Goal: Contribute content: Contribute content

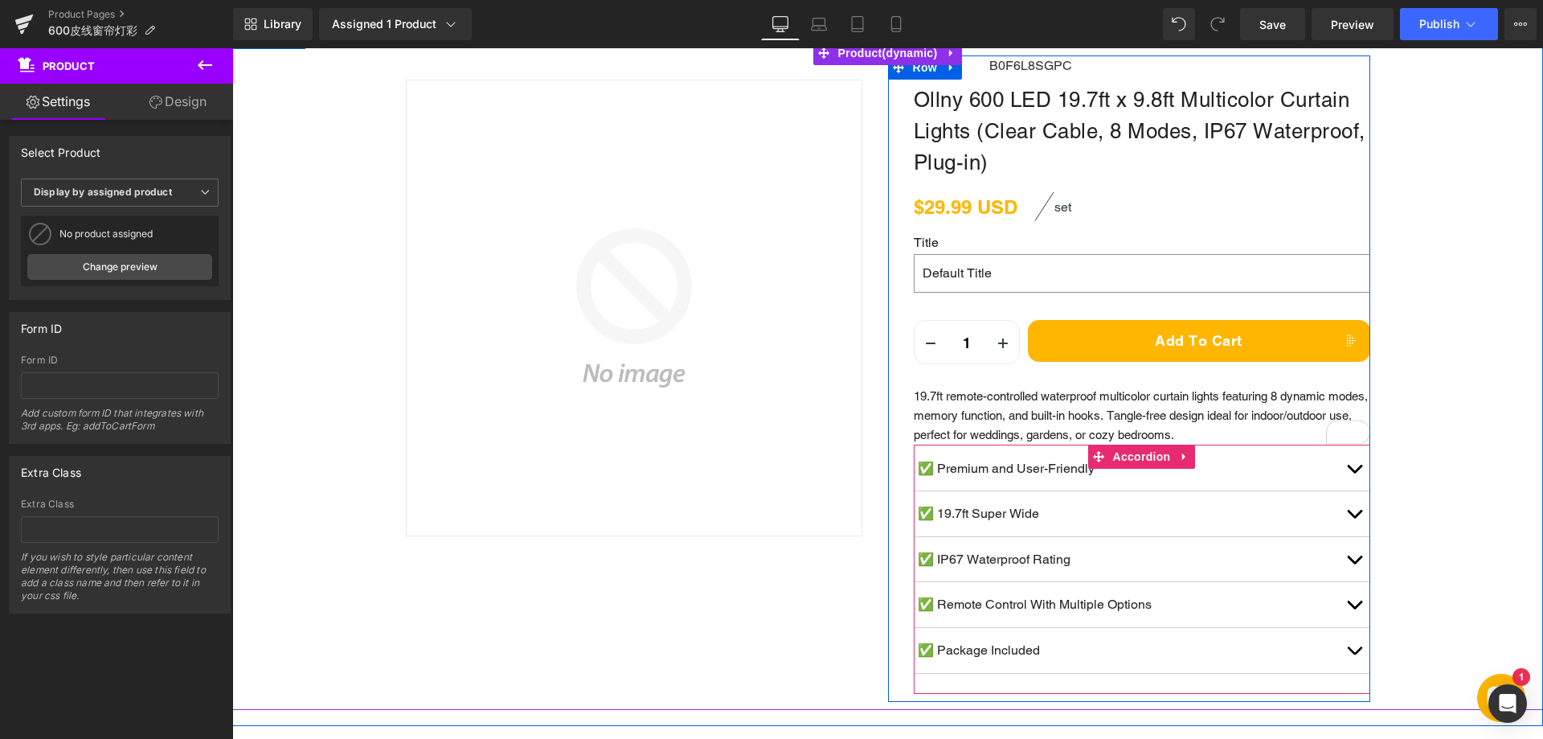
scroll to position [80, 0]
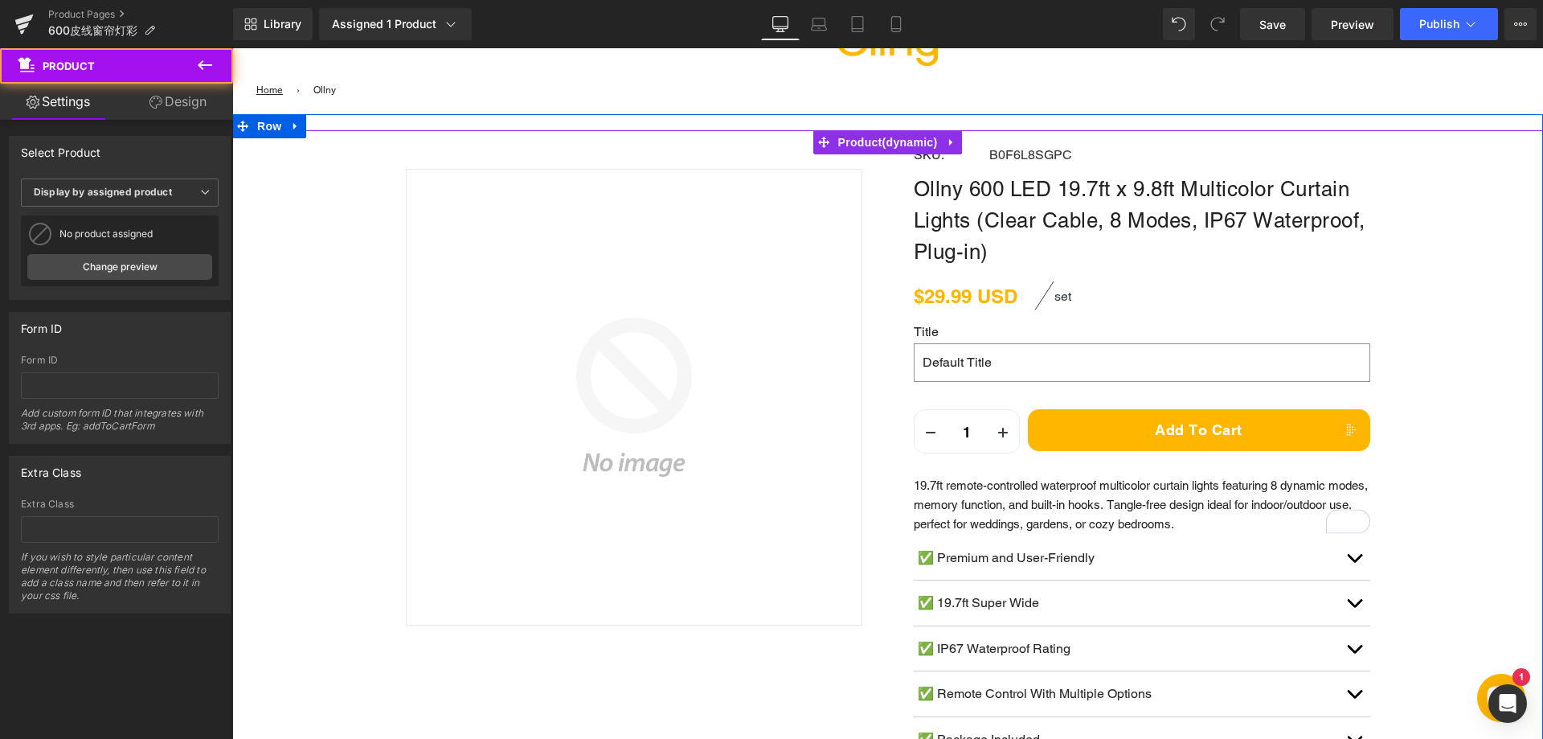
click at [1440, 408] on div "Sale Off (P) Image Row 32px SKU: Text Block B0F6L8SGPC (P) SKU Row" at bounding box center [887, 464] width 1311 height 669
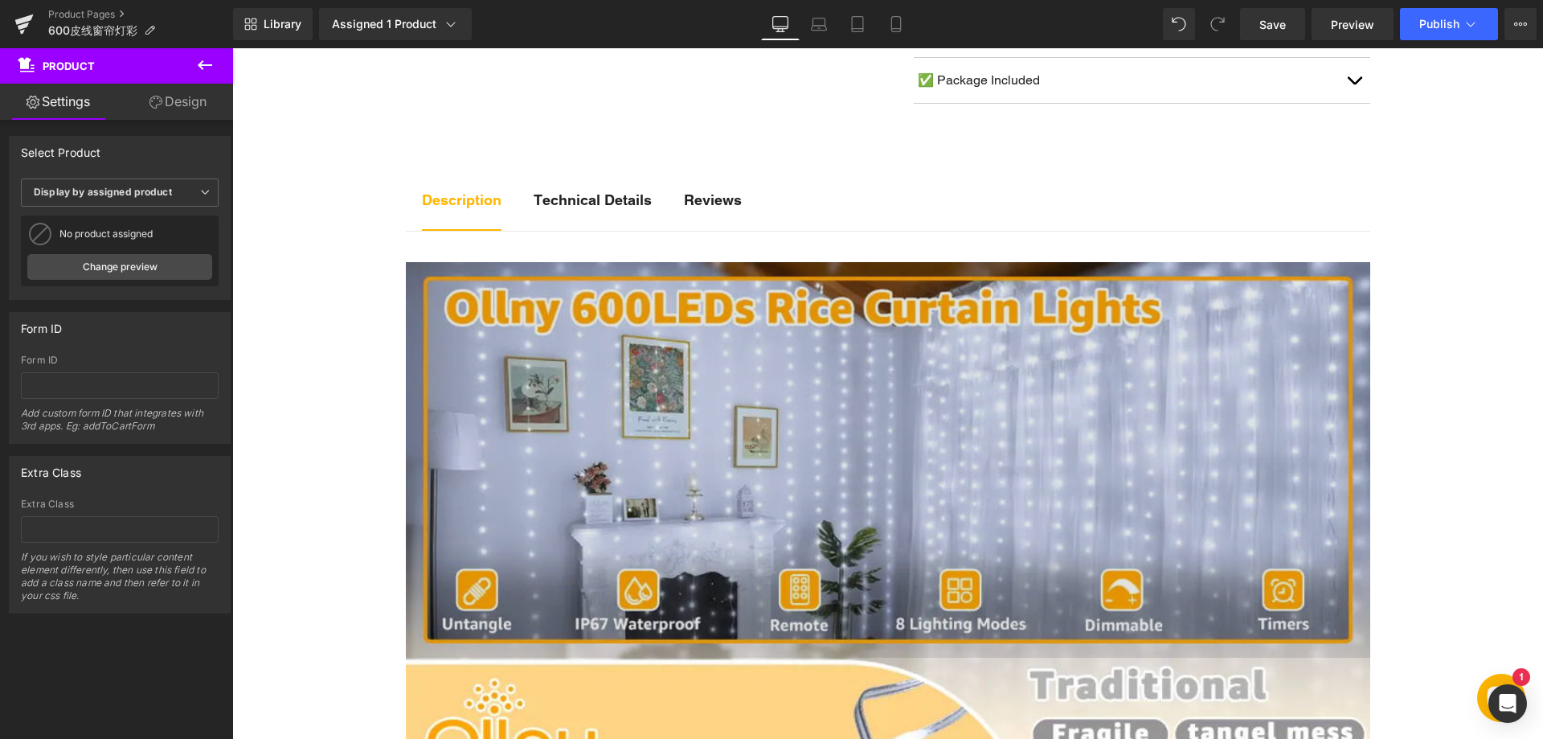
scroll to position [723, 0]
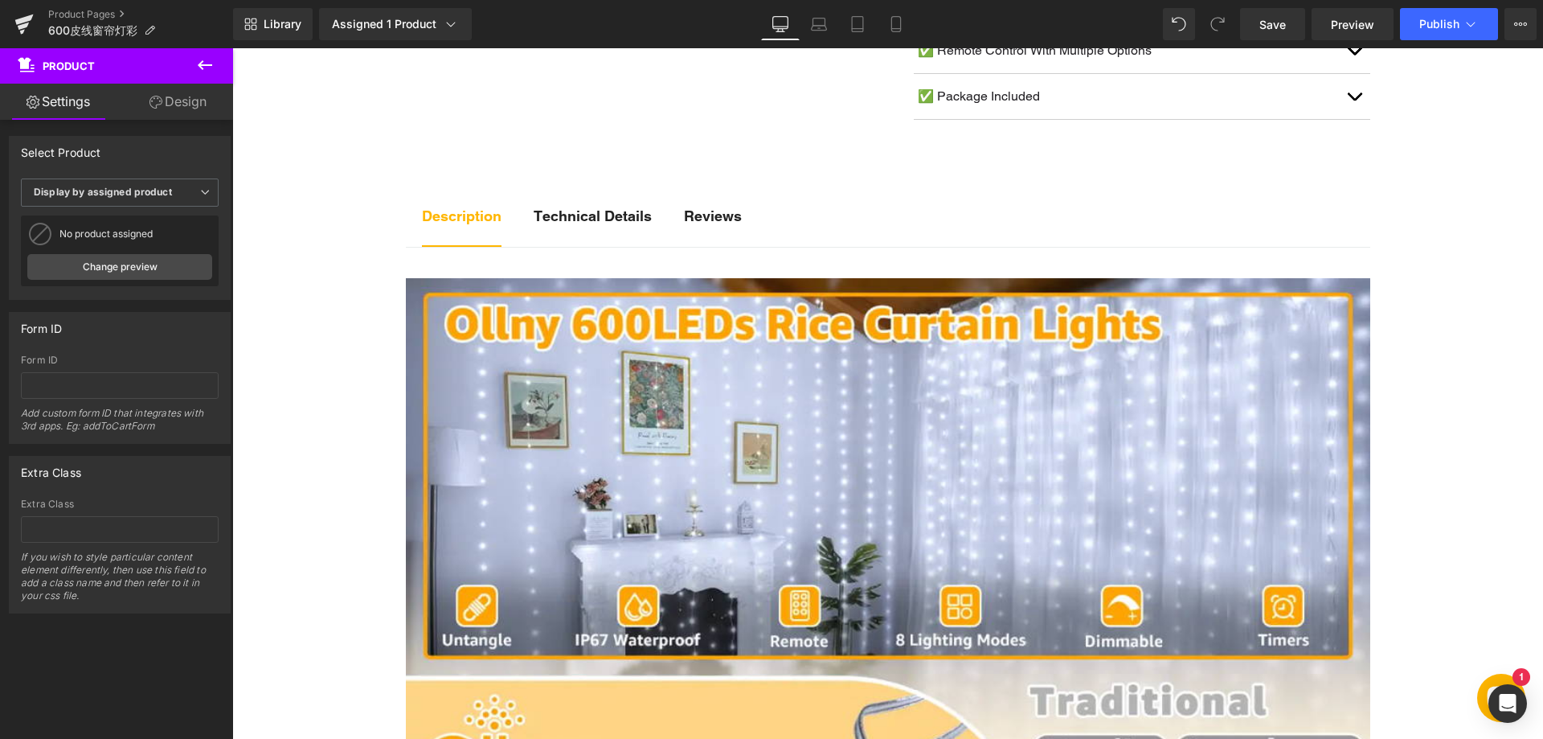
click at [603, 223] on div "Technical Details Text Block" at bounding box center [593, 216] width 118 height 22
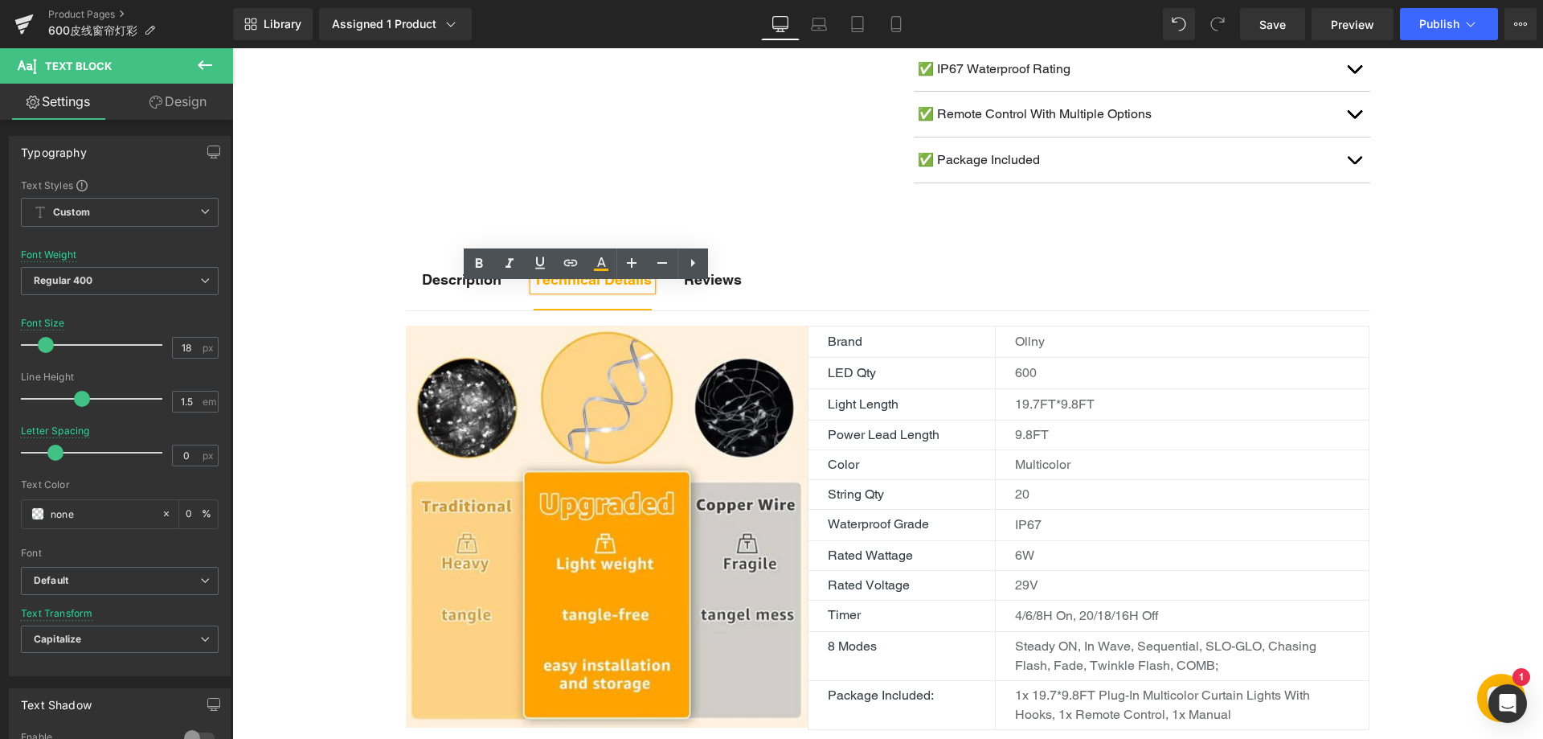
scroll to position [643, 0]
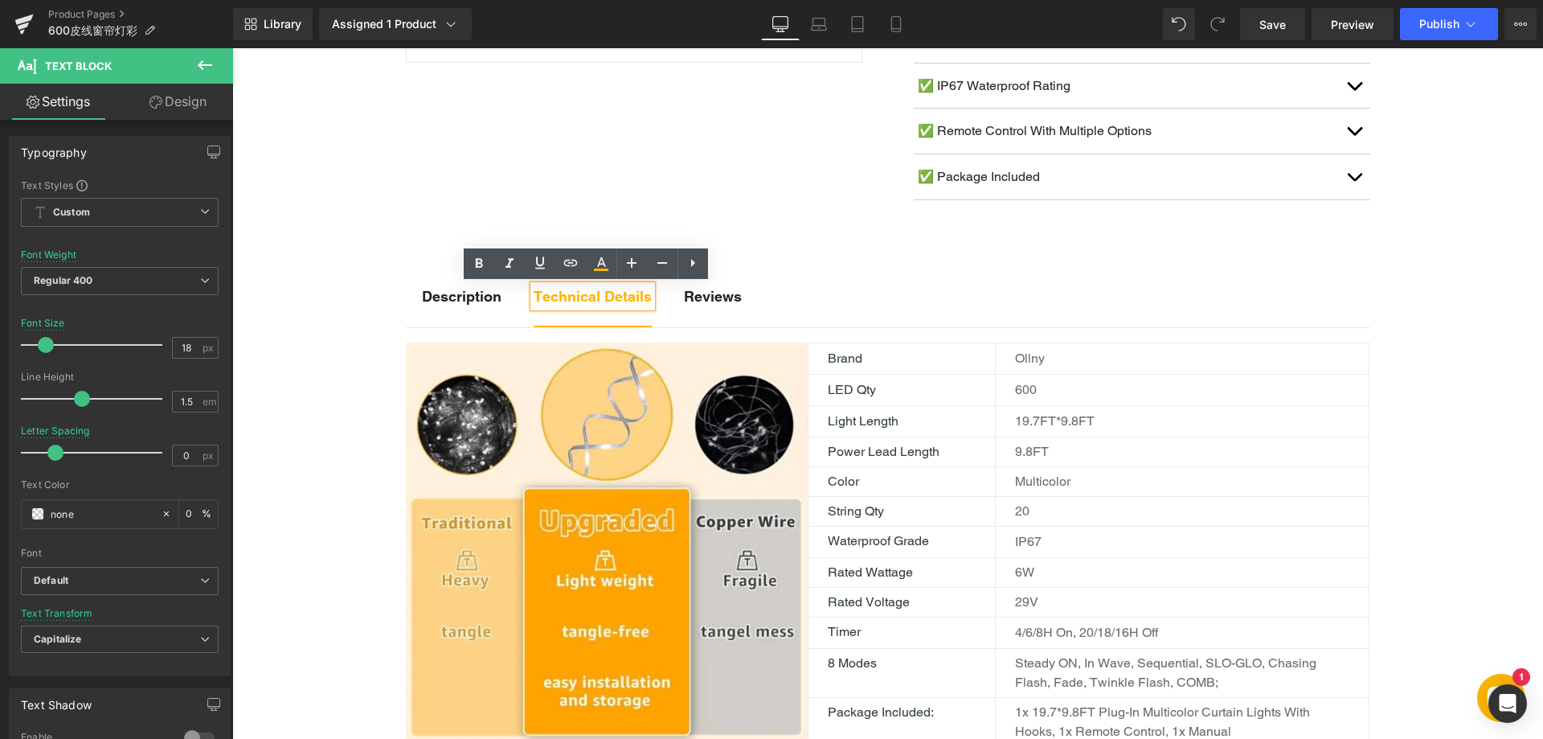
click at [427, 305] on div "Description Text Block" at bounding box center [462, 296] width 80 height 22
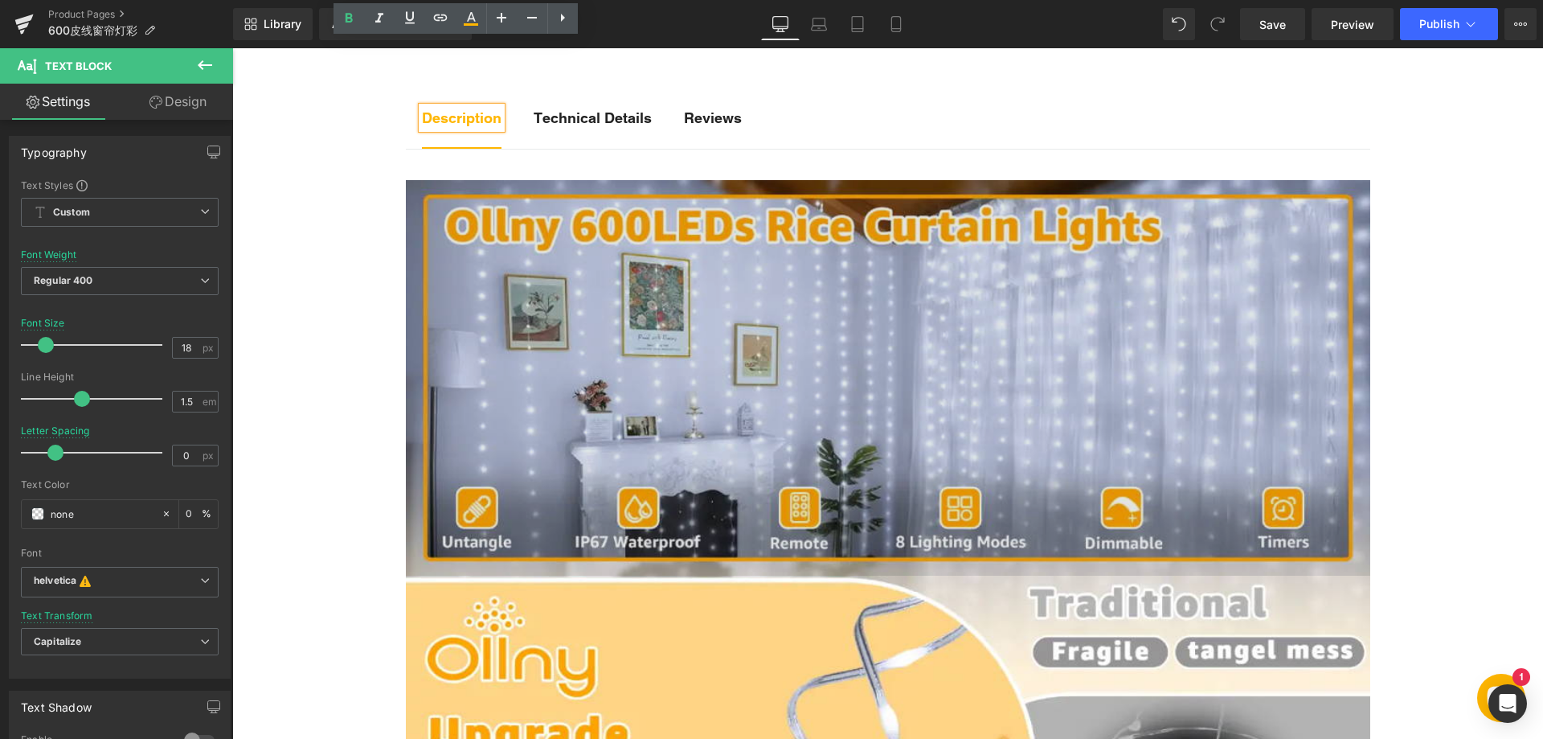
scroll to position [965, 0]
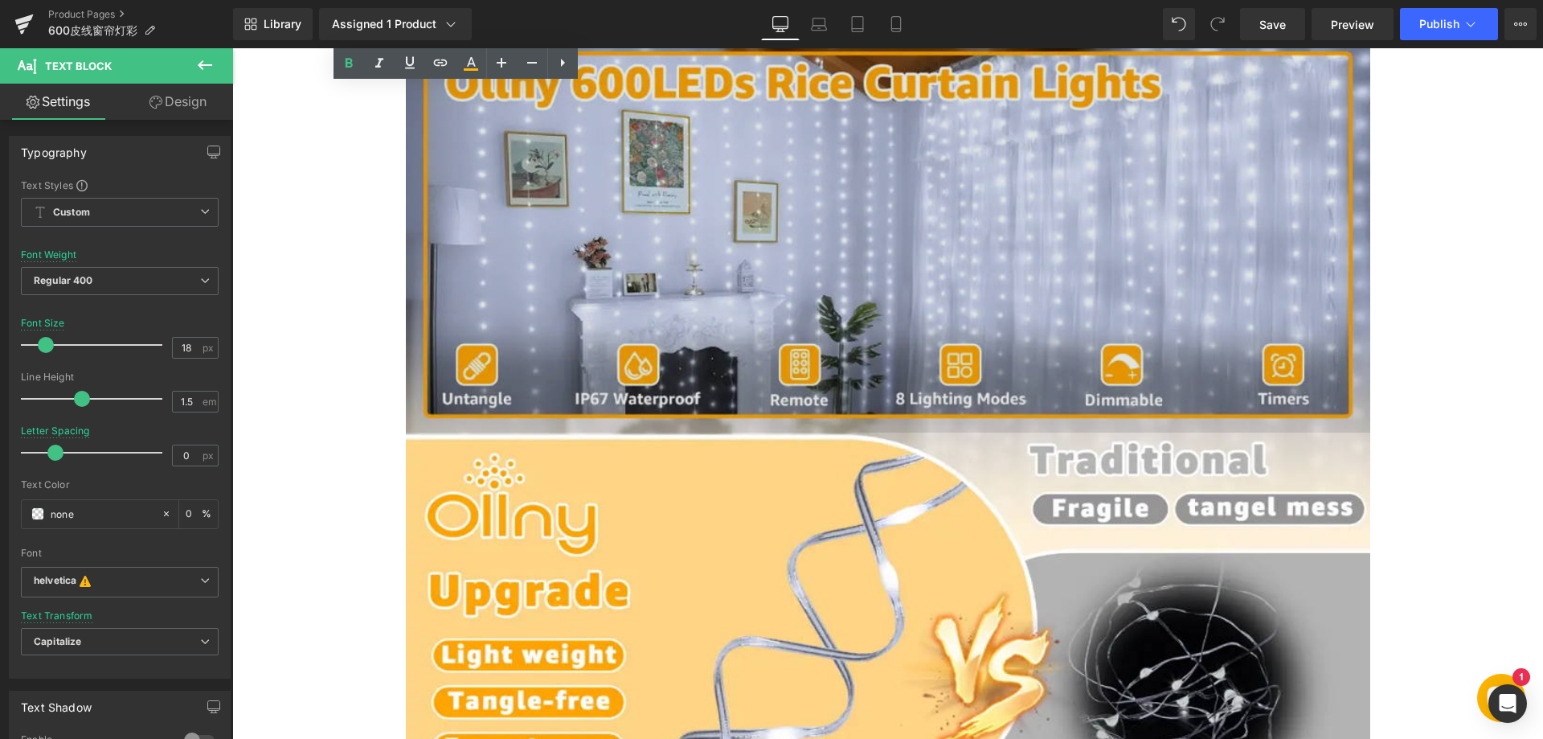
click at [698, 271] on img at bounding box center [888, 234] width 965 height 395
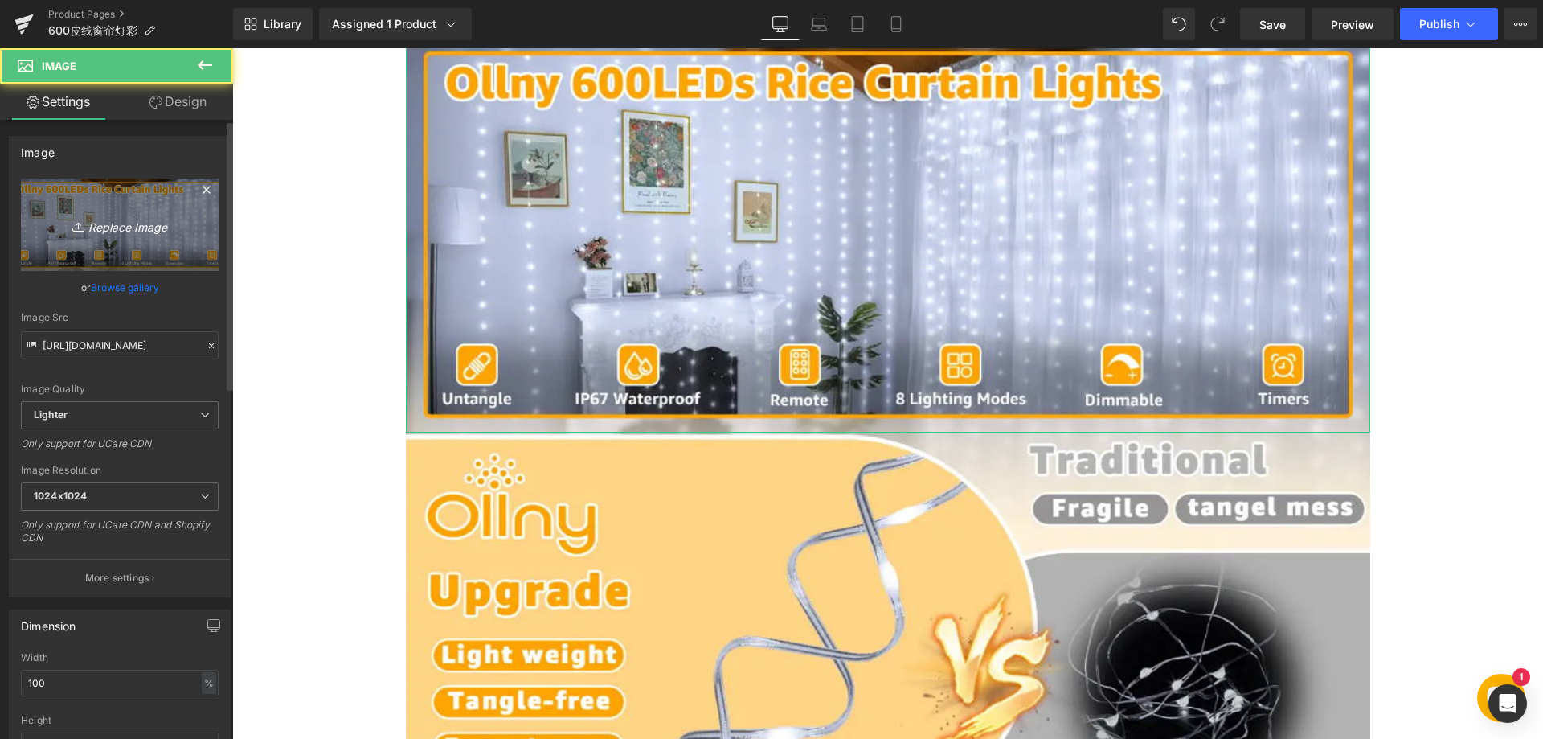
click at [110, 220] on icon "Replace Image" at bounding box center [119, 225] width 129 height 20
type input "C:\fakepath\11-1.webp"
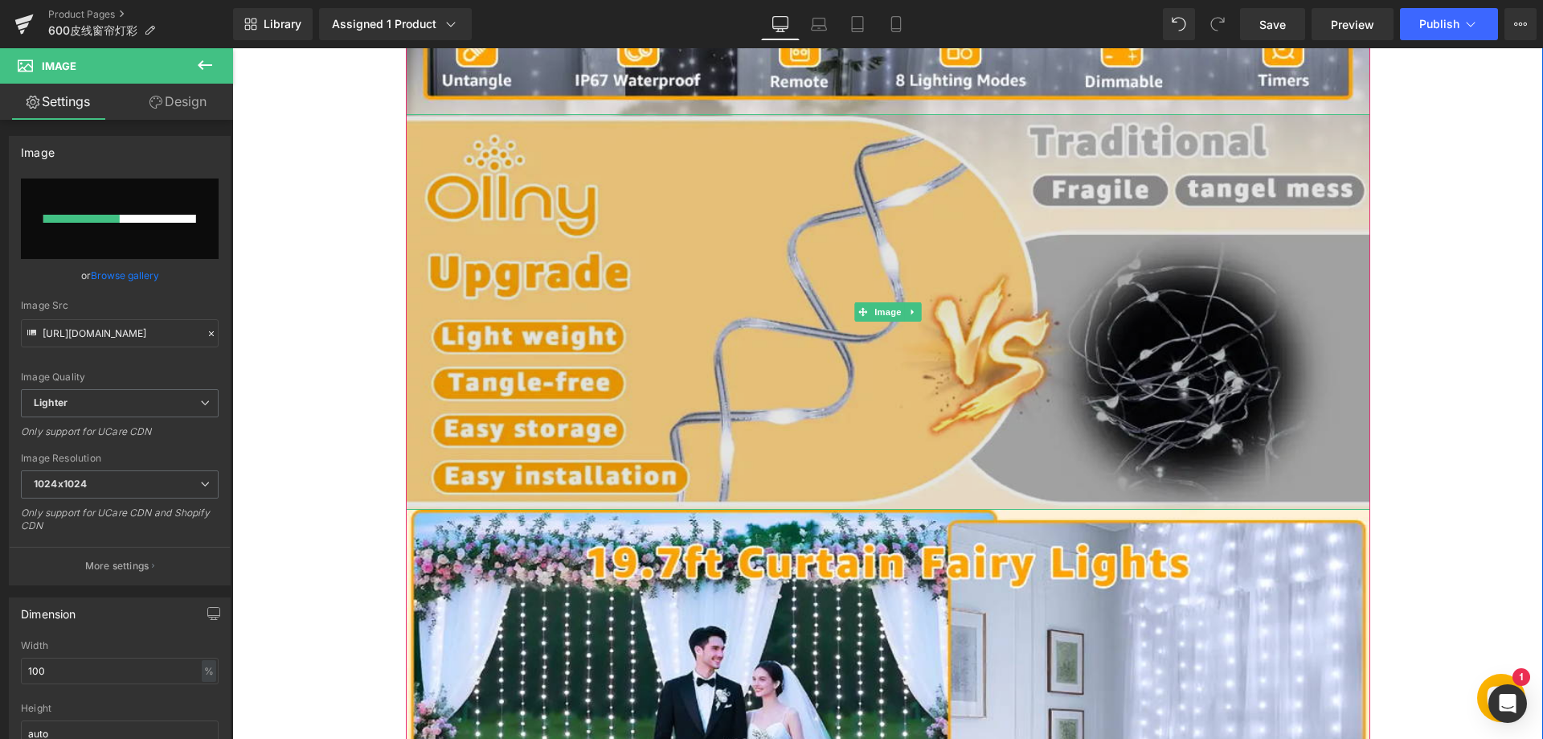
scroll to position [1286, 0]
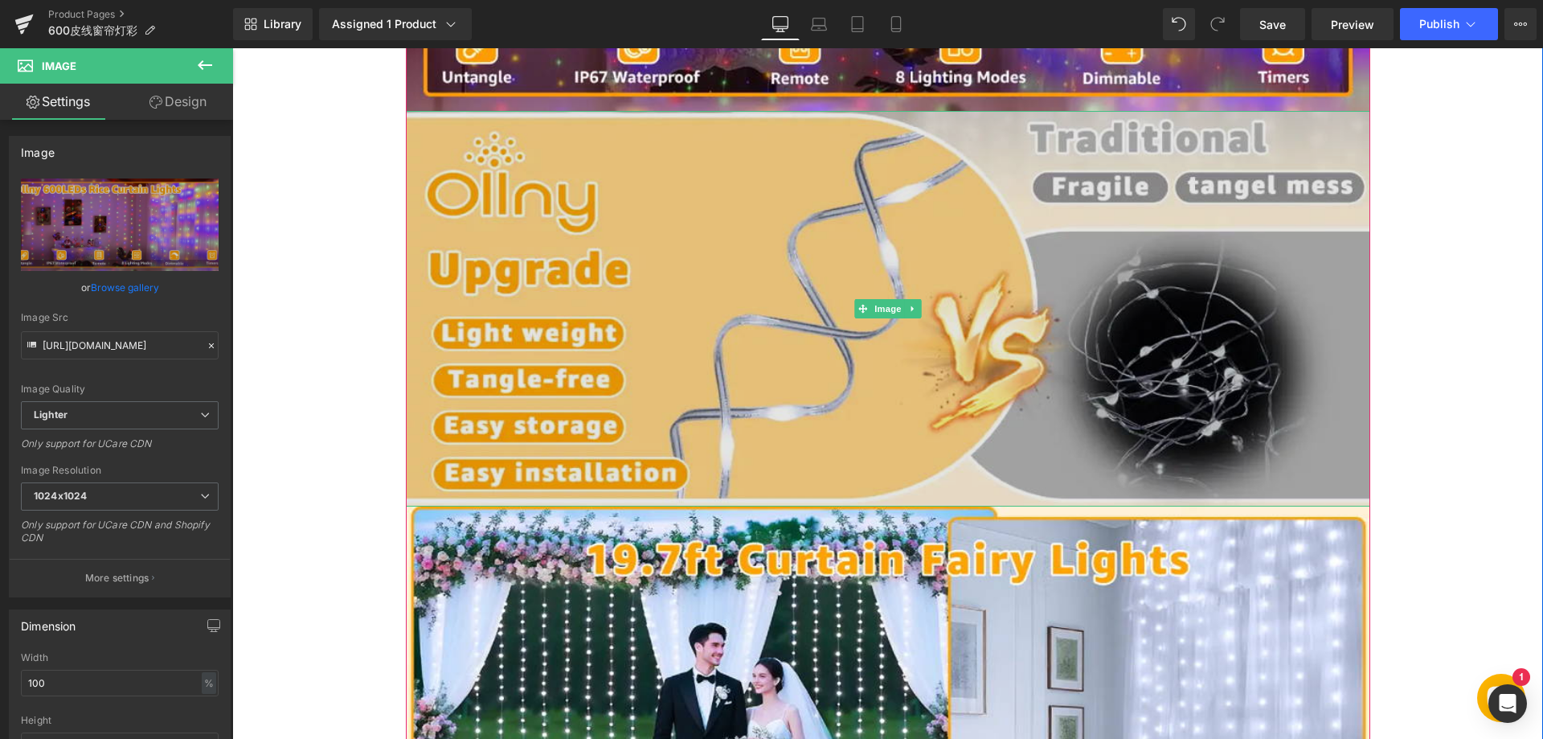
type input "[URL][DOMAIN_NAME]"
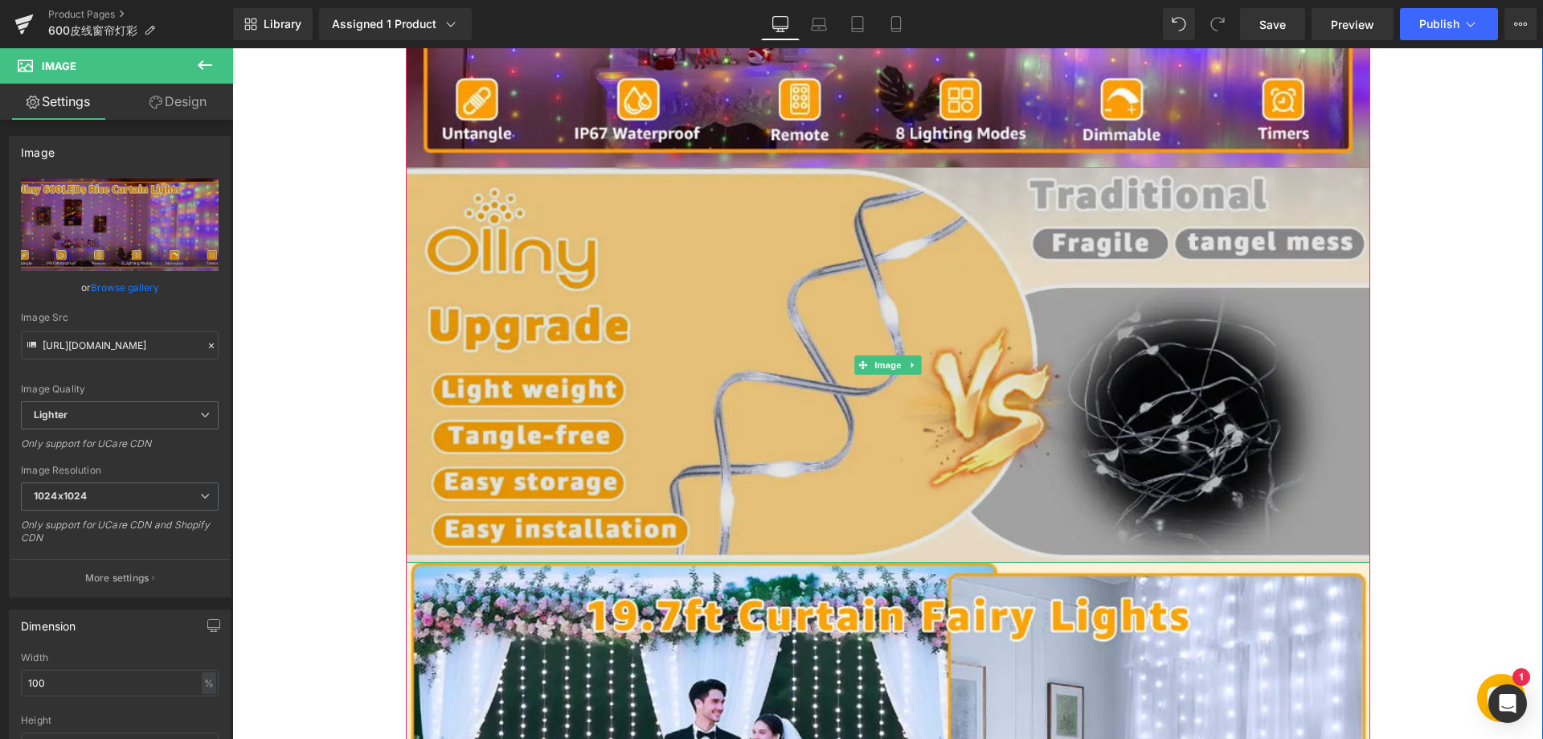
scroll to position [1206, 0]
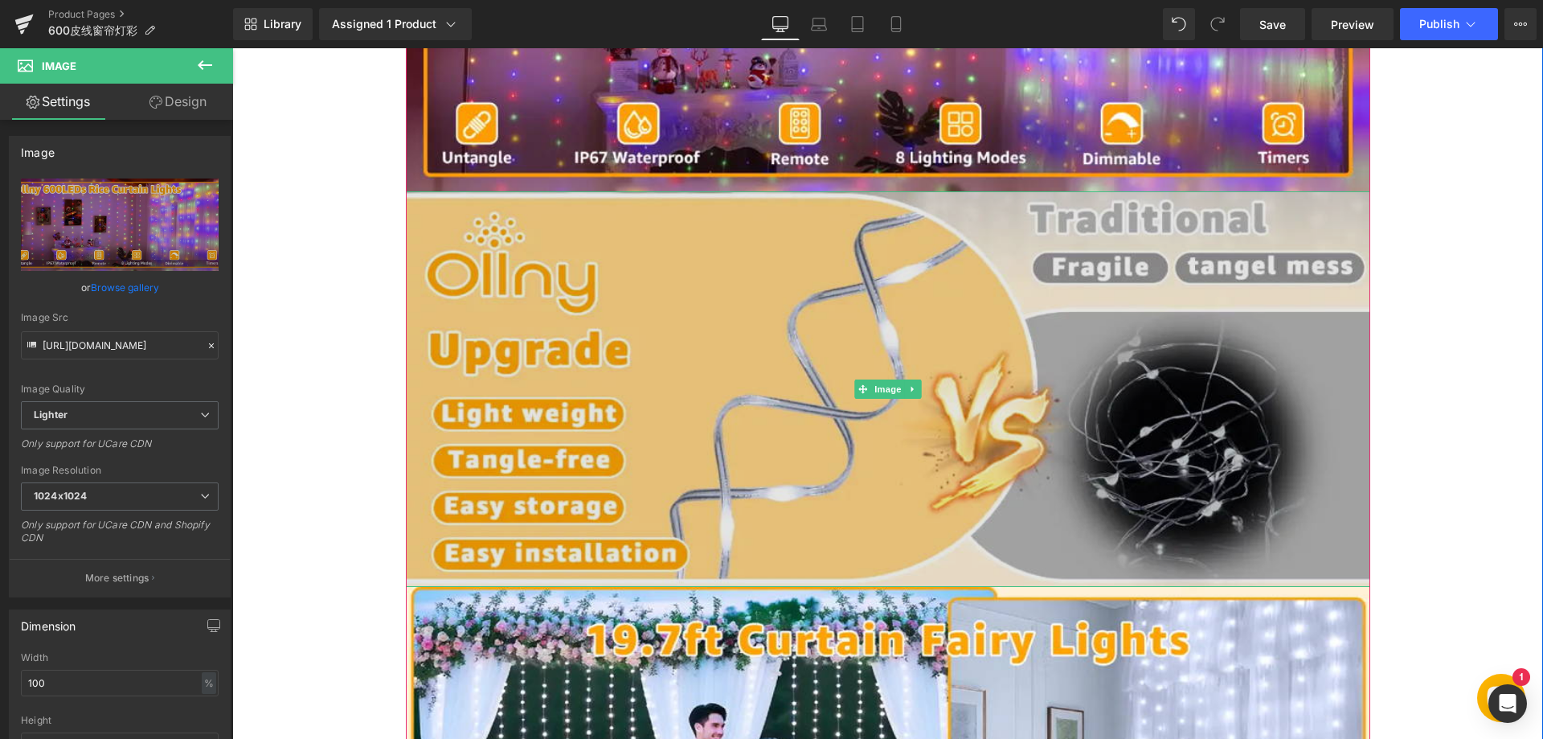
click at [733, 399] on img at bounding box center [888, 388] width 965 height 395
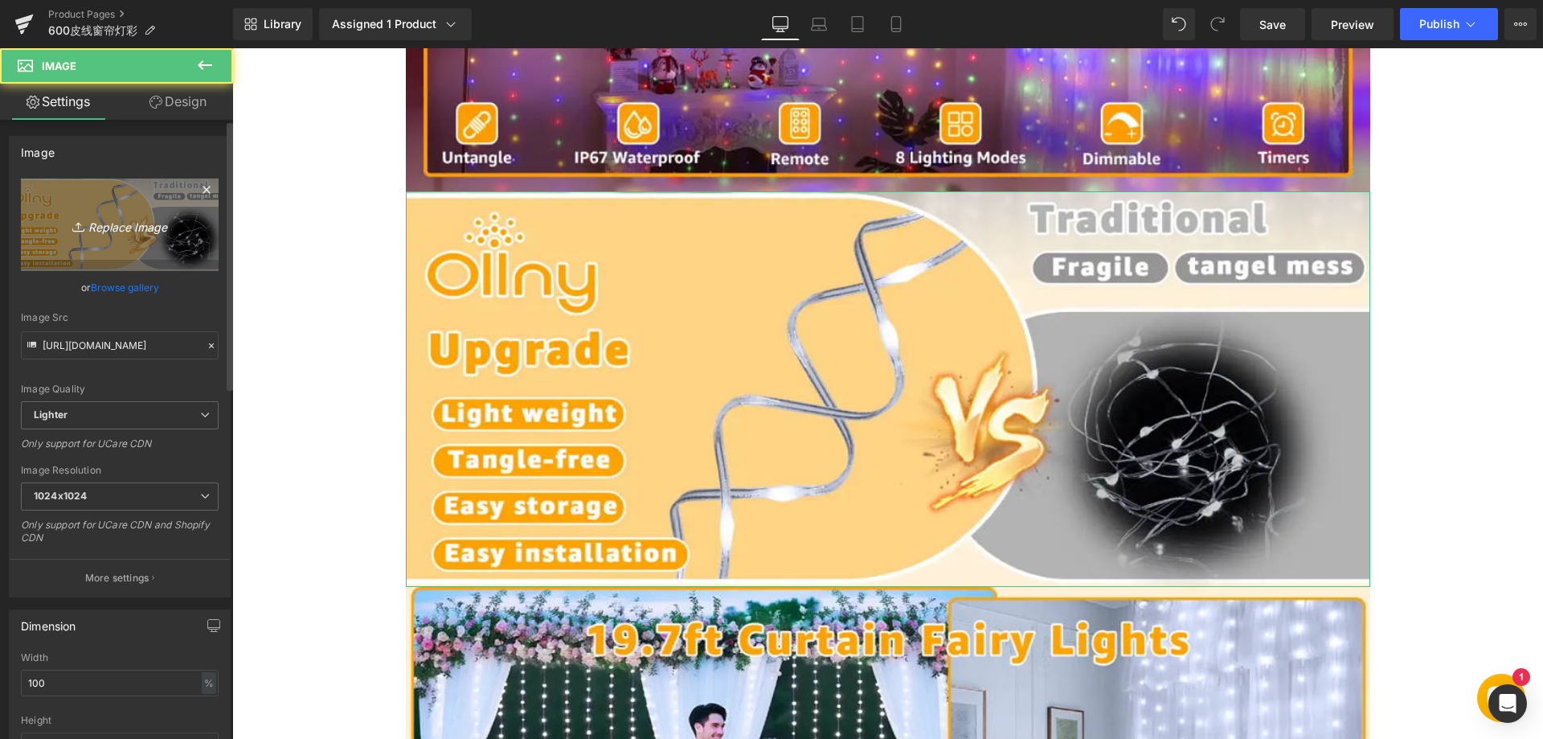
click at [127, 228] on icon "Replace Image" at bounding box center [119, 225] width 129 height 20
type input "C:\fakepath\22.webp"
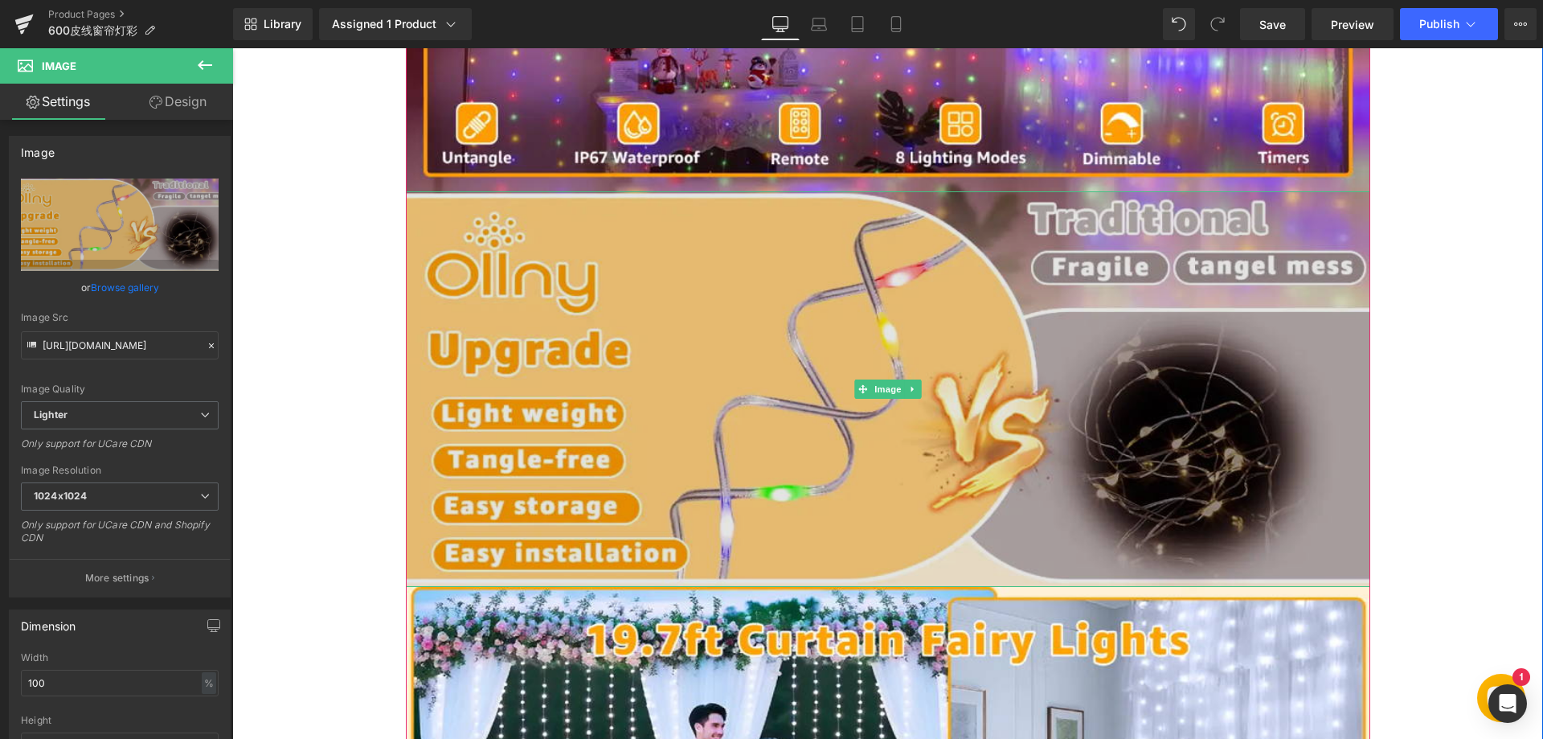
type input "[URL][DOMAIN_NAME]"
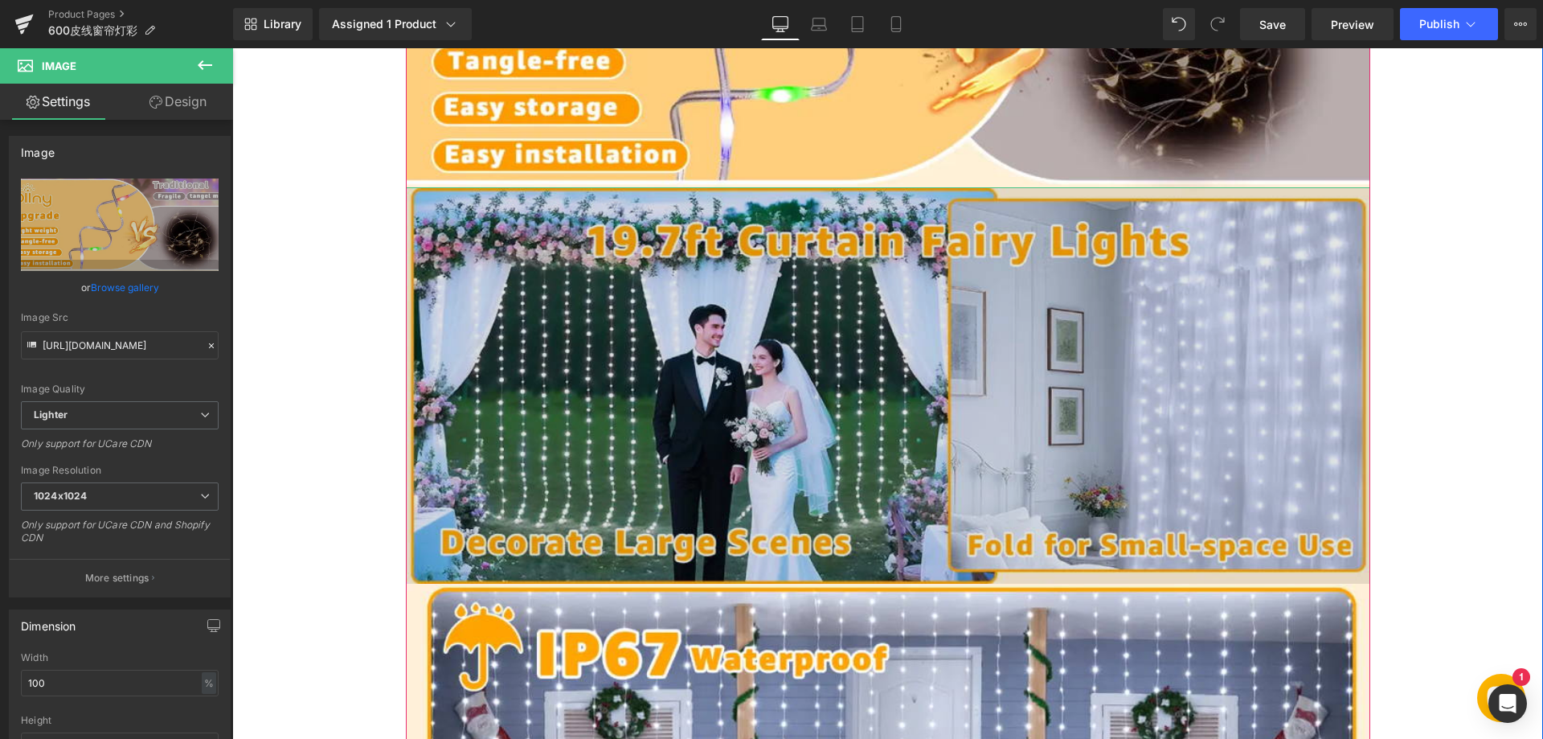
scroll to position [1608, 0]
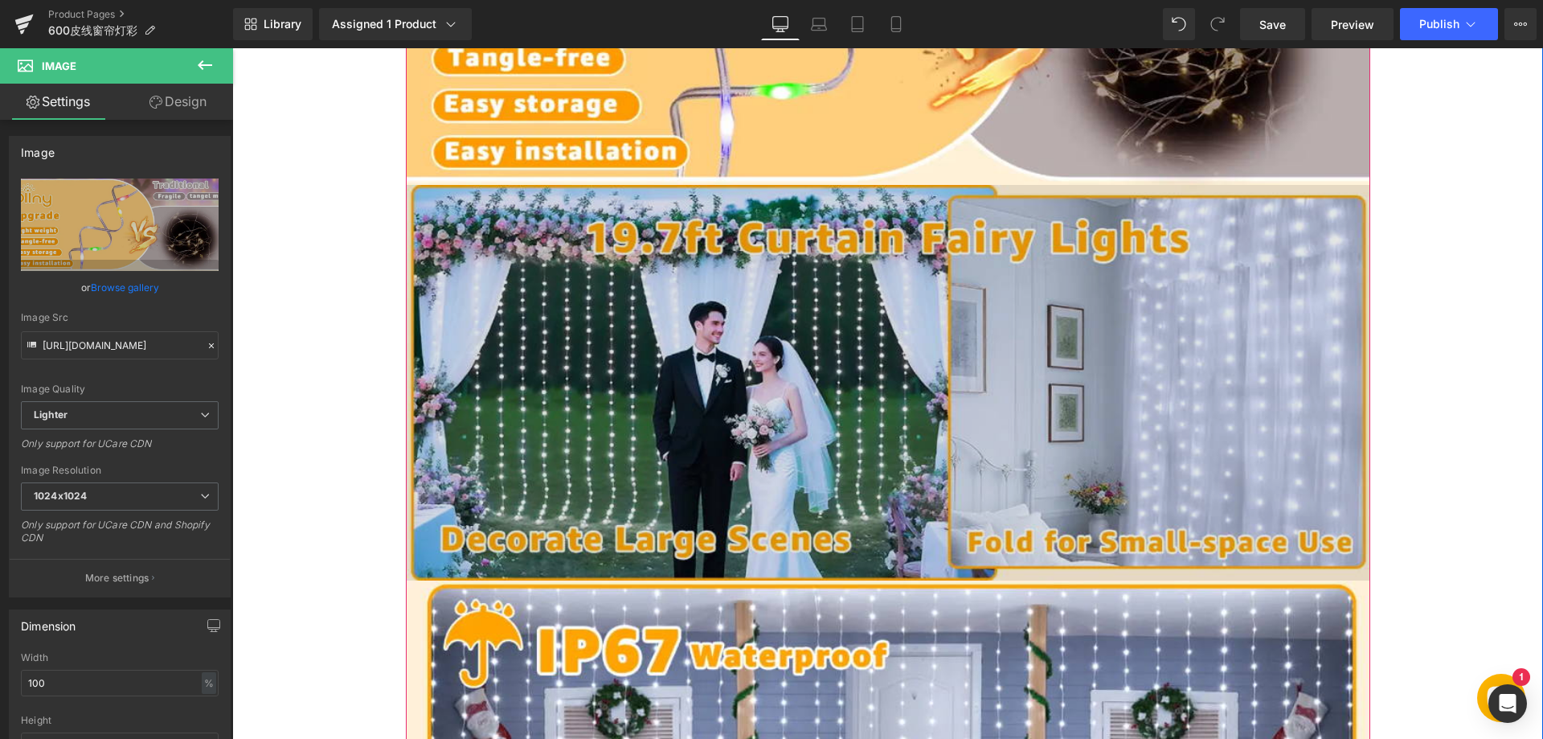
click at [621, 304] on img at bounding box center [888, 382] width 965 height 395
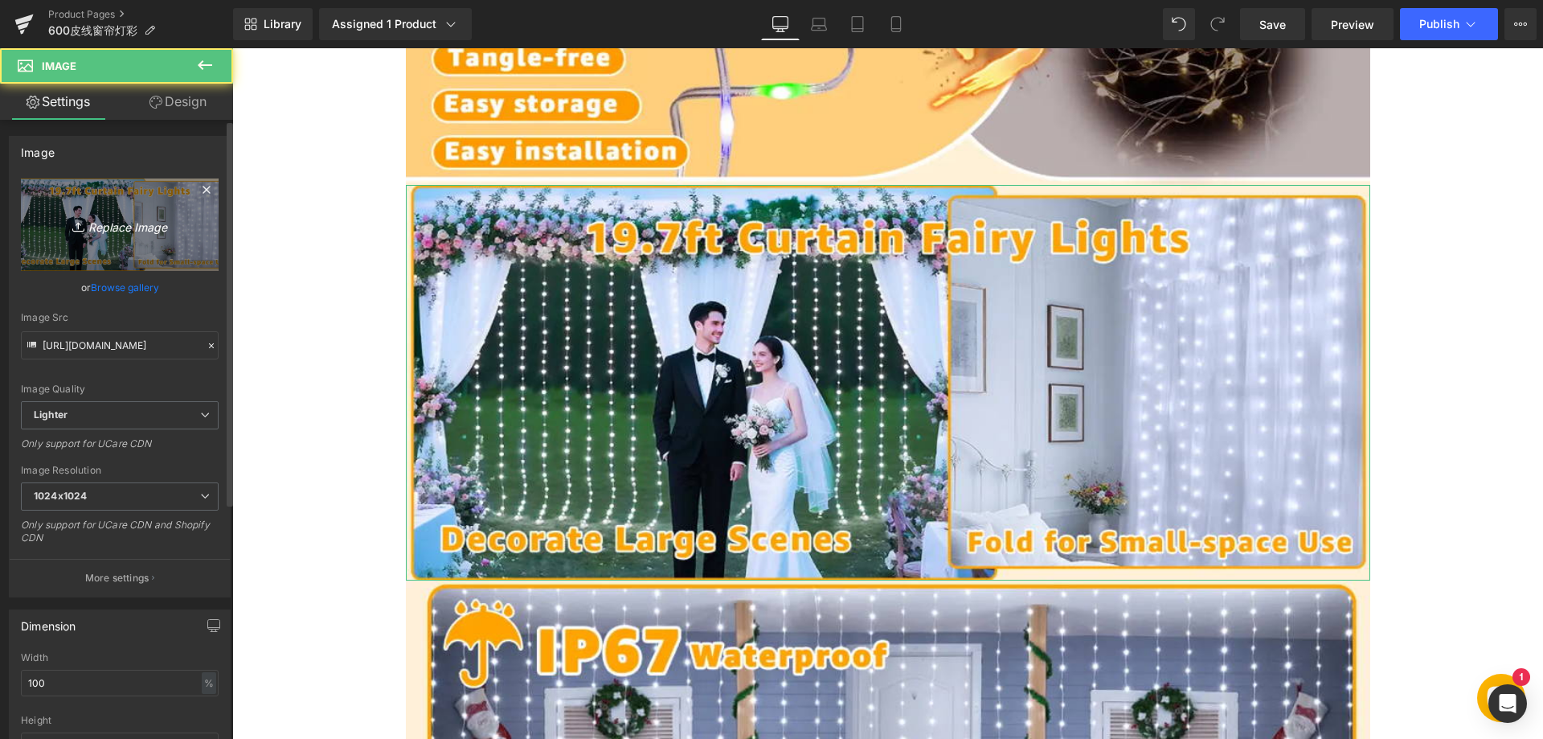
click at [108, 223] on icon "Replace Image" at bounding box center [119, 225] width 129 height 20
type input "C:\fakepath\33.webp"
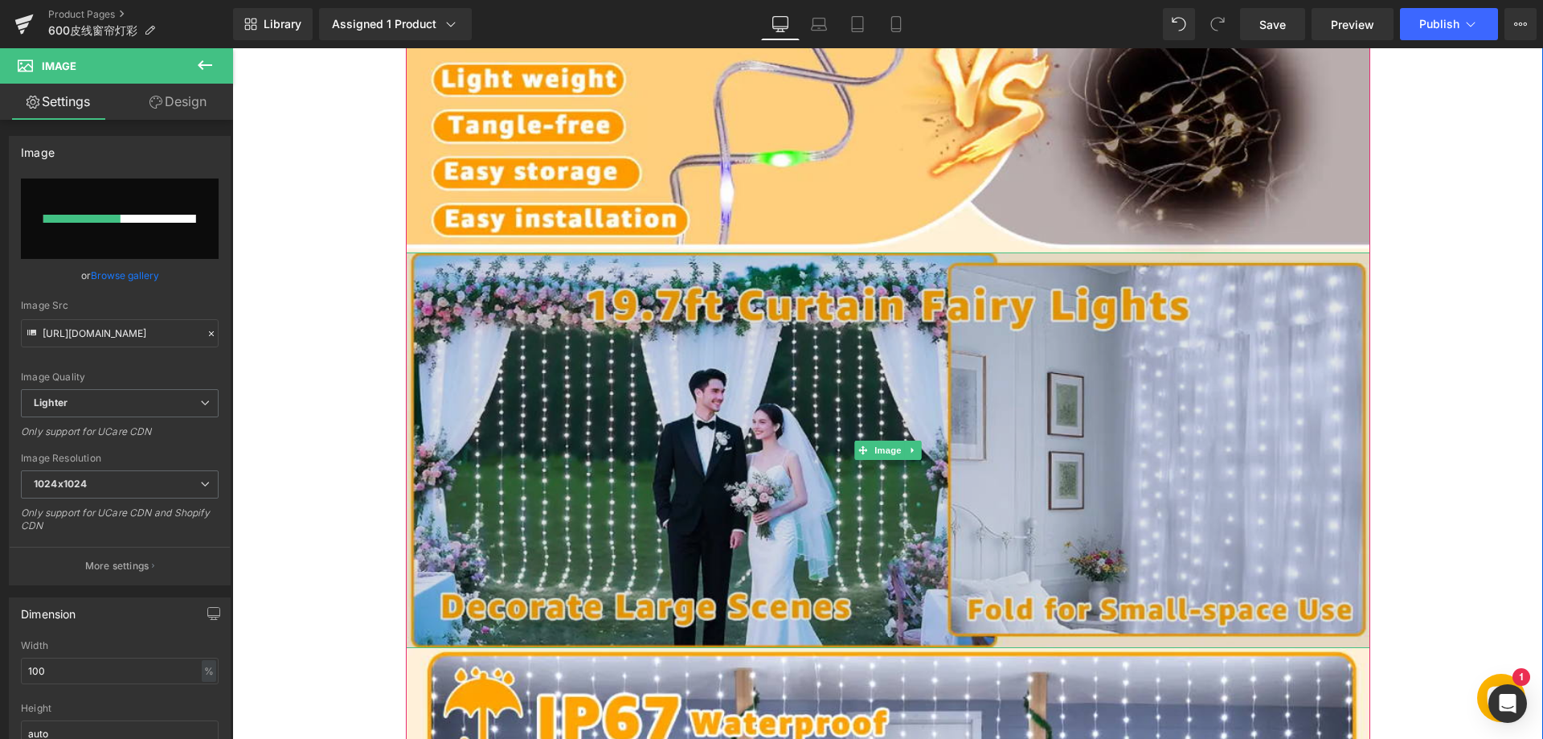
scroll to position [1527, 0]
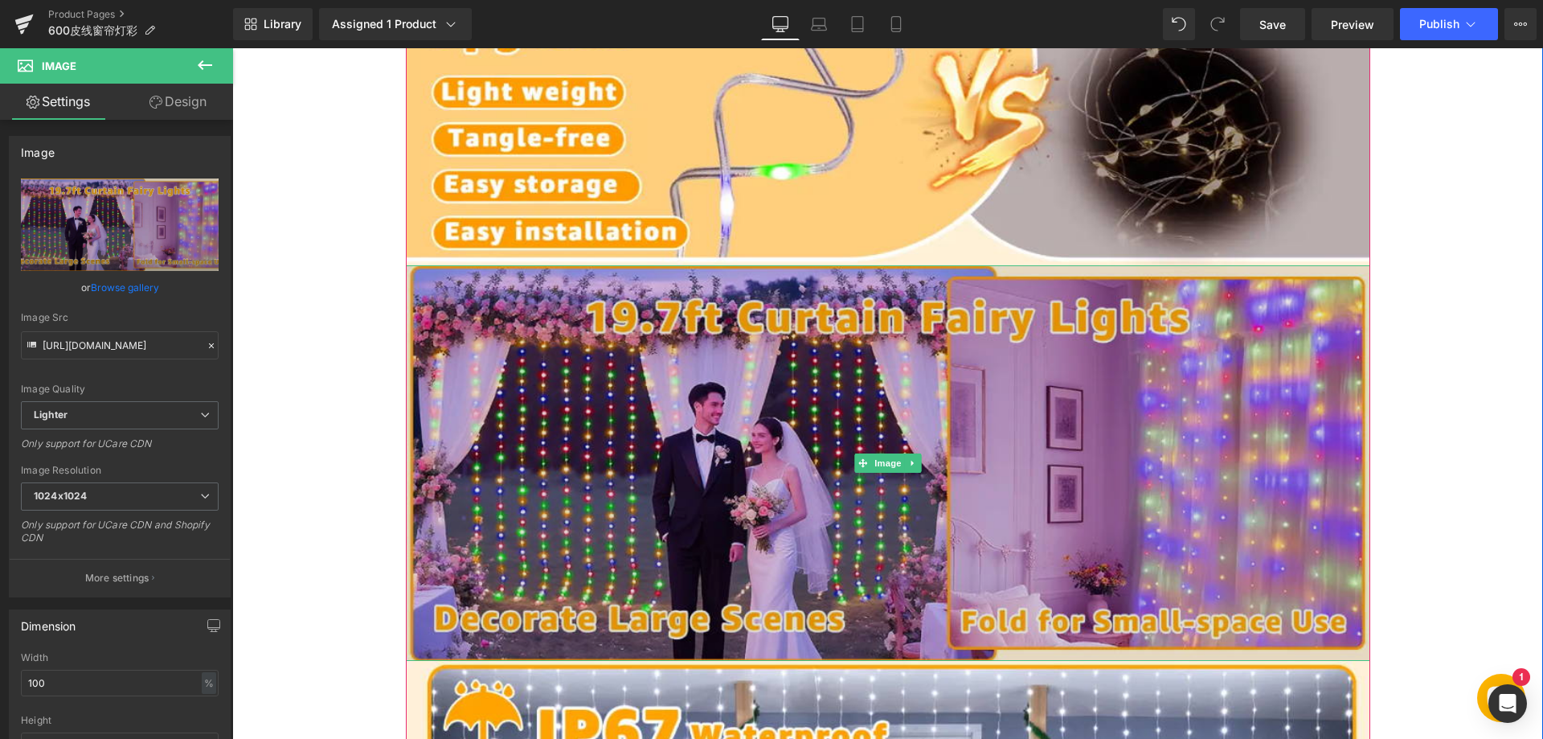
type input "[URL][DOMAIN_NAME]"
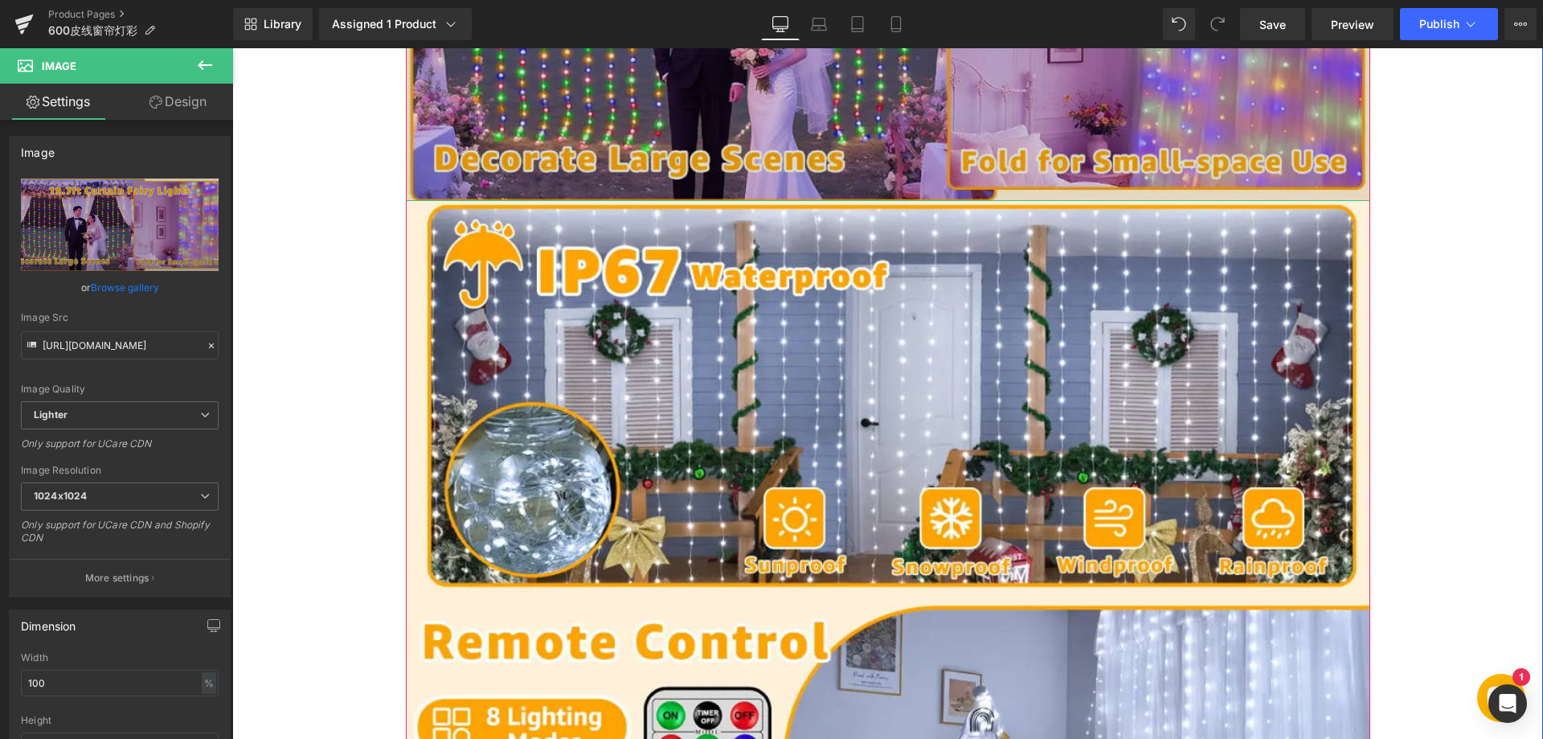
scroll to position [2009, 0]
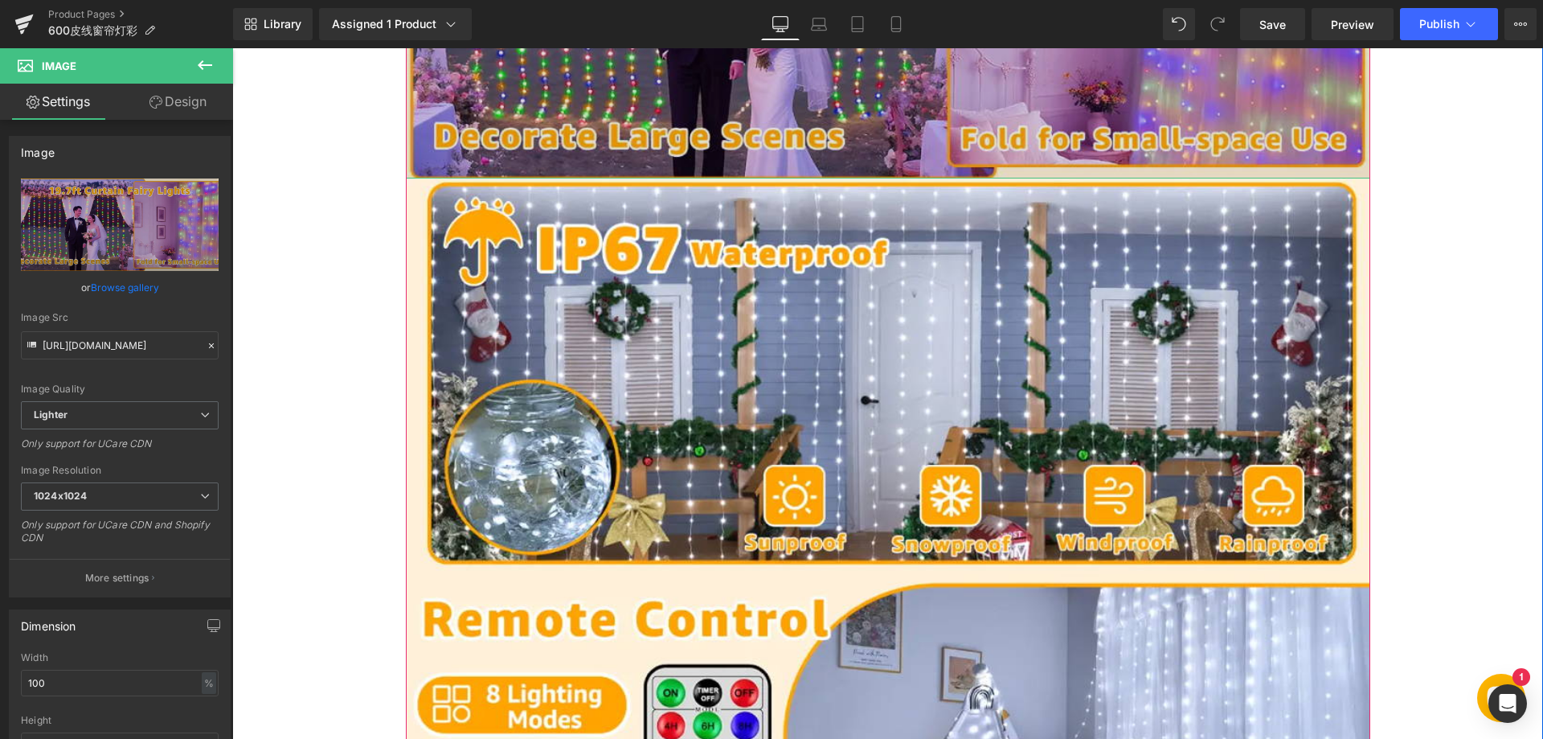
click at [731, 400] on img at bounding box center [888, 375] width 965 height 395
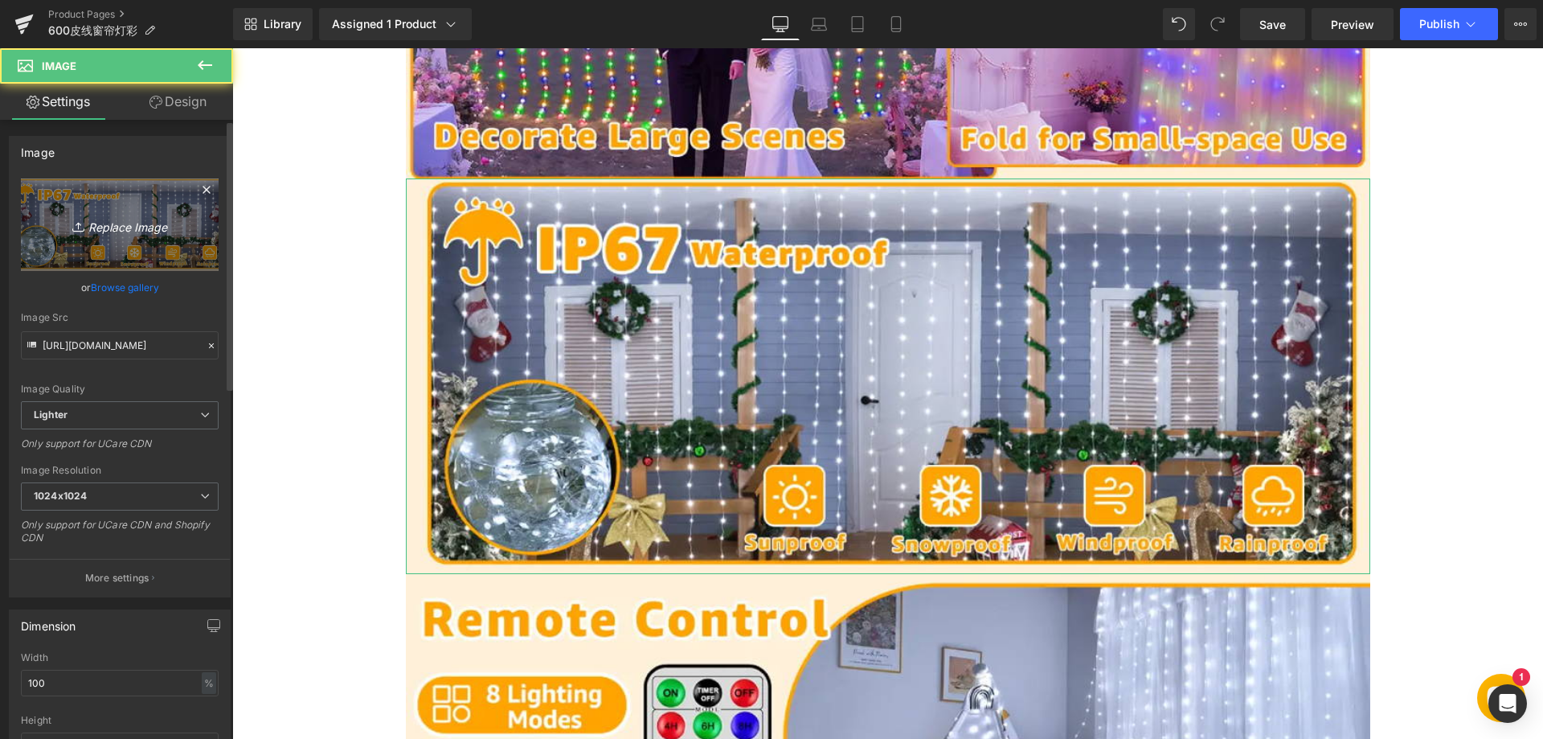
click at [152, 239] on link "Replace Image" at bounding box center [120, 224] width 198 height 92
type input "C:\fakepath\44.webp"
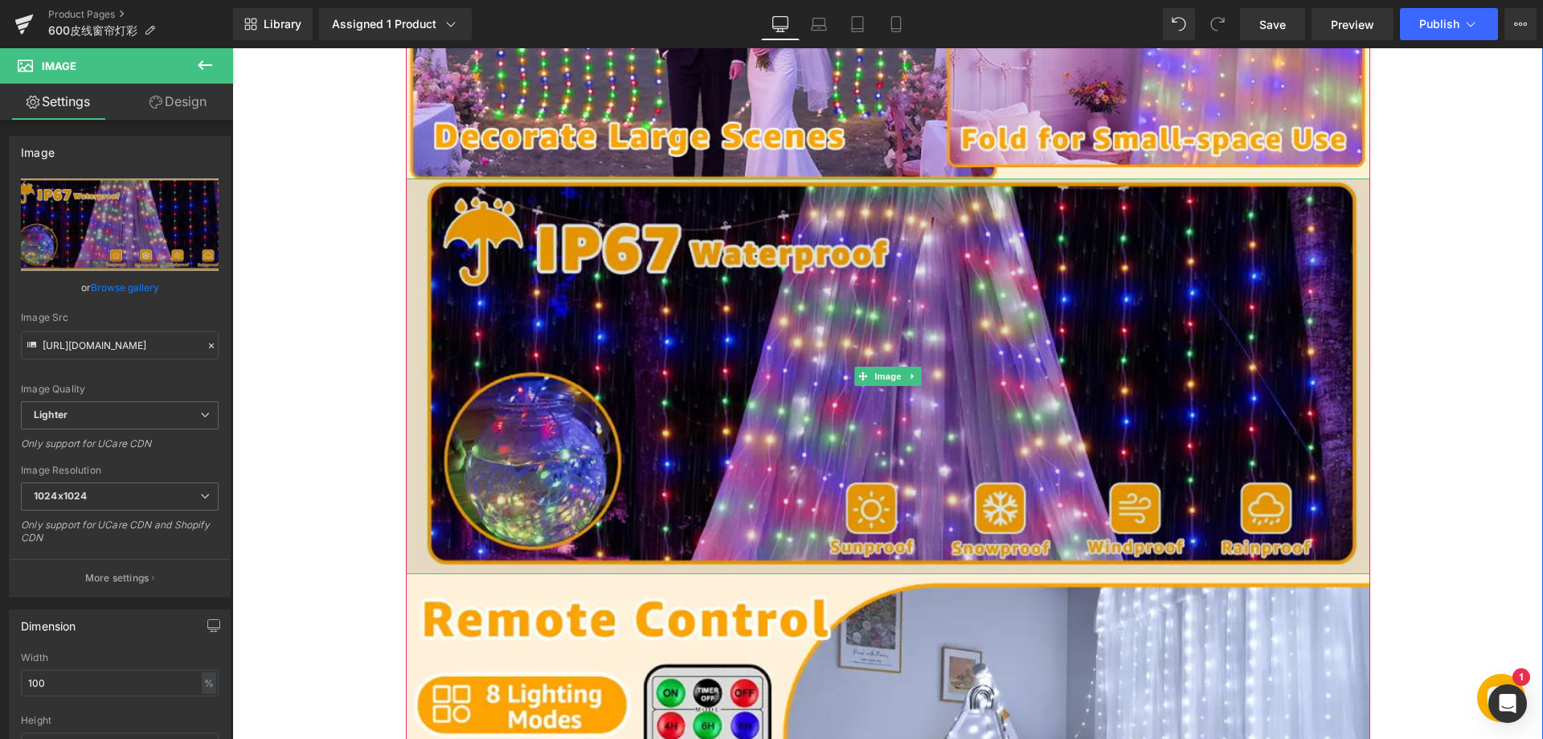
type input "[URL][DOMAIN_NAME]"
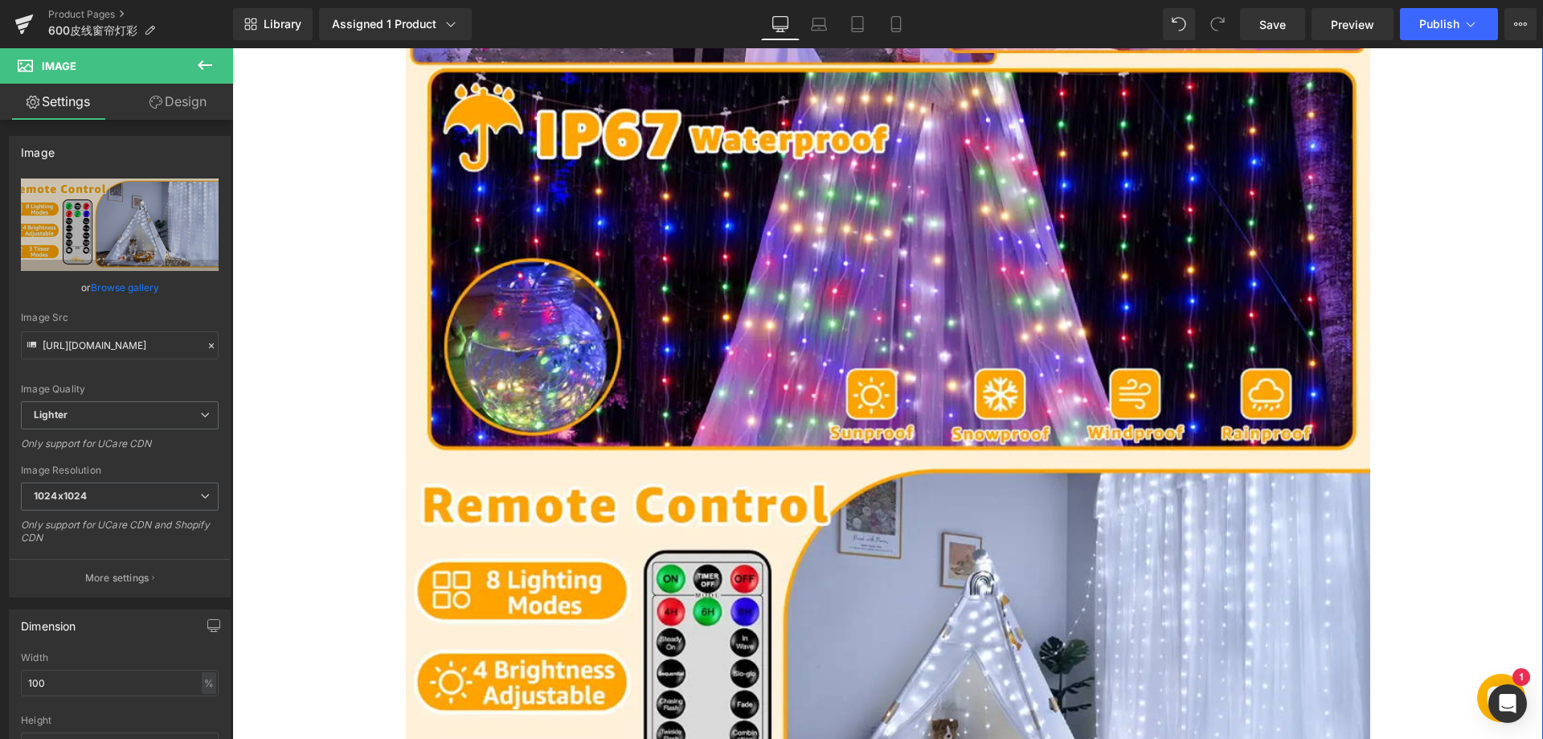
scroll to position [2090, 0]
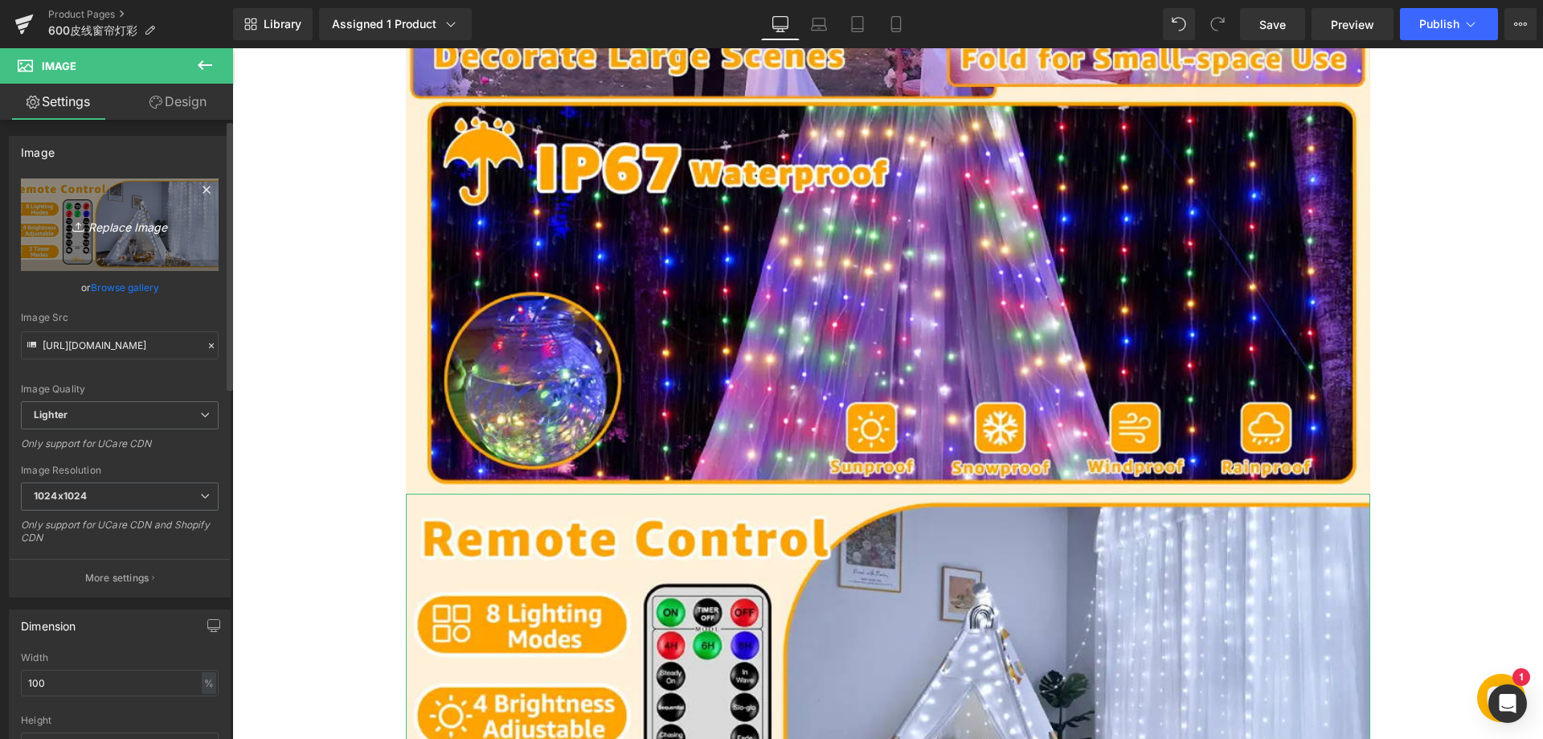
click at [111, 223] on icon "Replace Image" at bounding box center [119, 225] width 129 height 20
type input "C:\fakepath\55.webp"
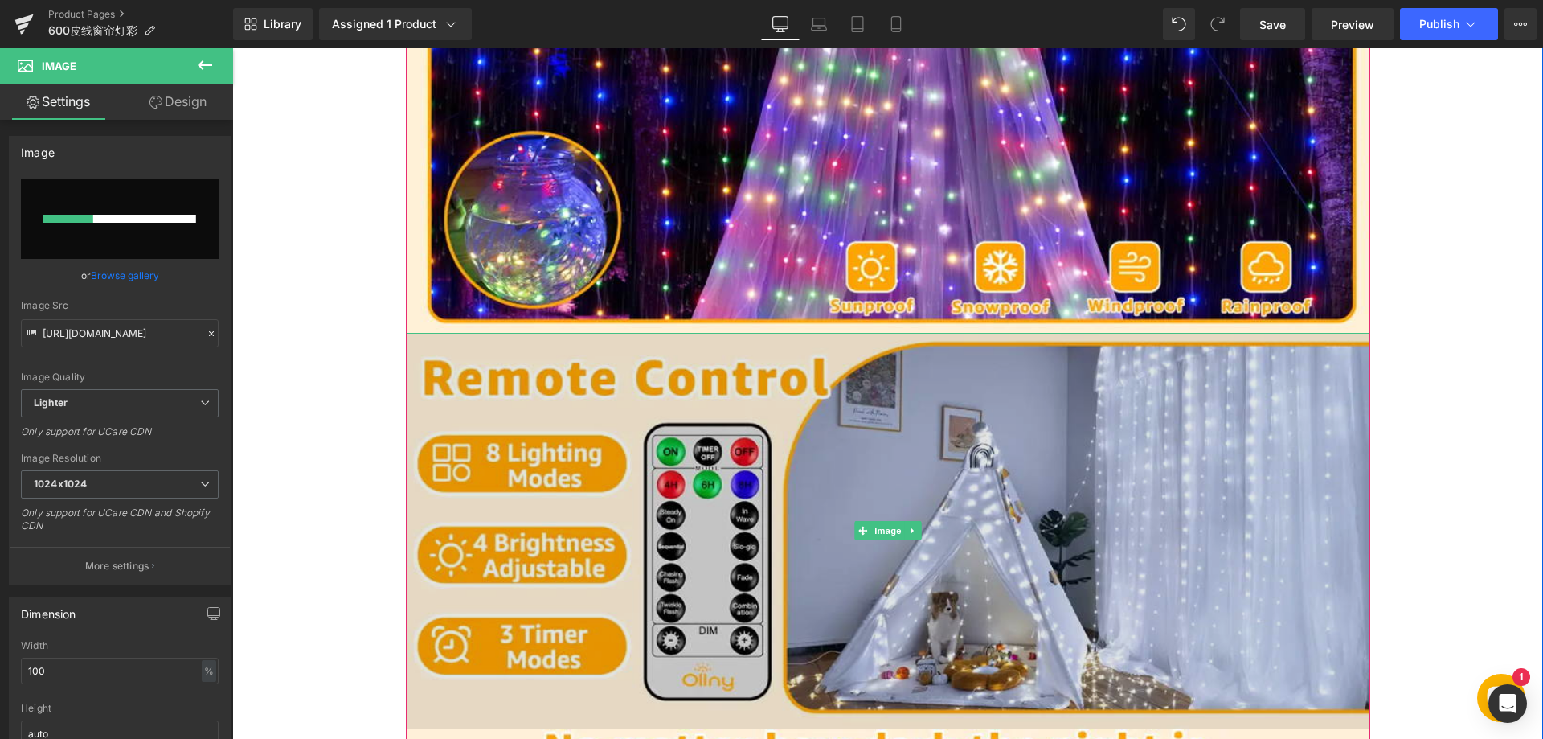
scroll to position [2331, 0]
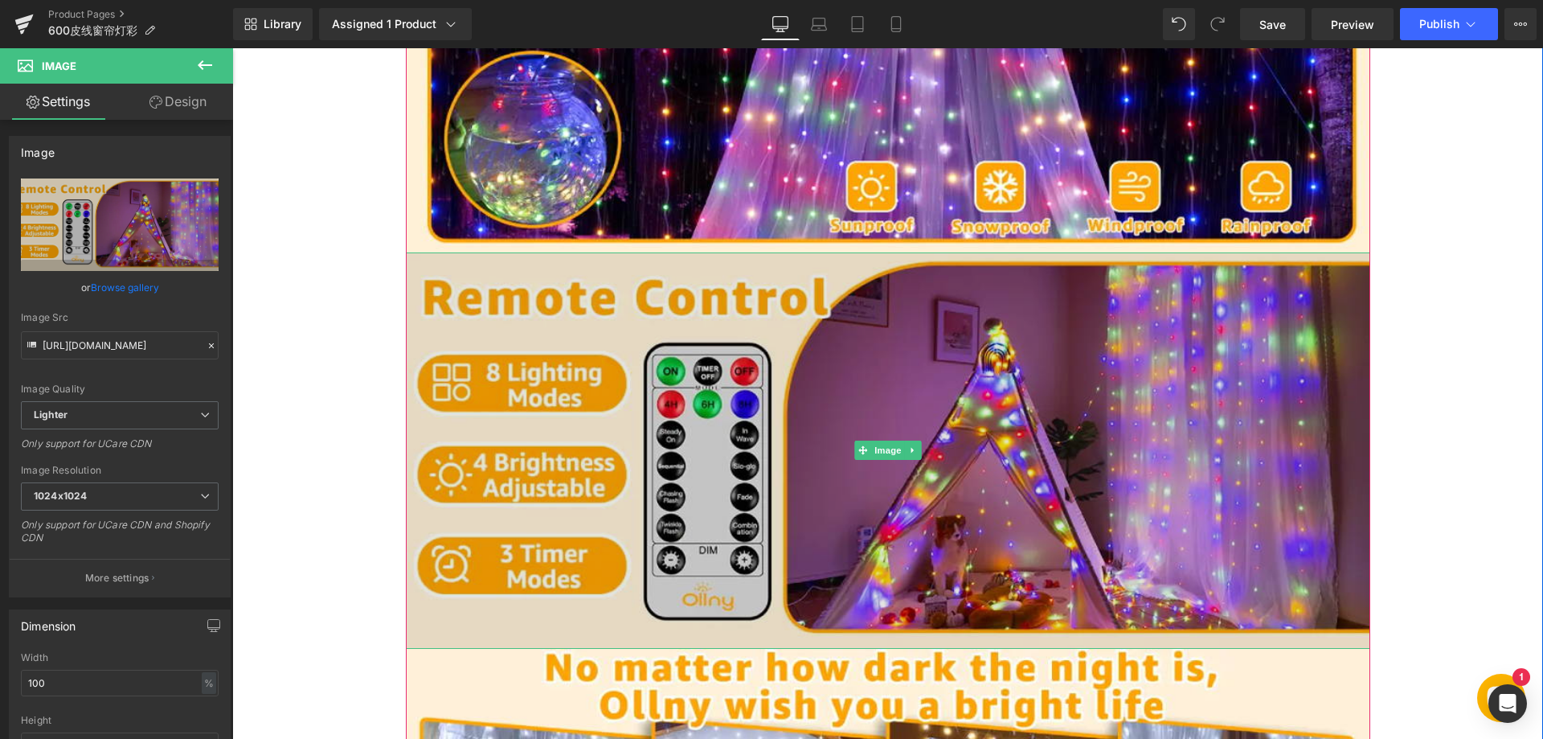
type input "[URL][DOMAIN_NAME]"
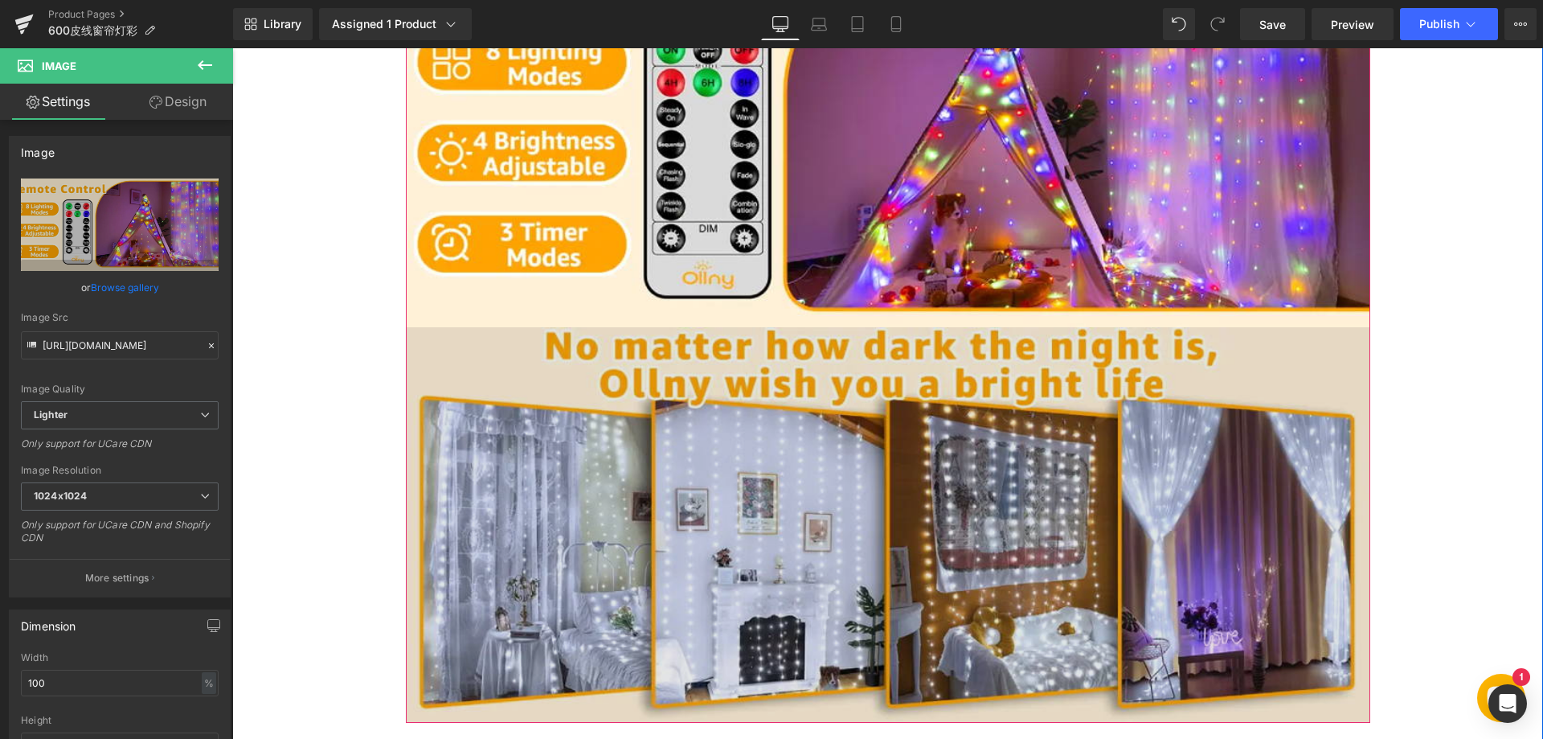
click at [870, 495] on img at bounding box center [888, 524] width 965 height 395
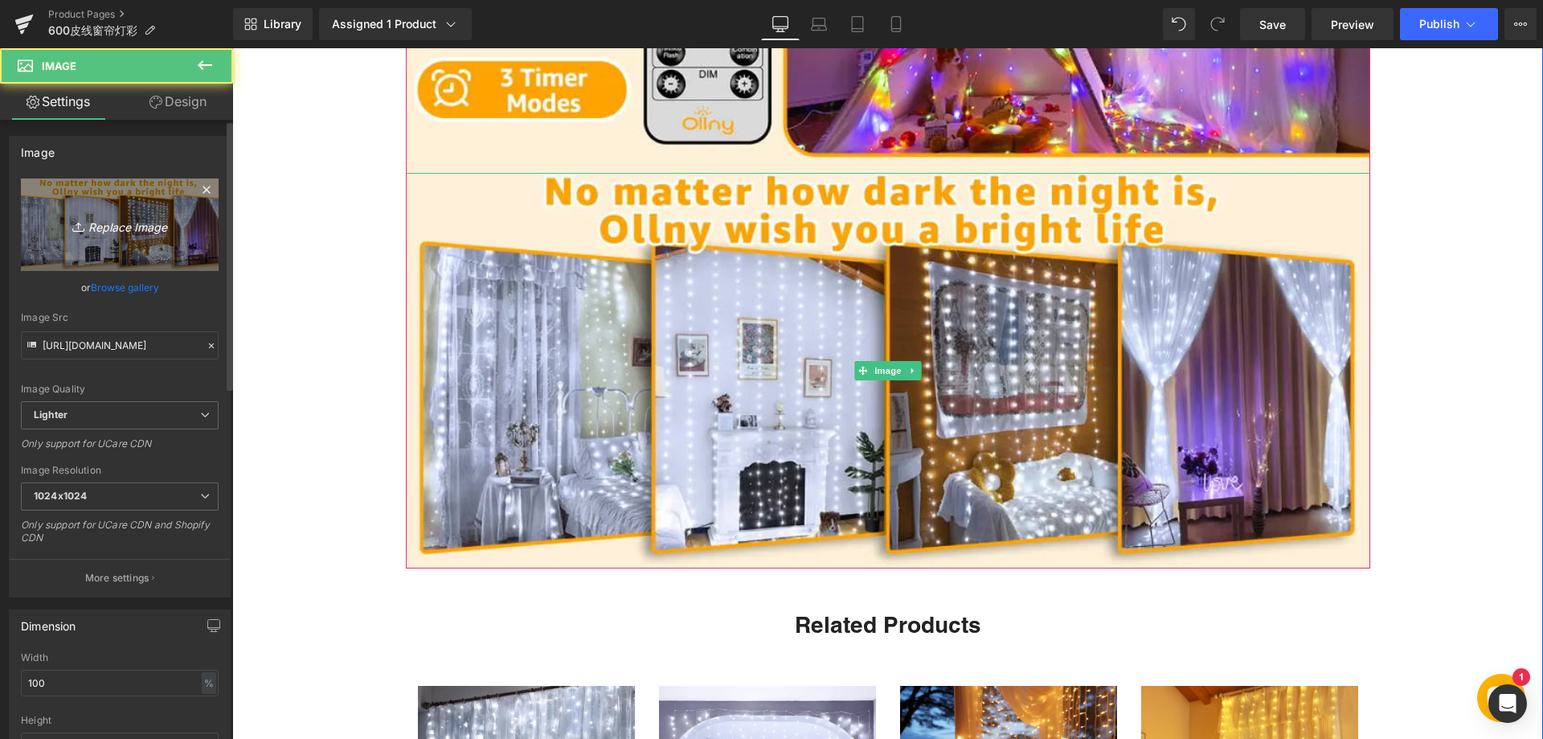
scroll to position [2813, 0]
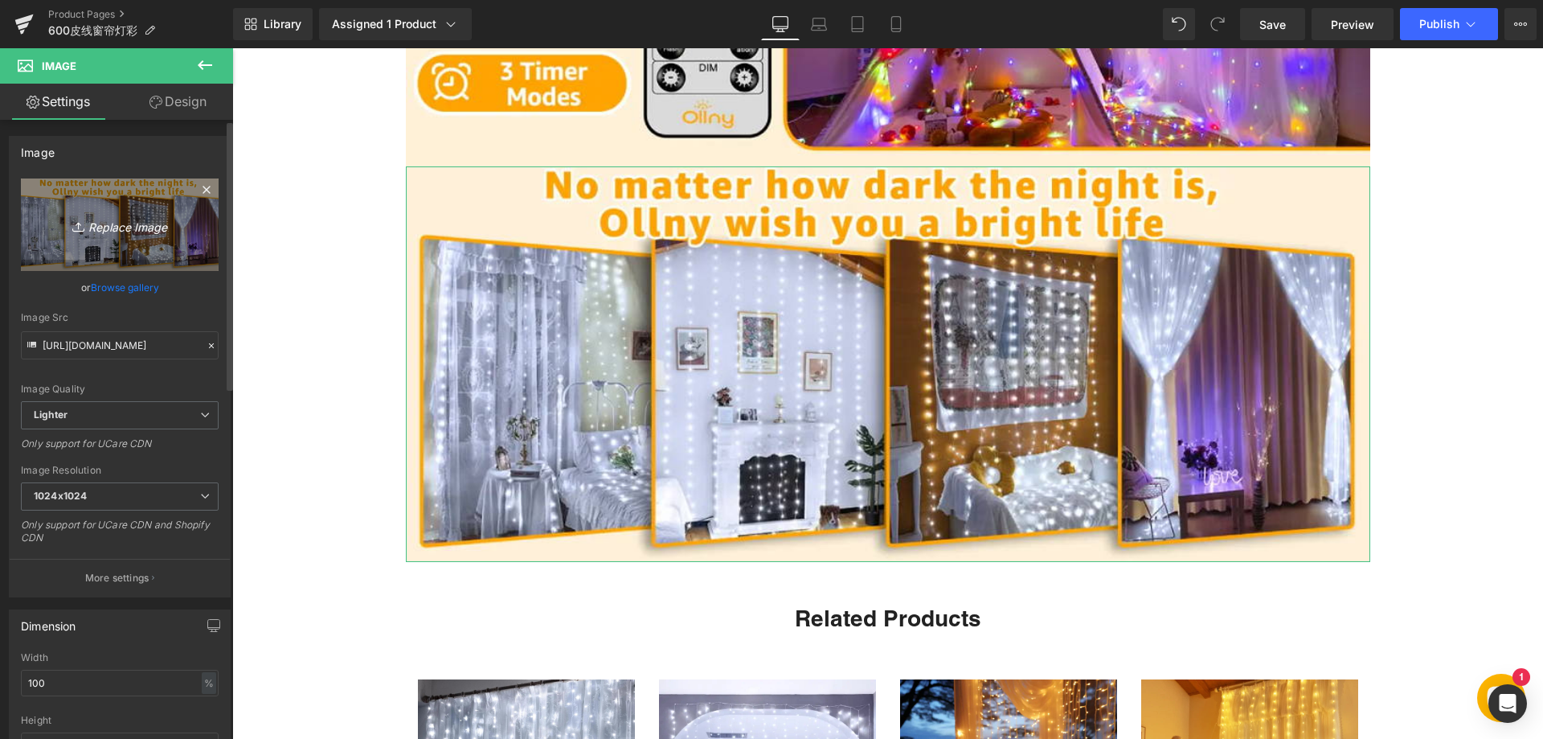
click at [104, 229] on icon "Replace Image" at bounding box center [119, 225] width 129 height 20
type input "C:\fakepath\66.webp"
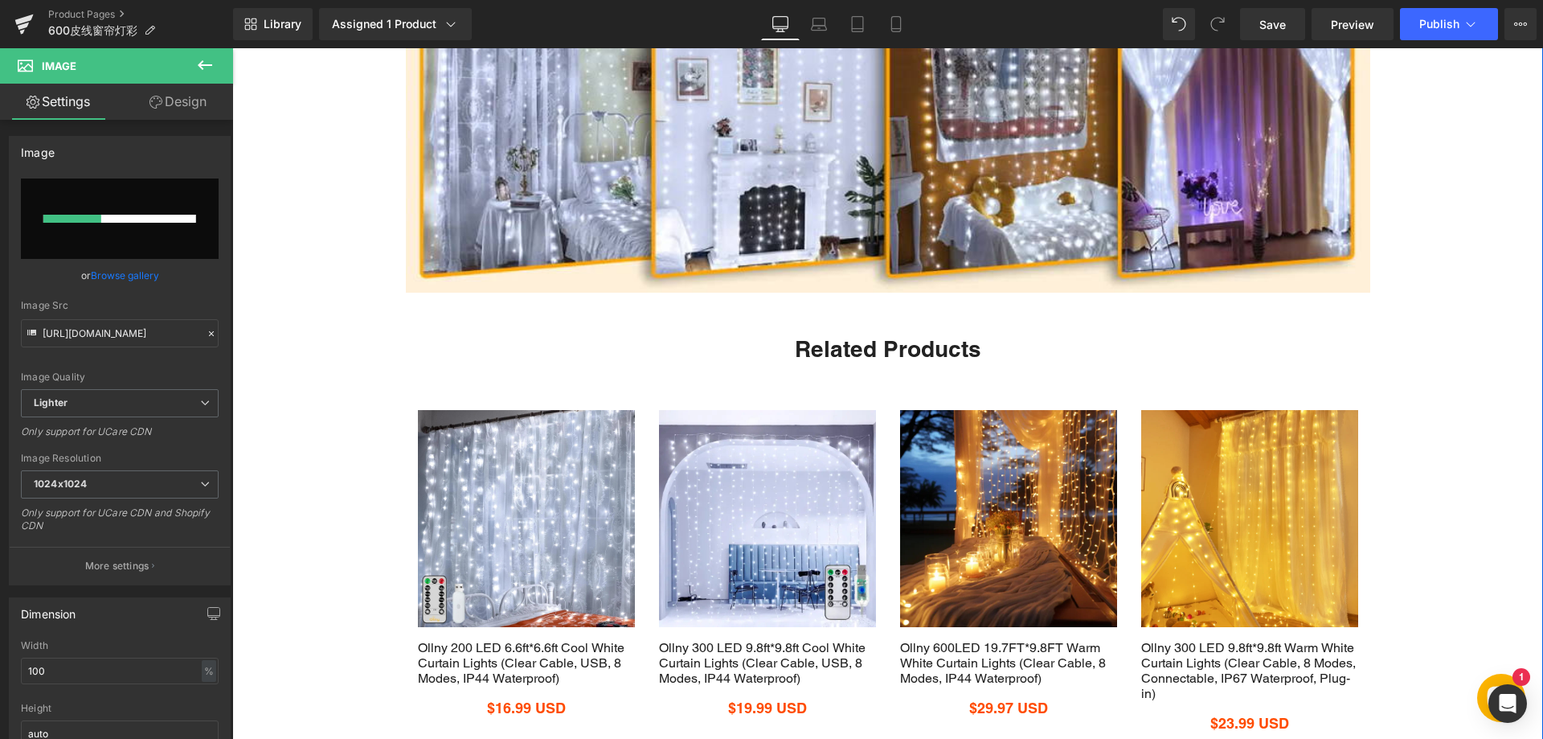
scroll to position [3135, 0]
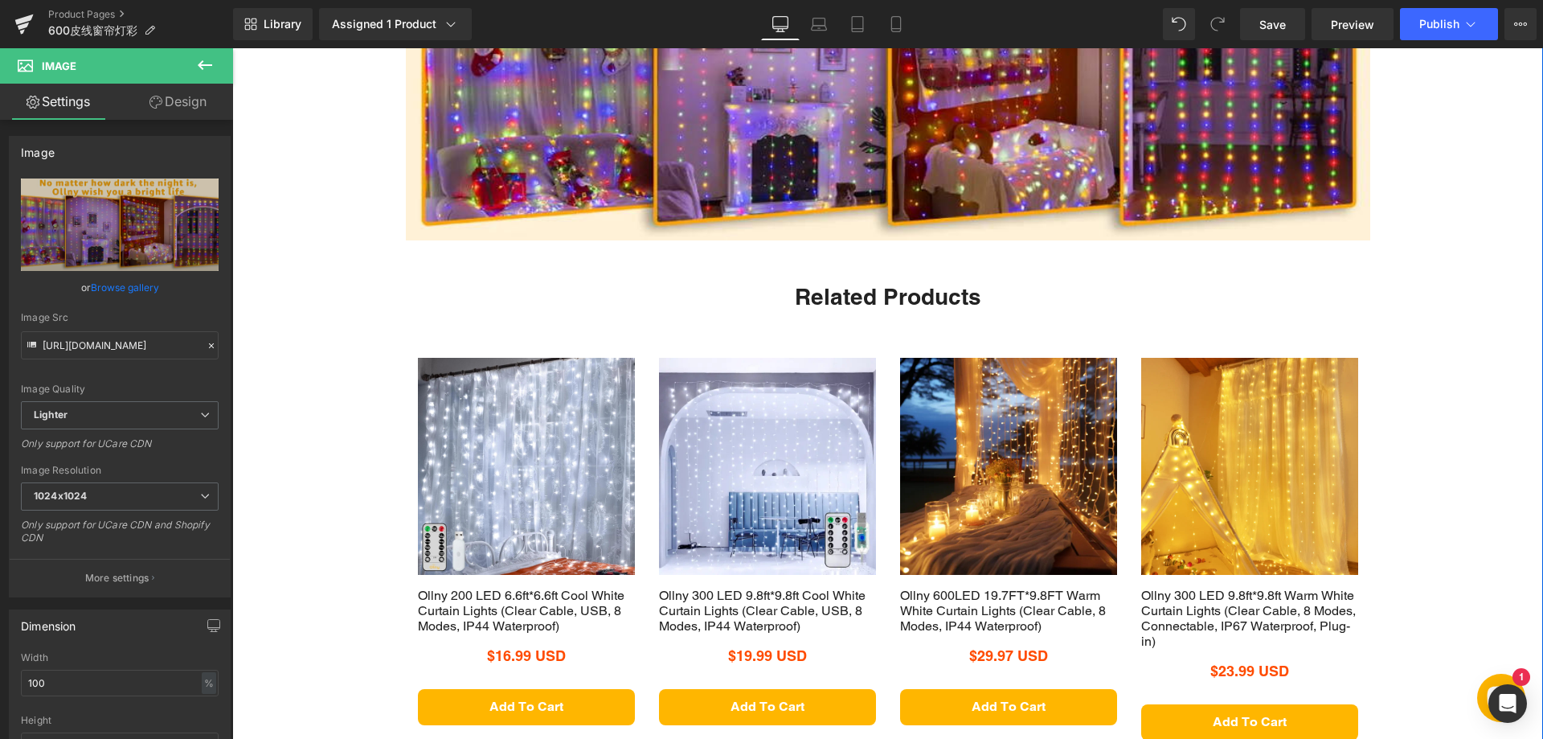
type input "[URL][DOMAIN_NAME]"
click at [1241, 420] on img at bounding box center [1249, 466] width 217 height 217
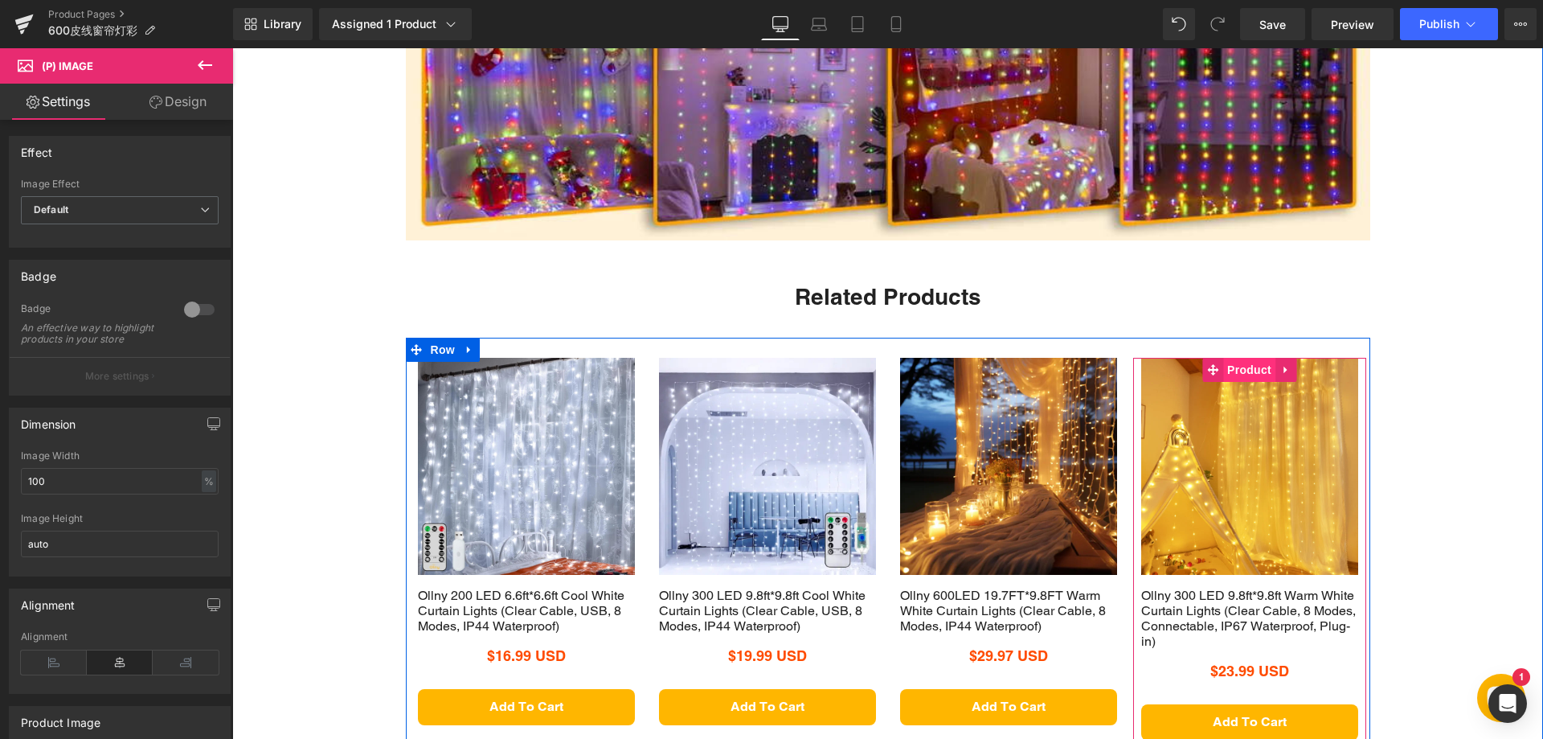
click at [1241, 372] on span "Product" at bounding box center [1249, 370] width 52 height 24
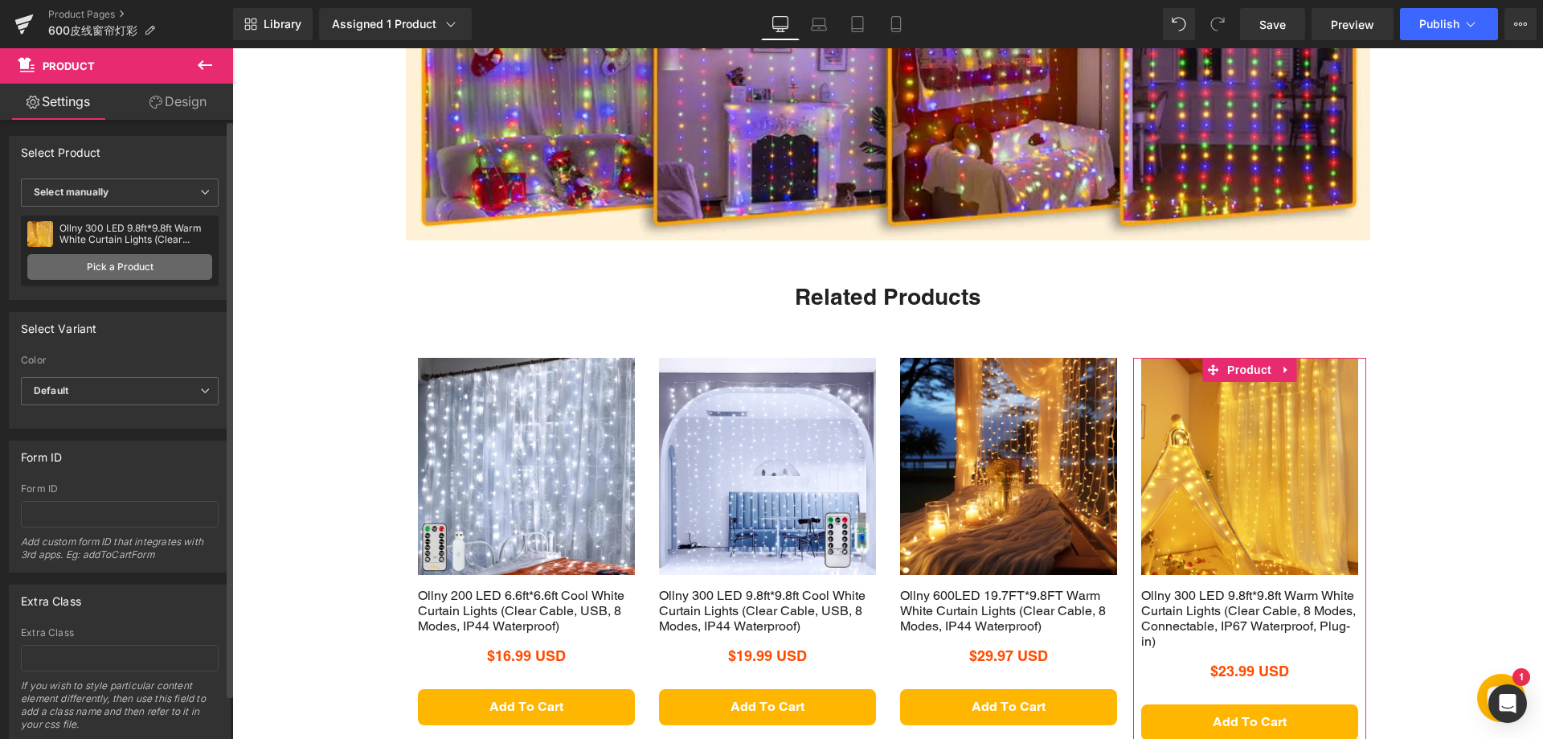
click at [96, 257] on link "Pick a Product" at bounding box center [119, 267] width 185 height 26
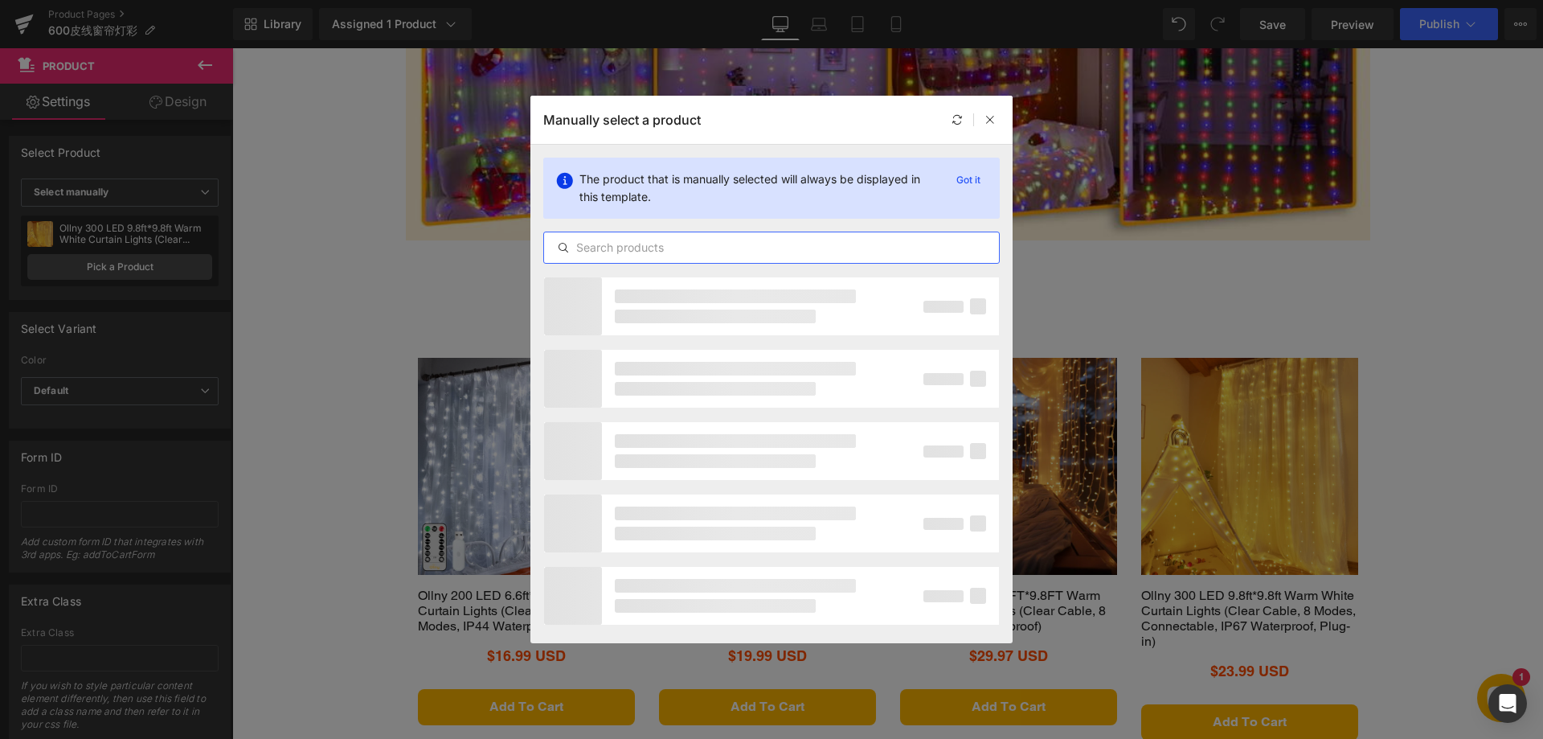
click at [696, 243] on input "text" at bounding box center [771, 247] width 455 height 19
type input "curtain"
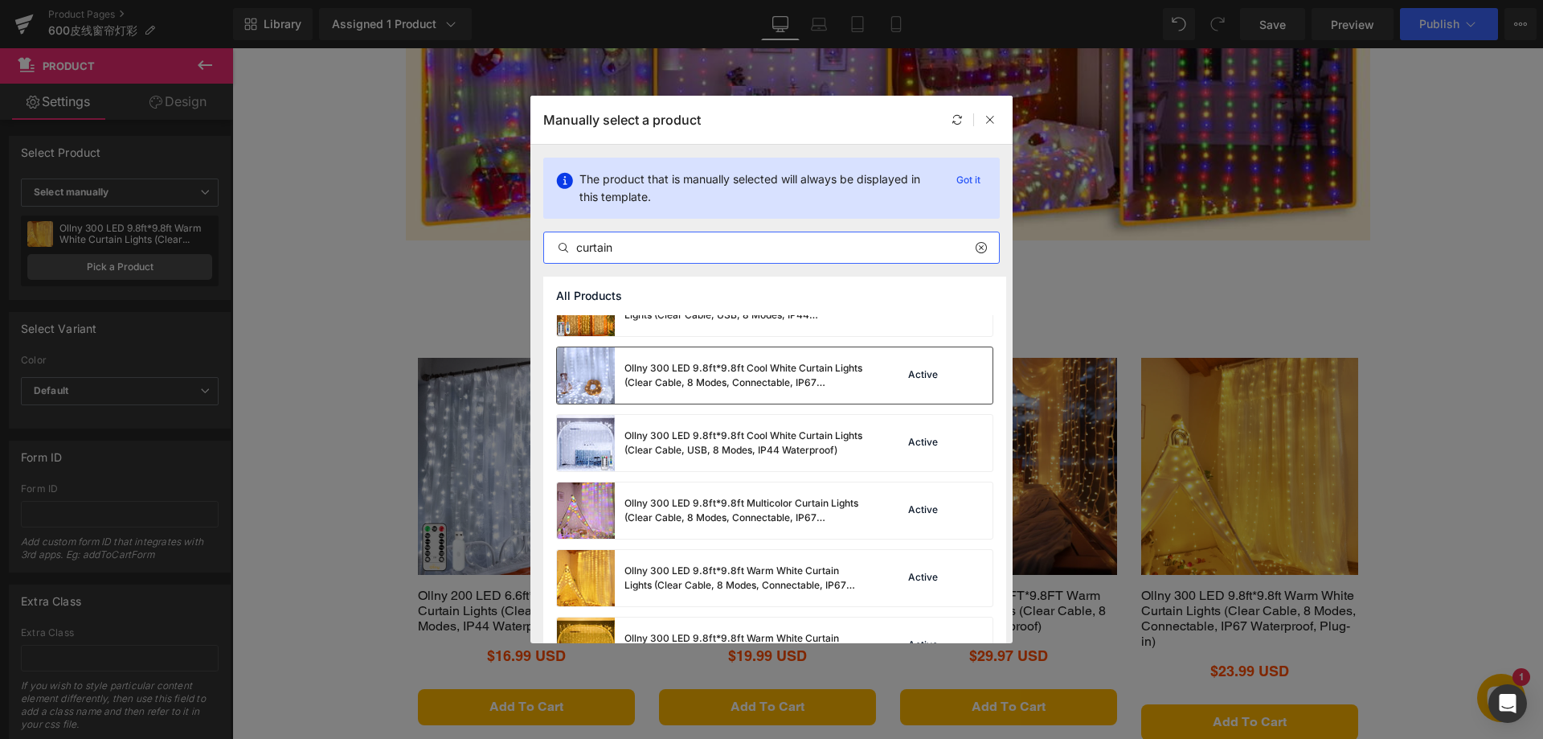
scroll to position [402, 0]
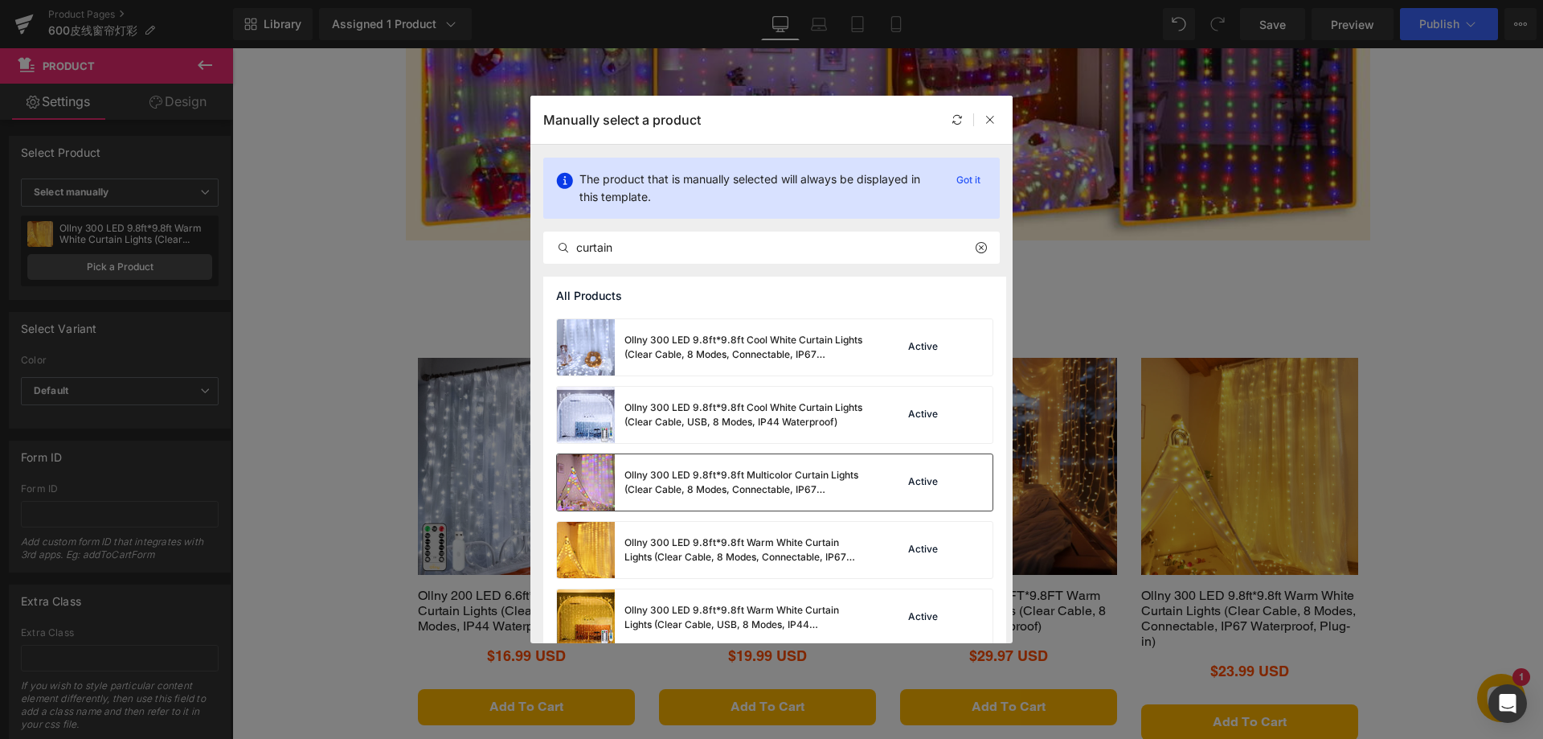
click at [708, 475] on div "Ollny 300 LED 9.8ft*9.8ft Multicolor Curtain Lights (Clear Cable, 8 Modes, Conn…" at bounding box center [745, 482] width 241 height 29
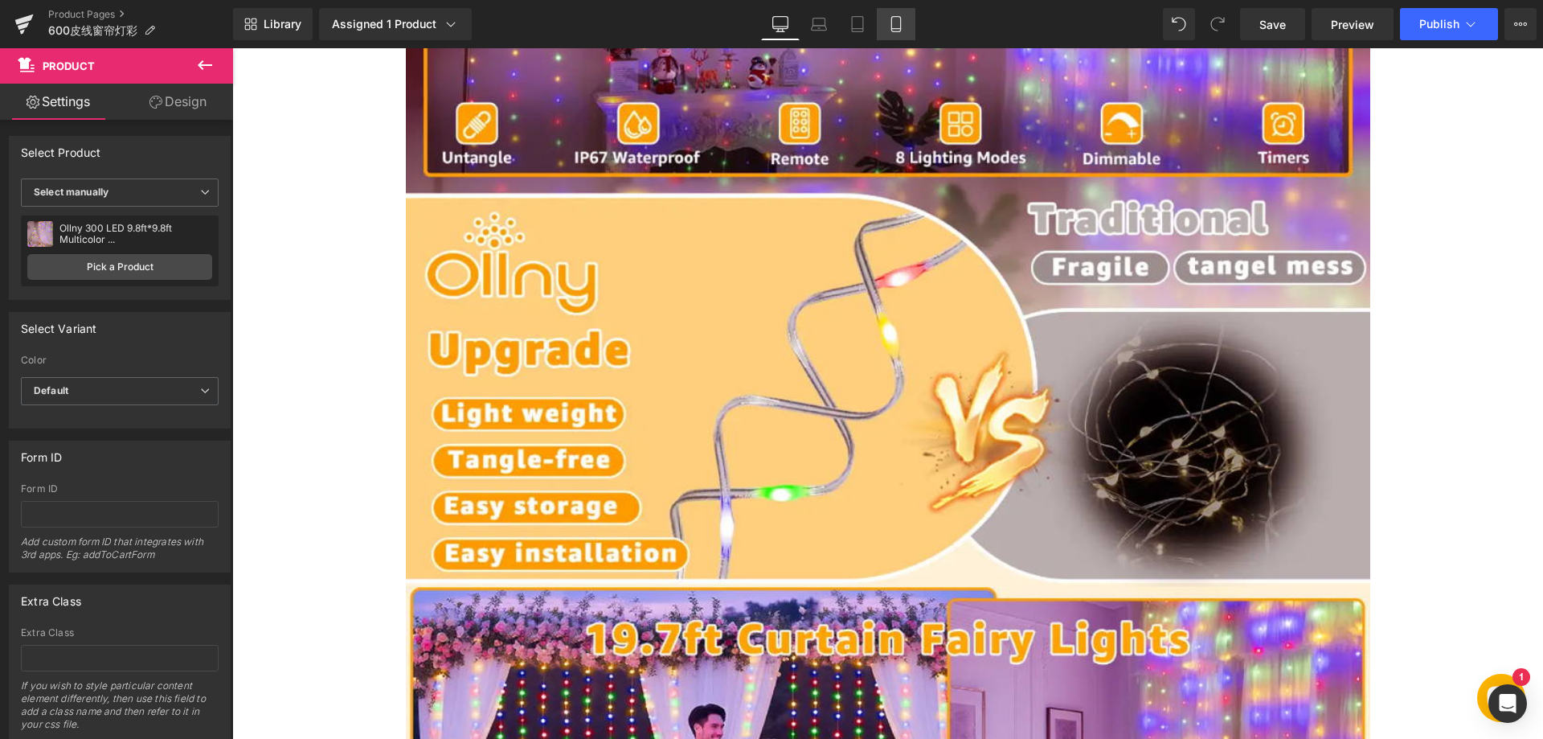
click at [895, 31] on icon at bounding box center [895, 24] width 9 height 15
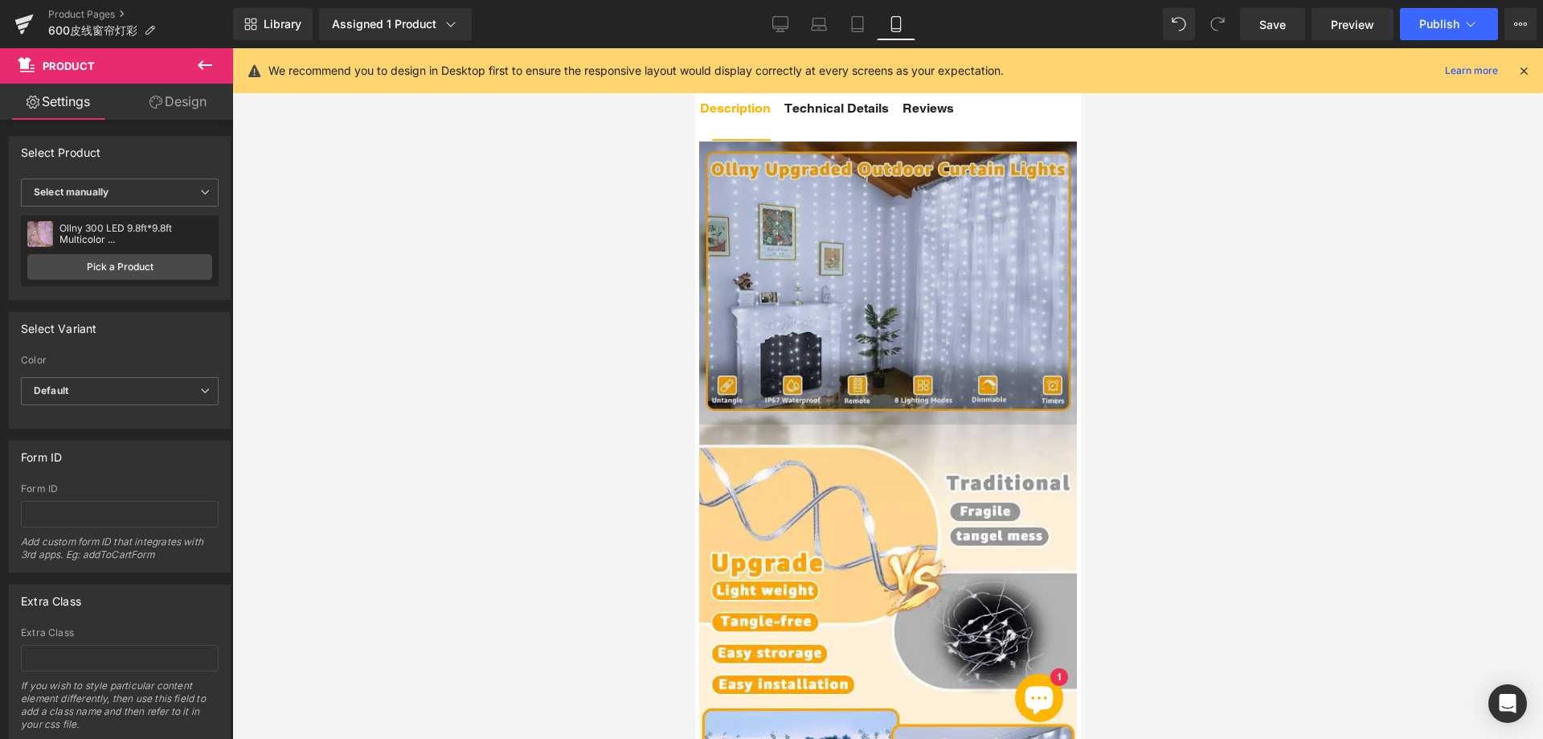
scroll to position [1083, 0]
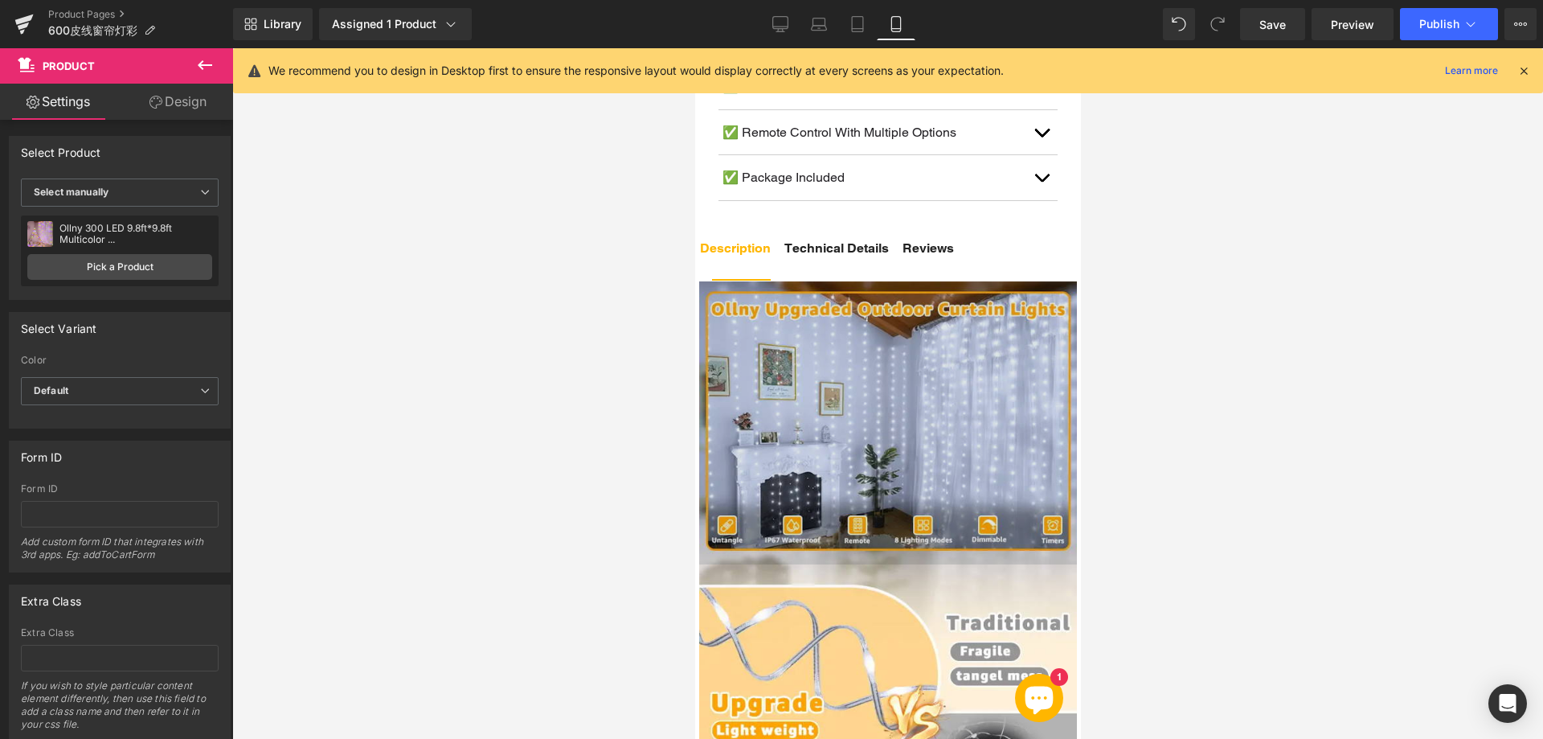
click at [832, 366] on img at bounding box center [887, 423] width 378 height 284
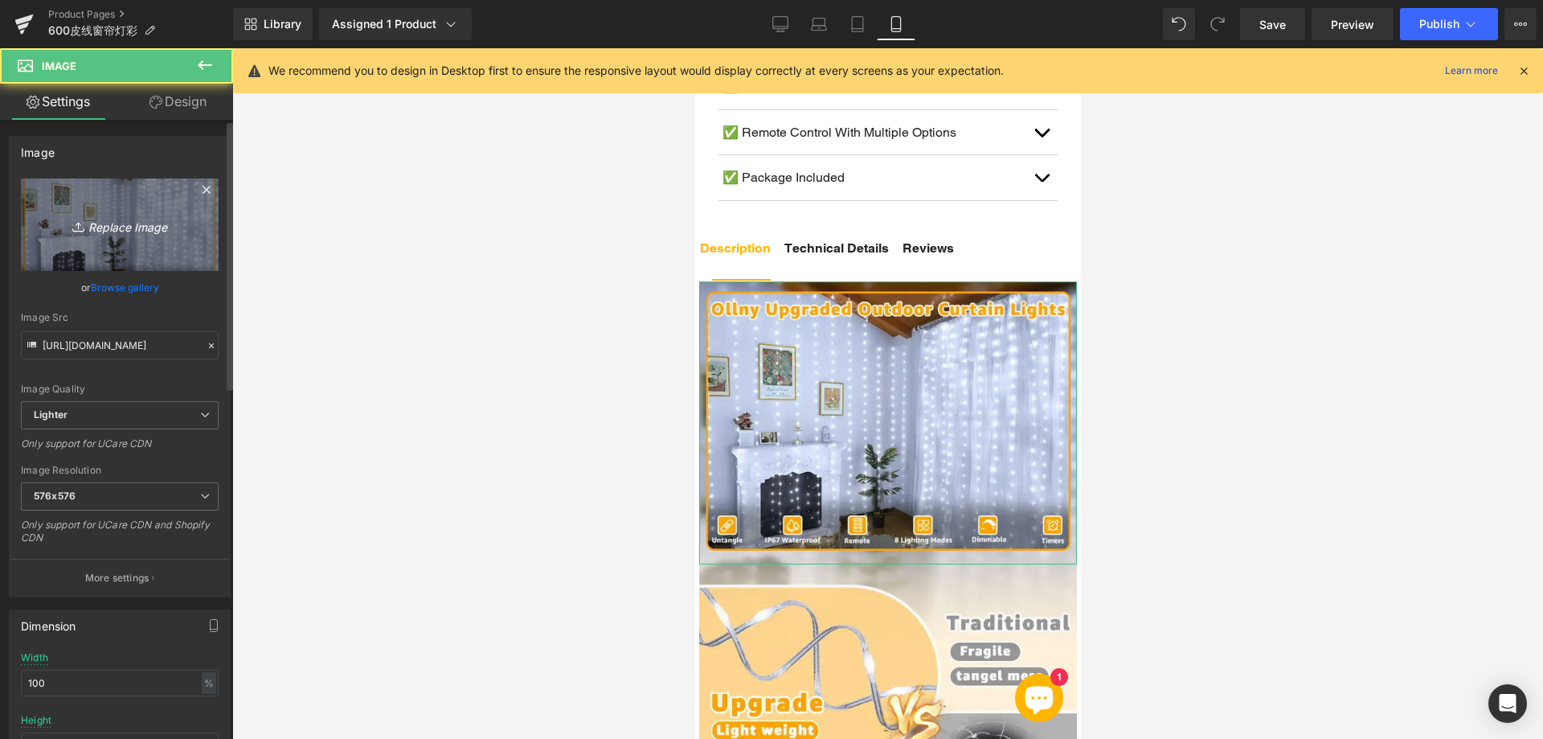
click at [106, 219] on icon "Replace Image" at bounding box center [119, 225] width 129 height 20
type input "C:\fakepath\111.webp"
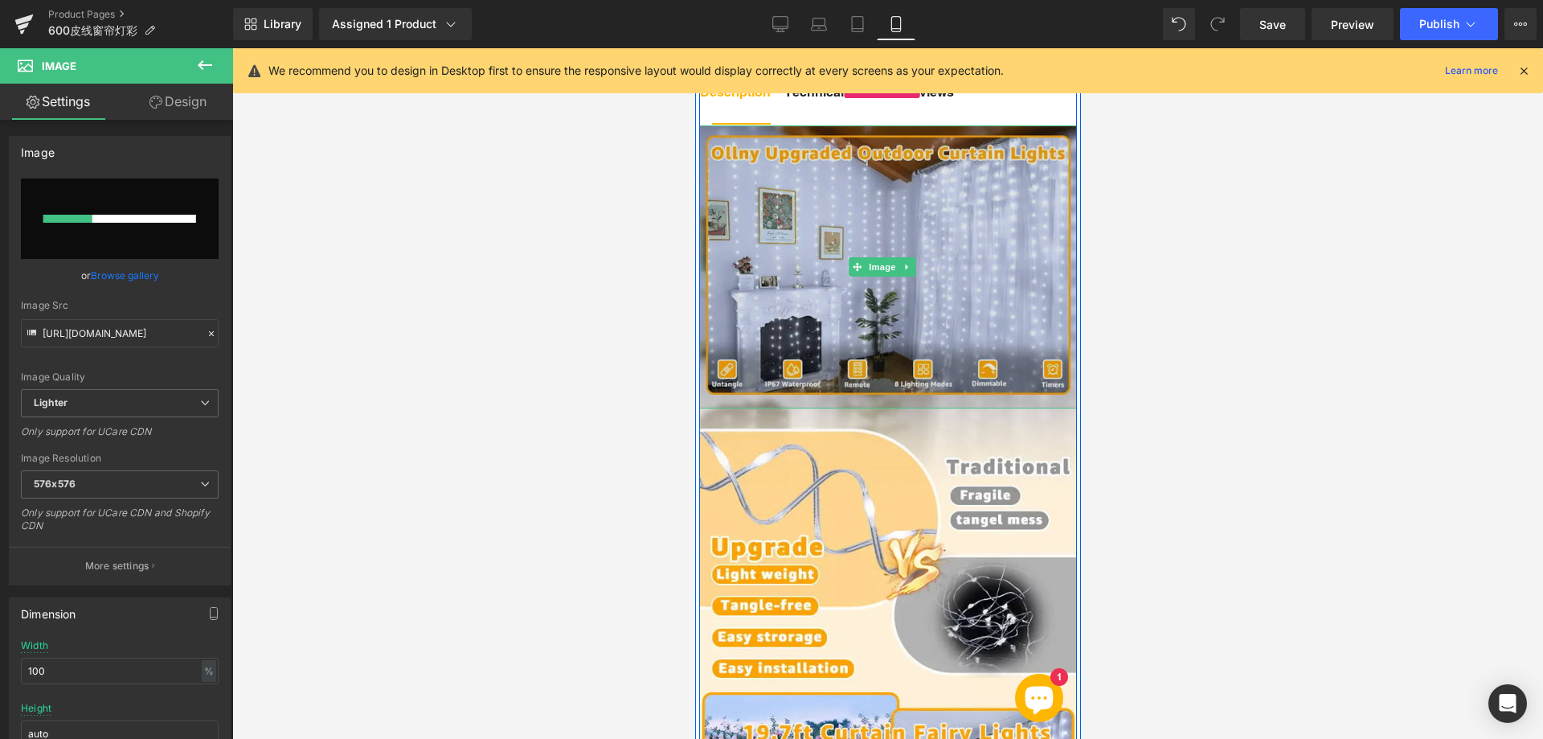
scroll to position [1243, 0]
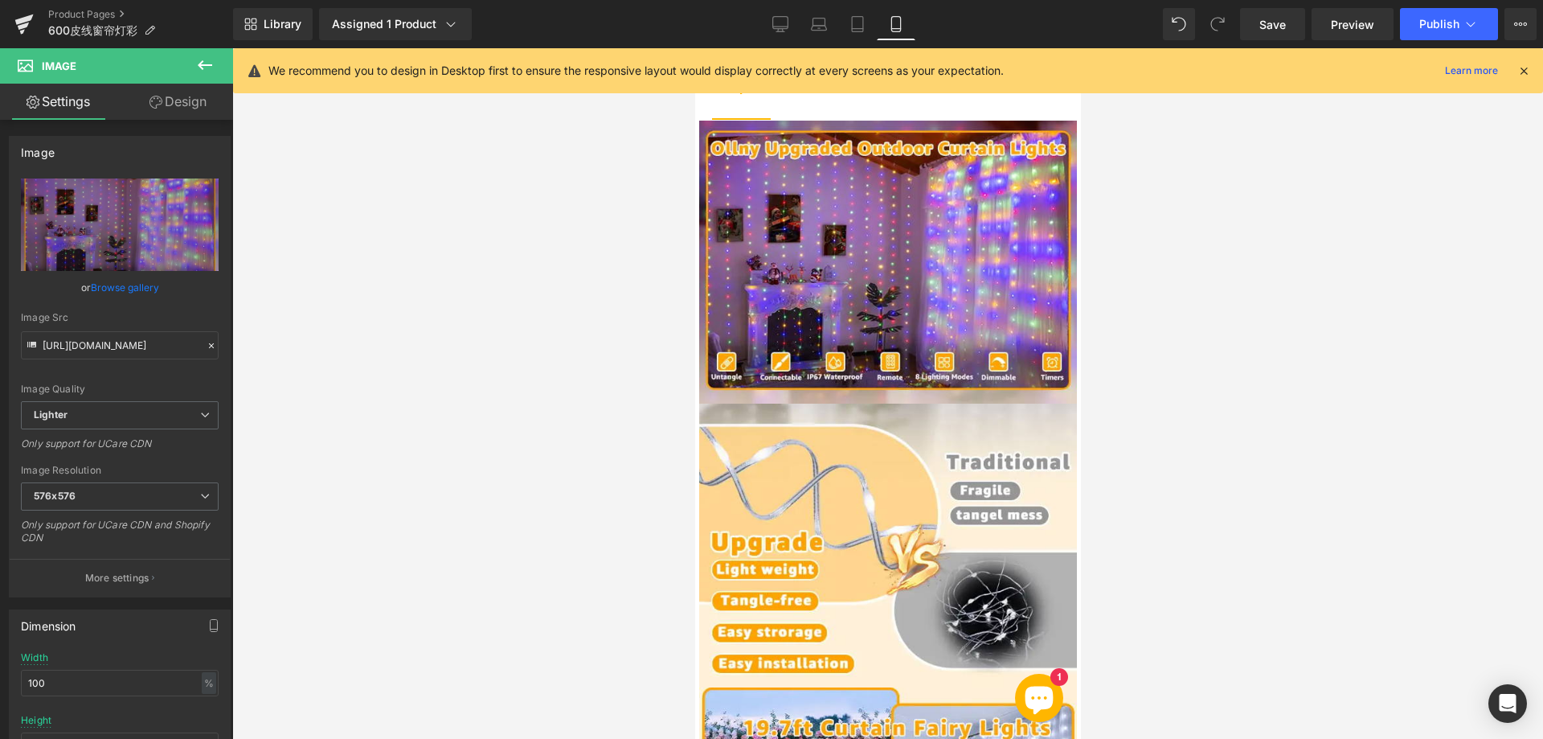
type input "[URL][DOMAIN_NAME]"
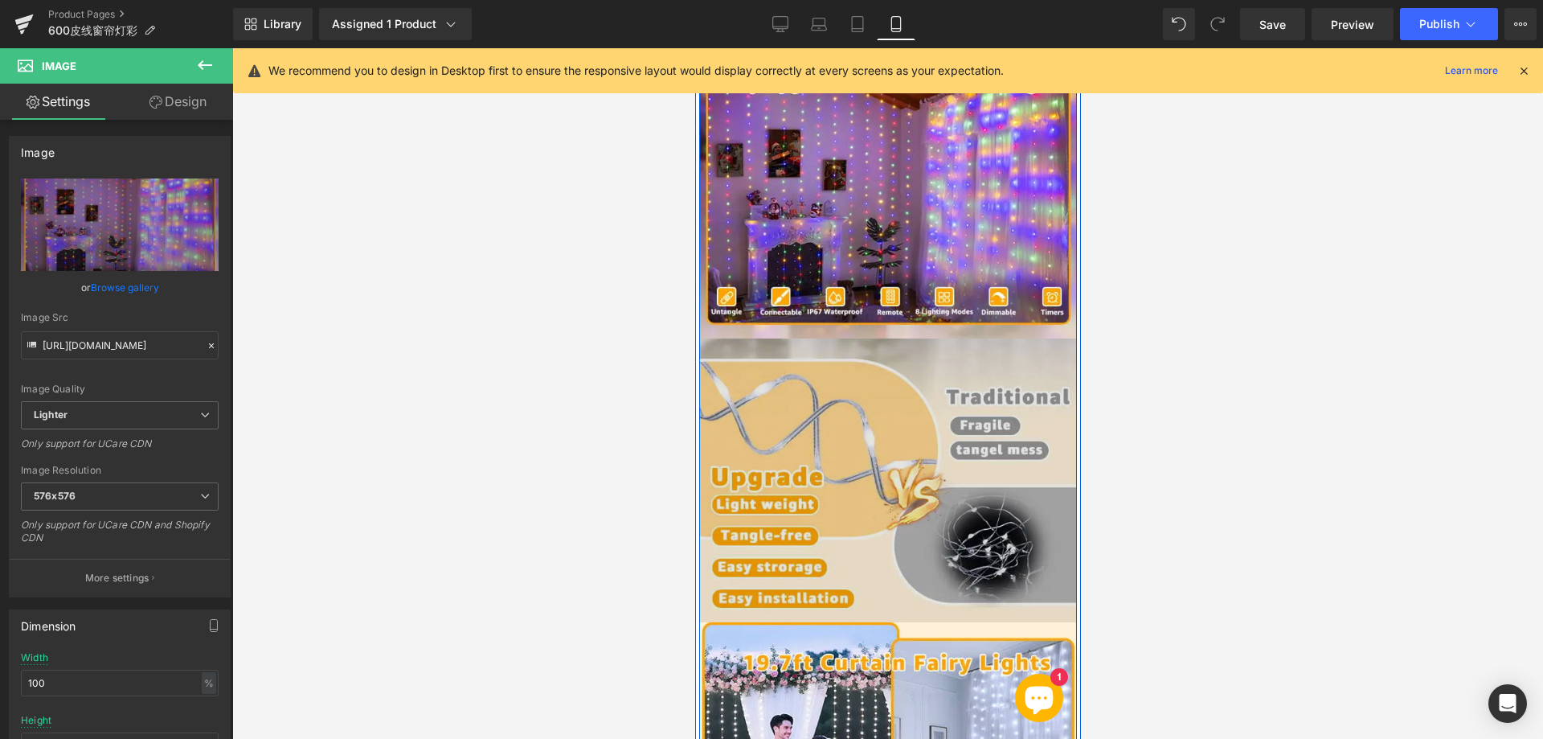
scroll to position [1324, 0]
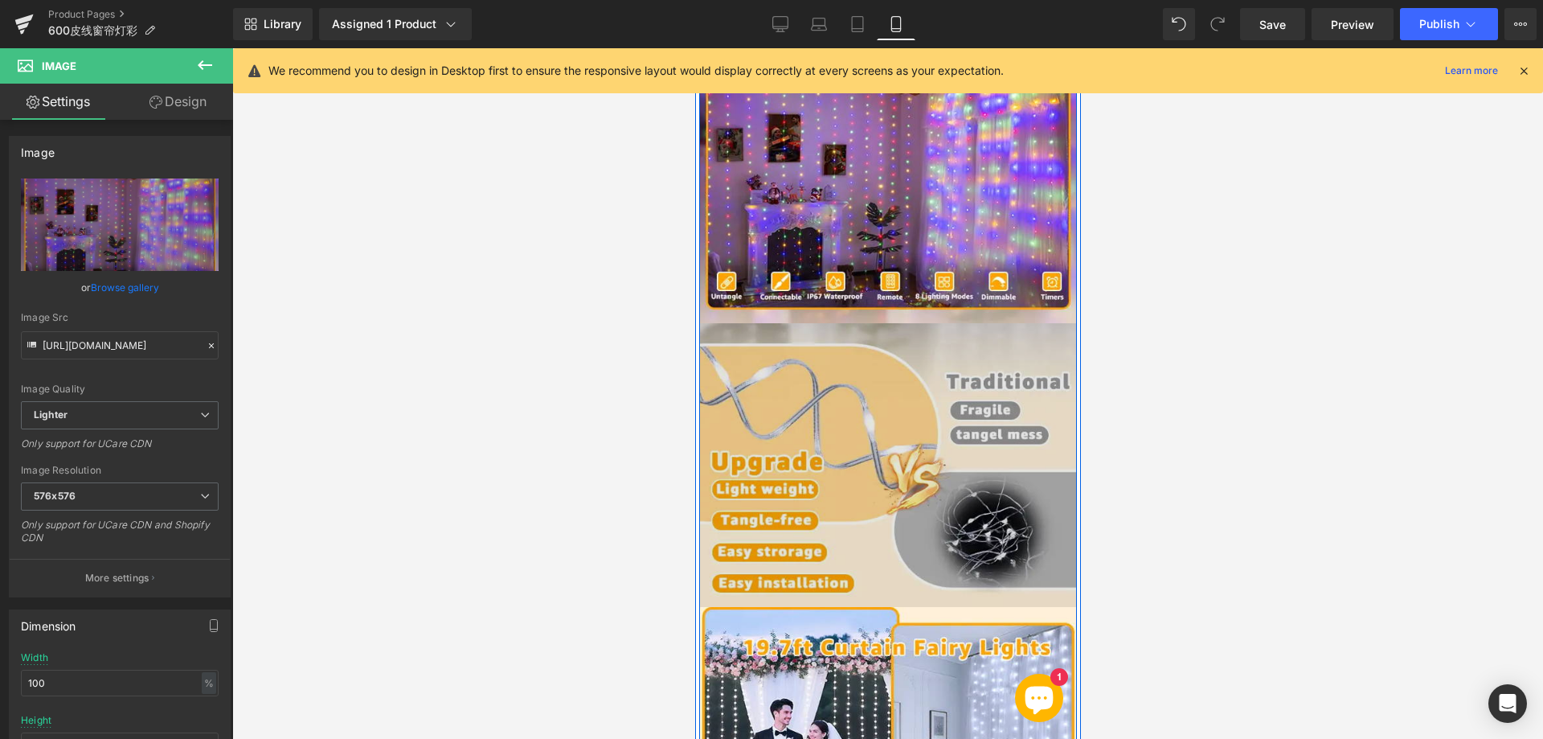
drag, startPoint x: 846, startPoint y: 416, endPoint x: 813, endPoint y: 412, distance: 33.2
click at [847, 416] on img at bounding box center [887, 465] width 378 height 284
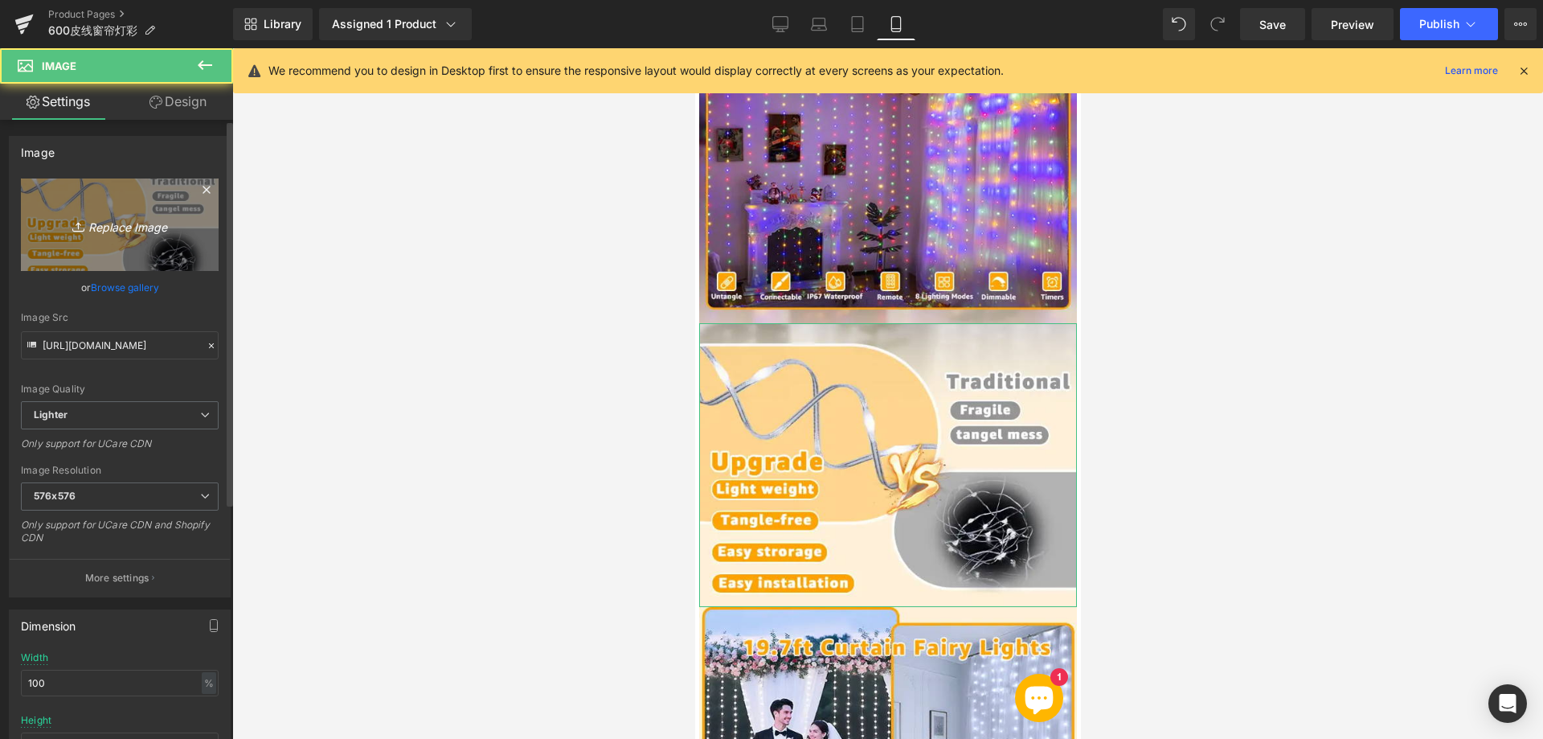
click at [130, 227] on icon "Replace Image" at bounding box center [119, 225] width 129 height 20
type input "C:\fakepath\222.webp"
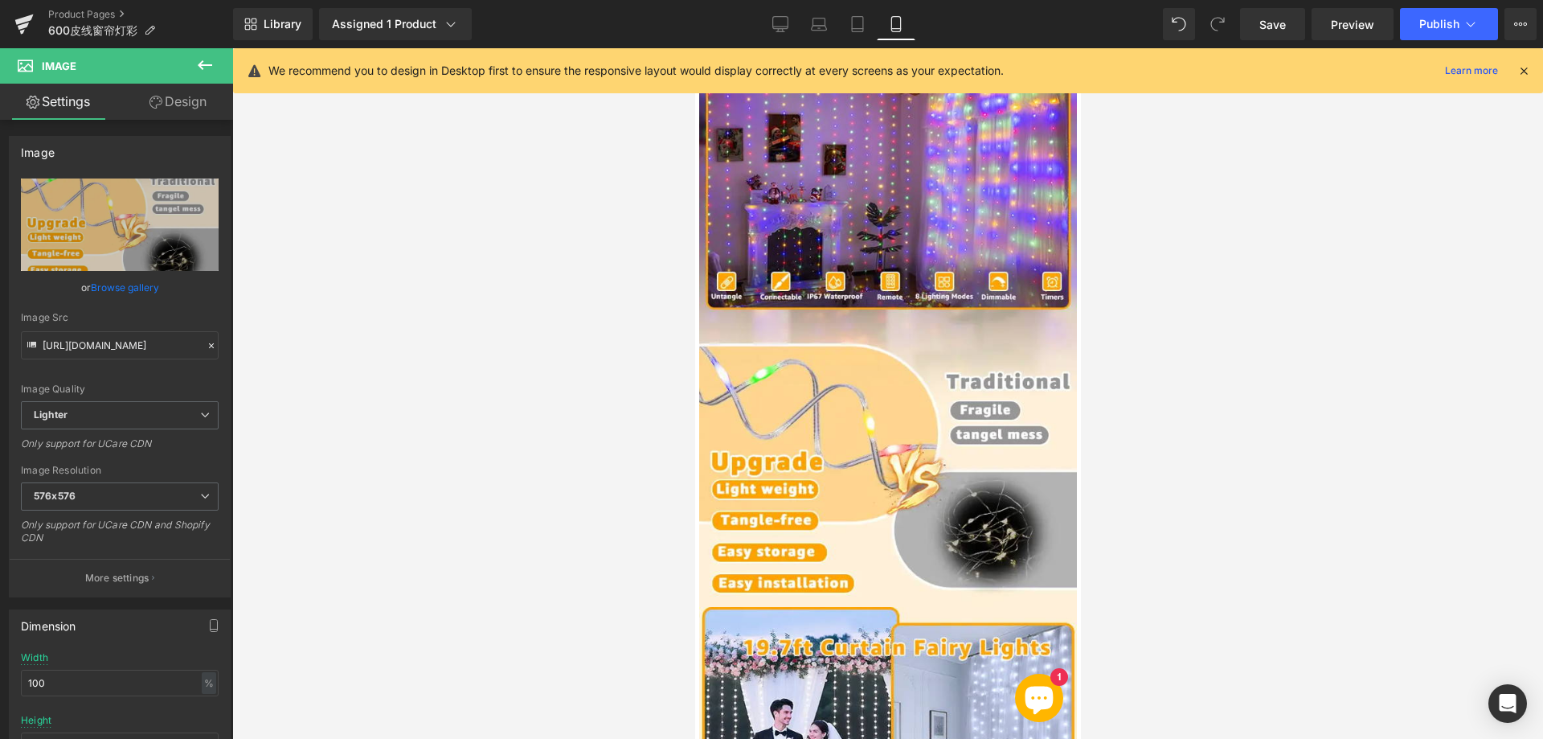
type input "[URL][DOMAIN_NAME]"
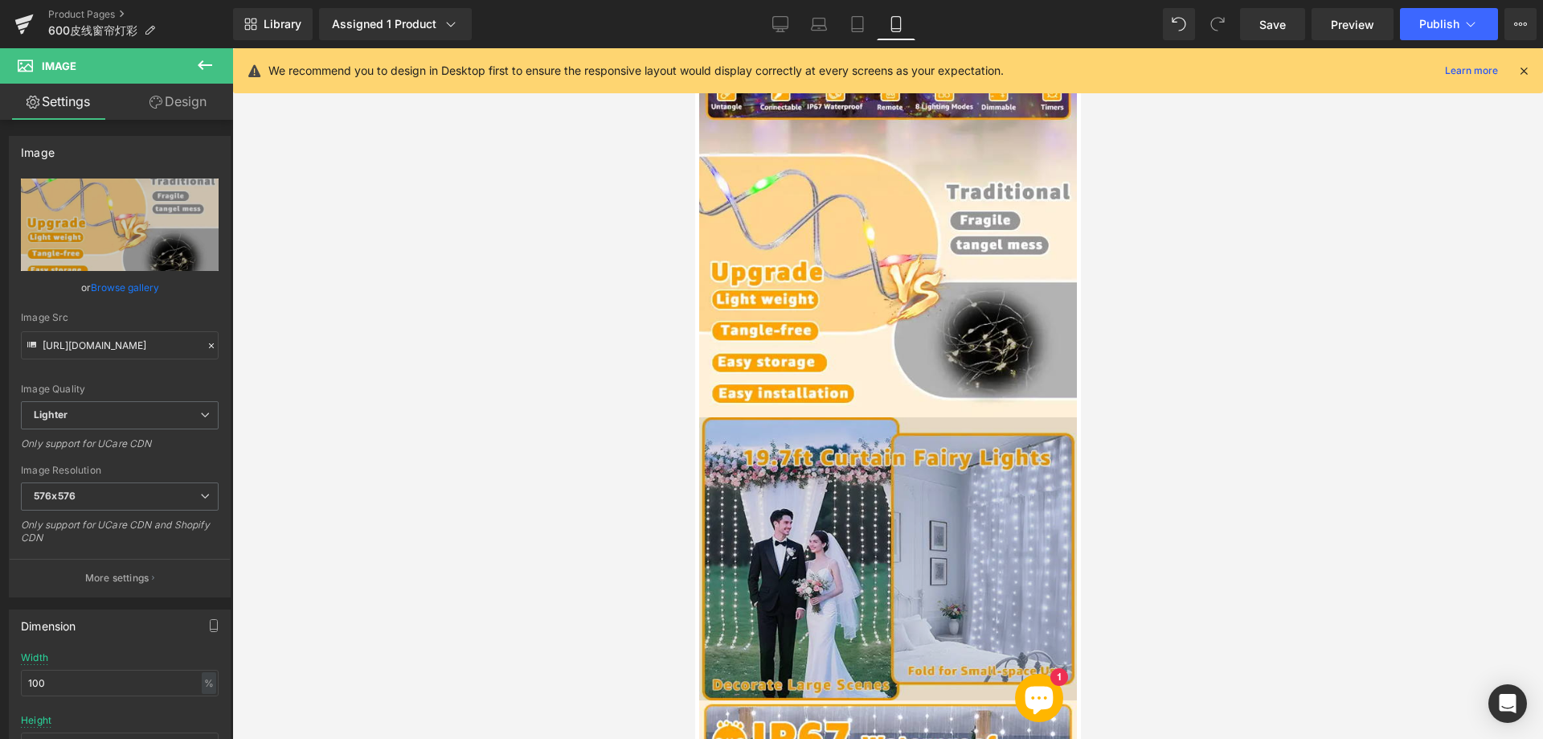
scroll to position [1565, 0]
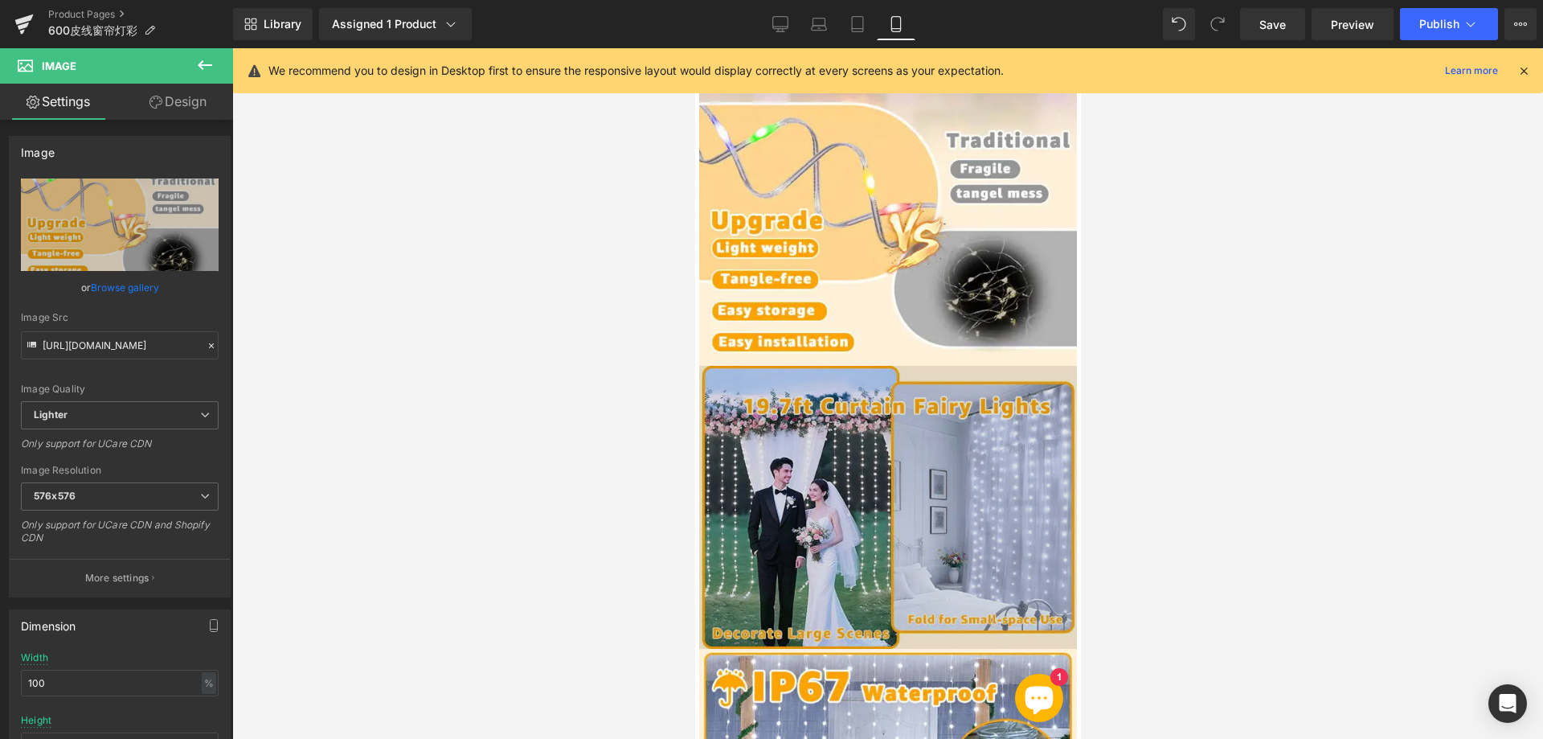
click at [894, 431] on img at bounding box center [887, 508] width 378 height 284
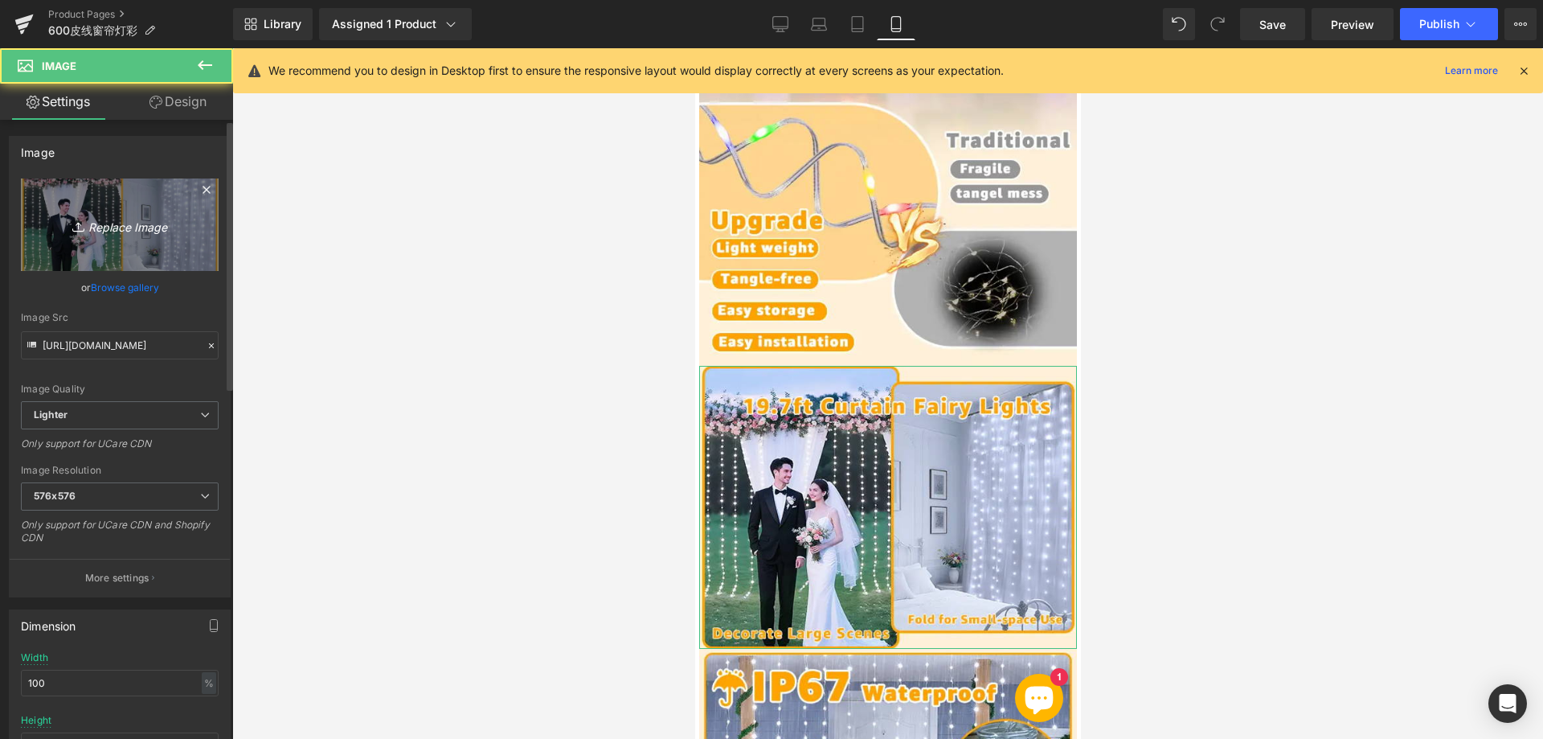
click at [110, 220] on icon "Replace Image" at bounding box center [119, 225] width 129 height 20
type input "C:\fakepath\333.webp"
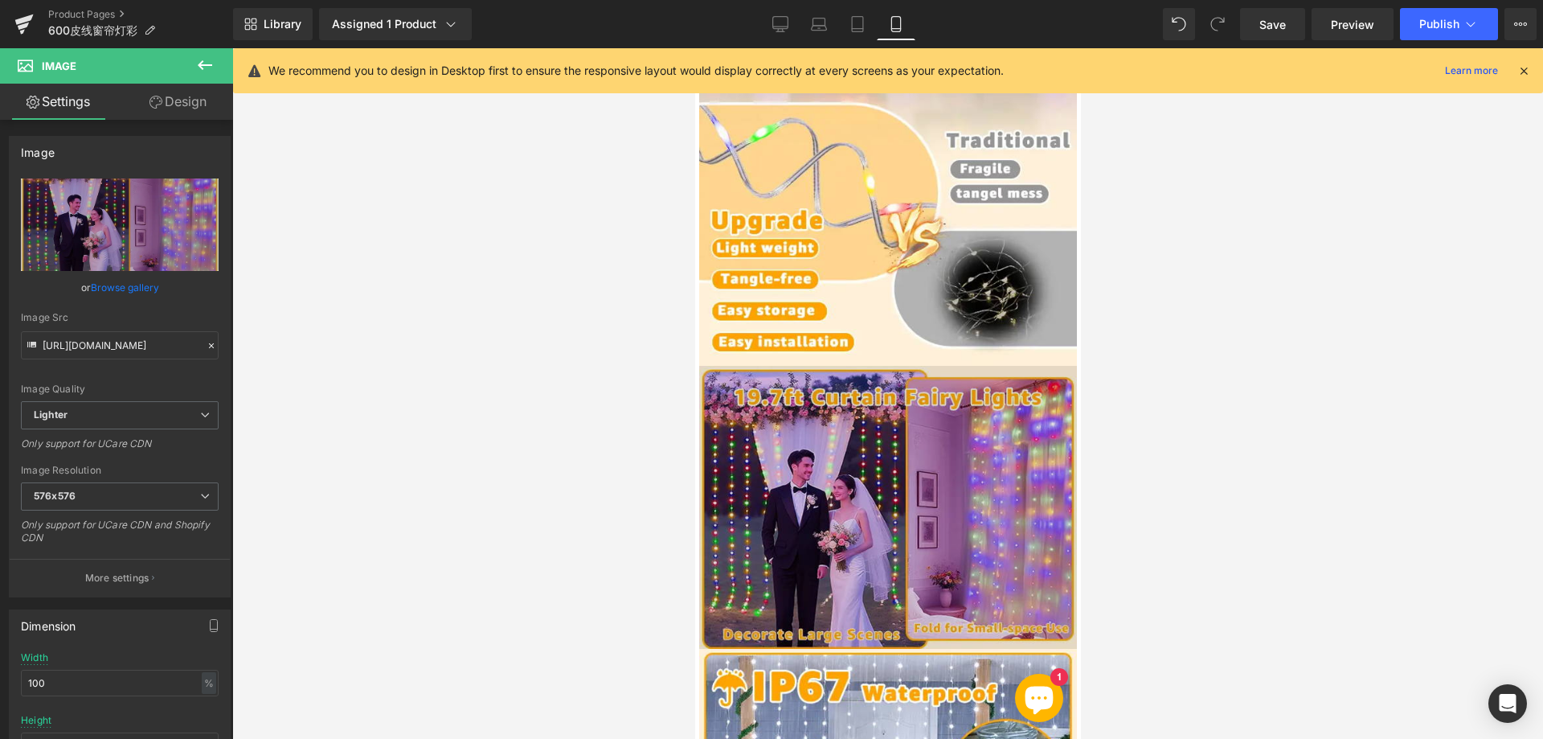
type input "[URL][DOMAIN_NAME]"
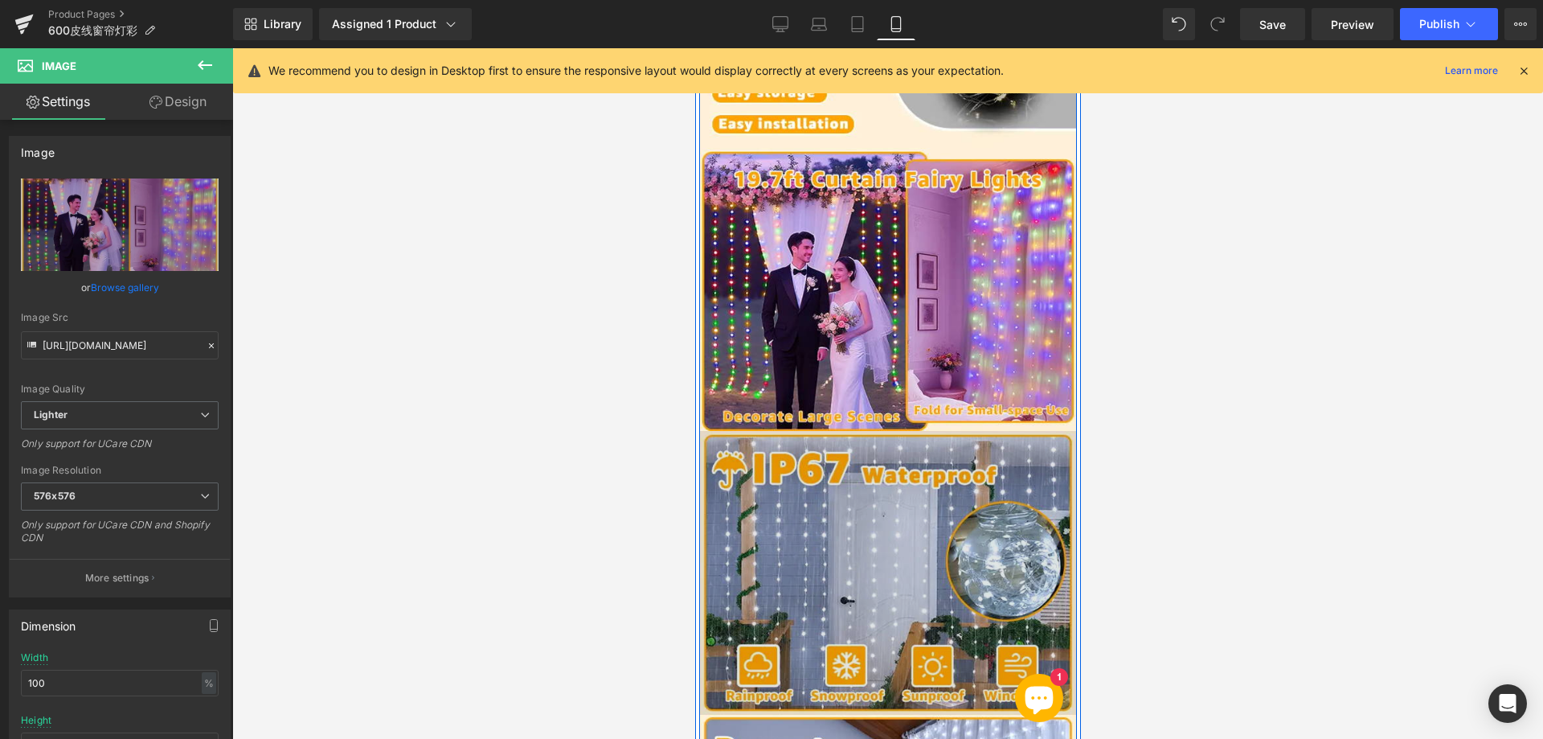
scroll to position [1806, 0]
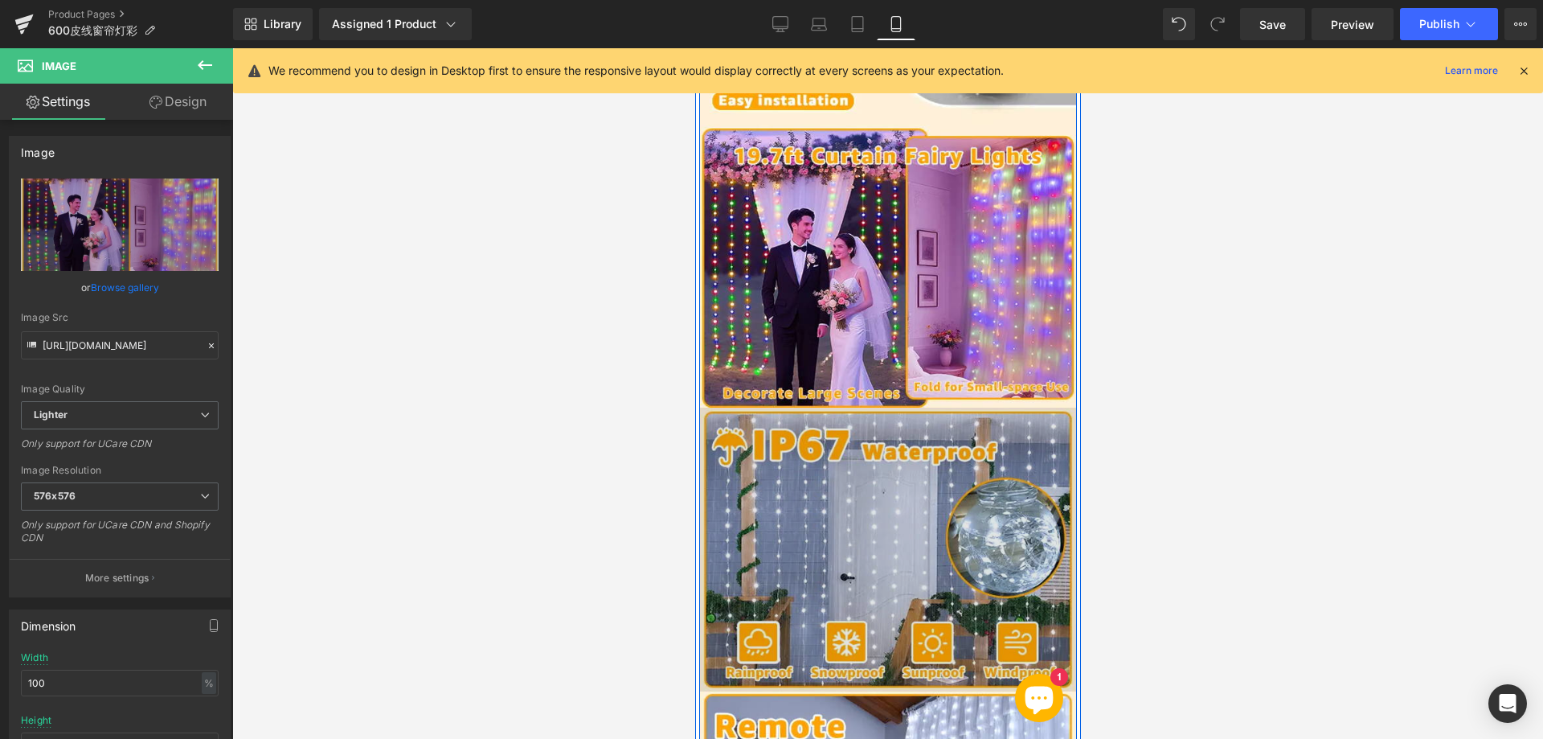
click at [827, 463] on img at bounding box center [887, 550] width 378 height 284
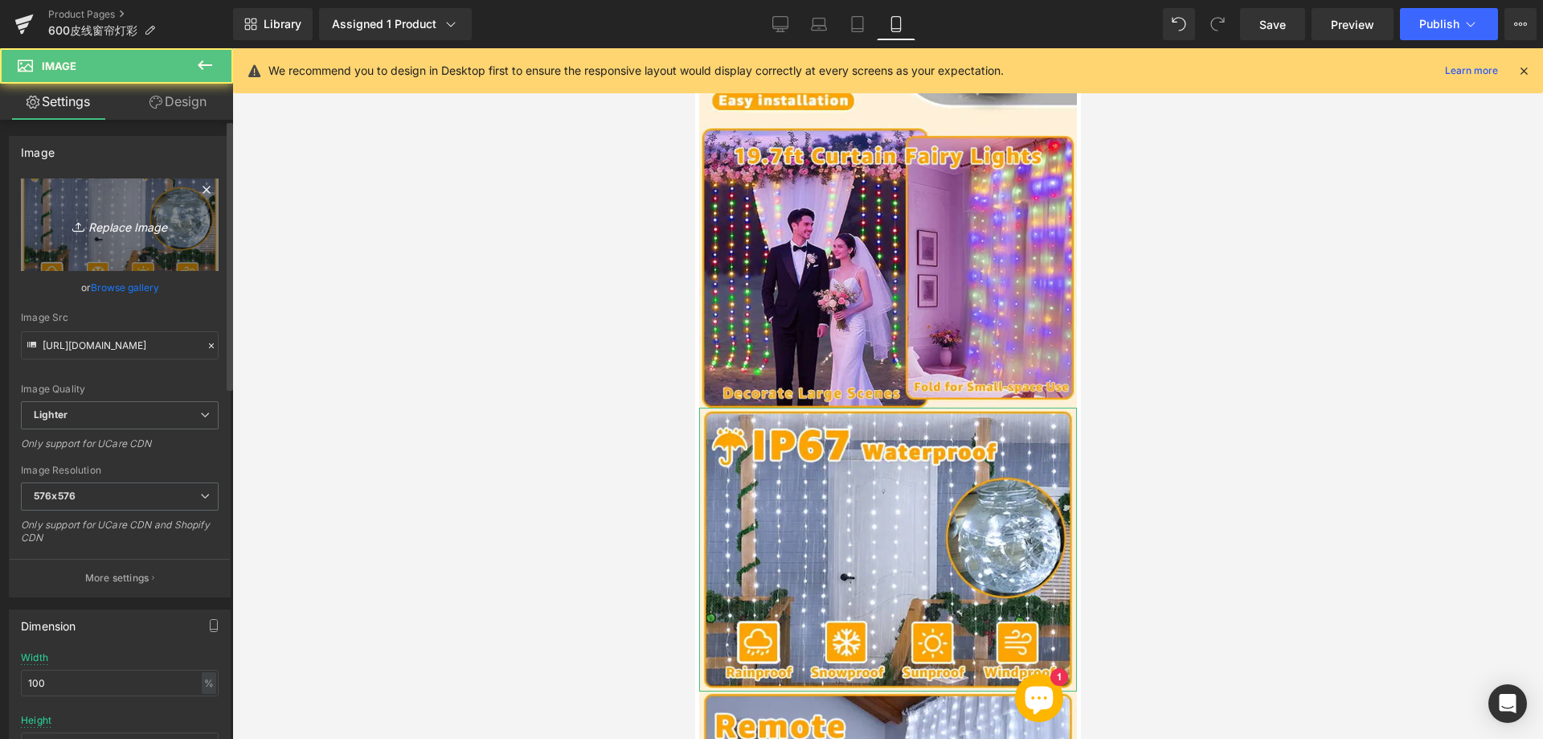
click at [121, 221] on icon "Replace Image" at bounding box center [119, 225] width 129 height 20
type input "C:\fakepath\444.webp"
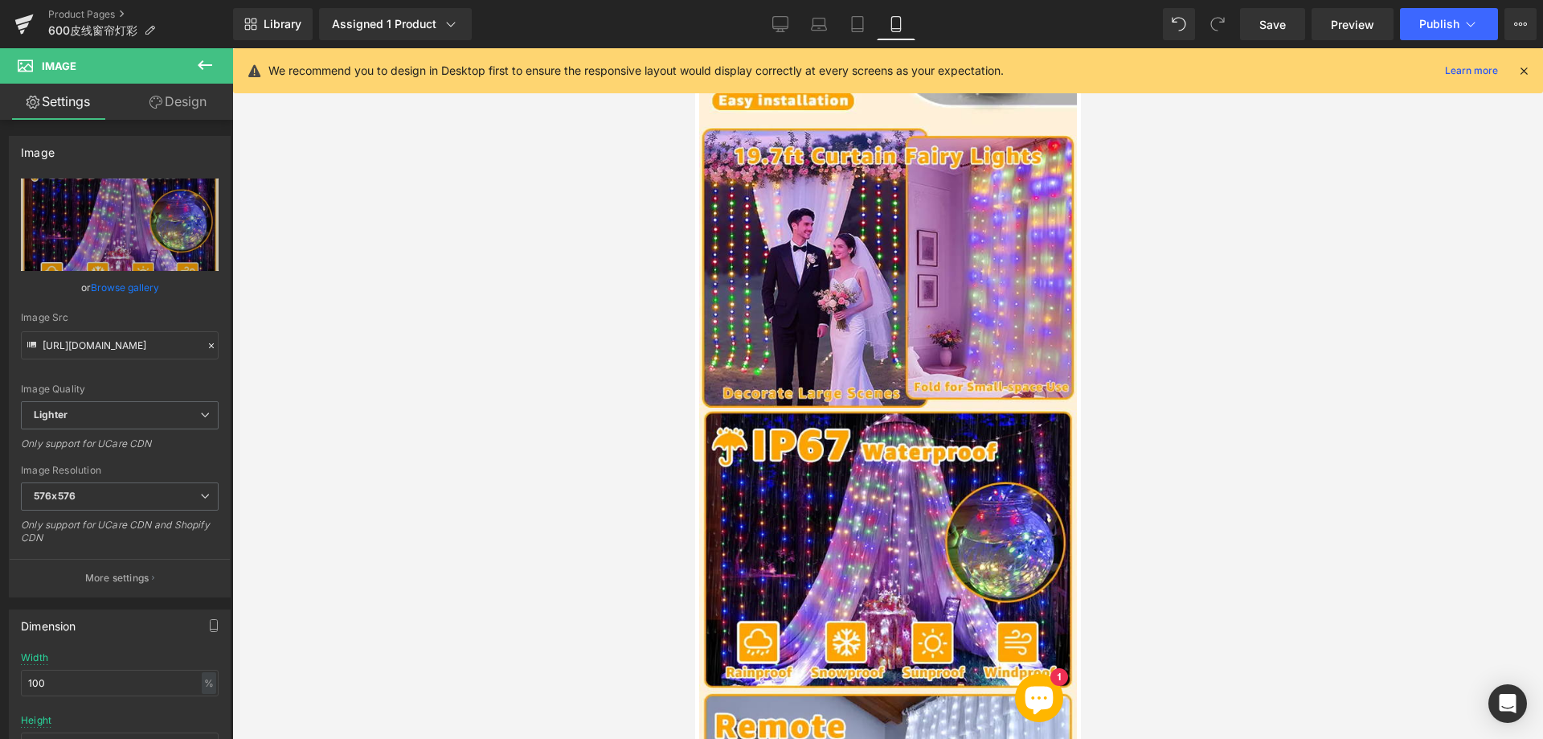
type input "[URL][DOMAIN_NAME]"
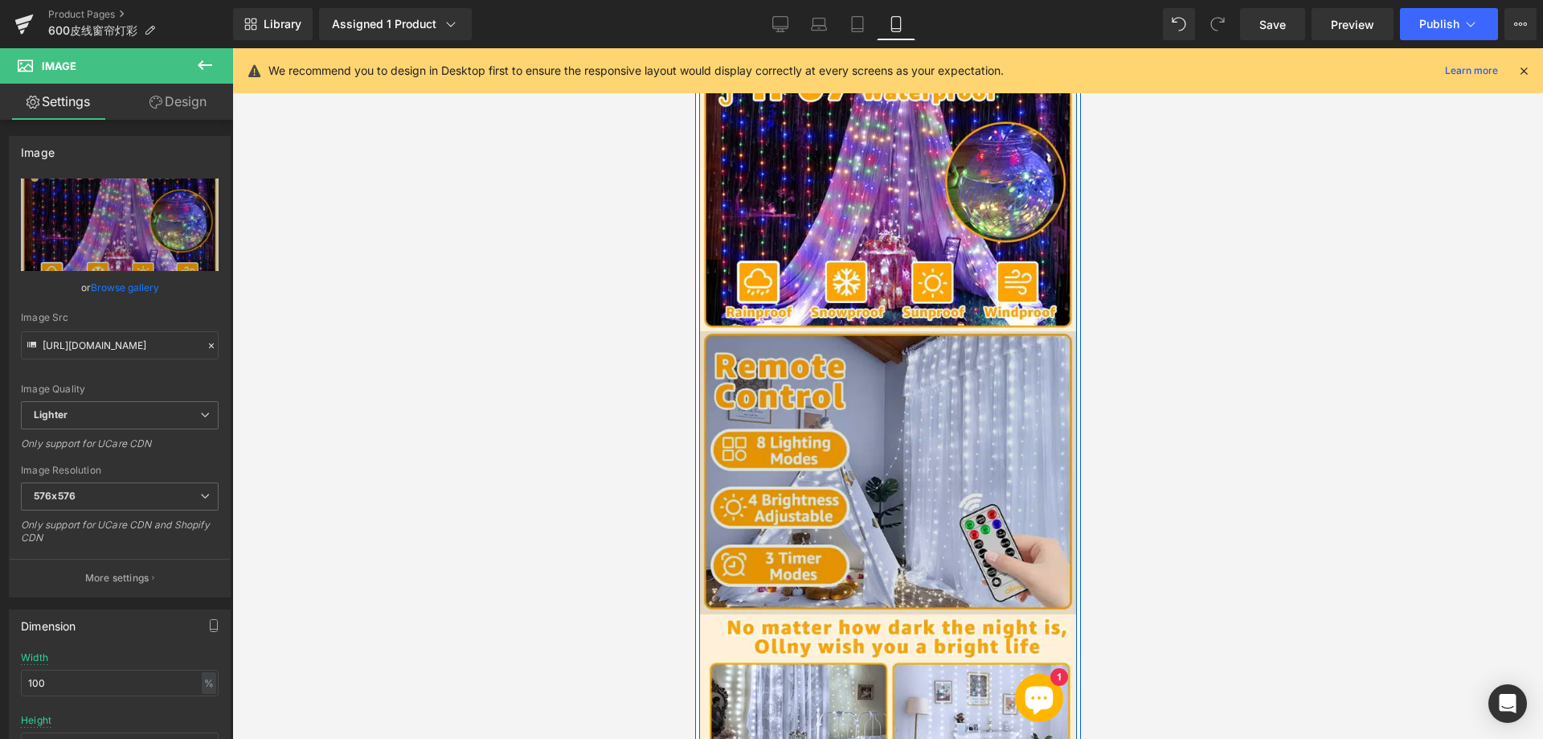
scroll to position [2208, 0]
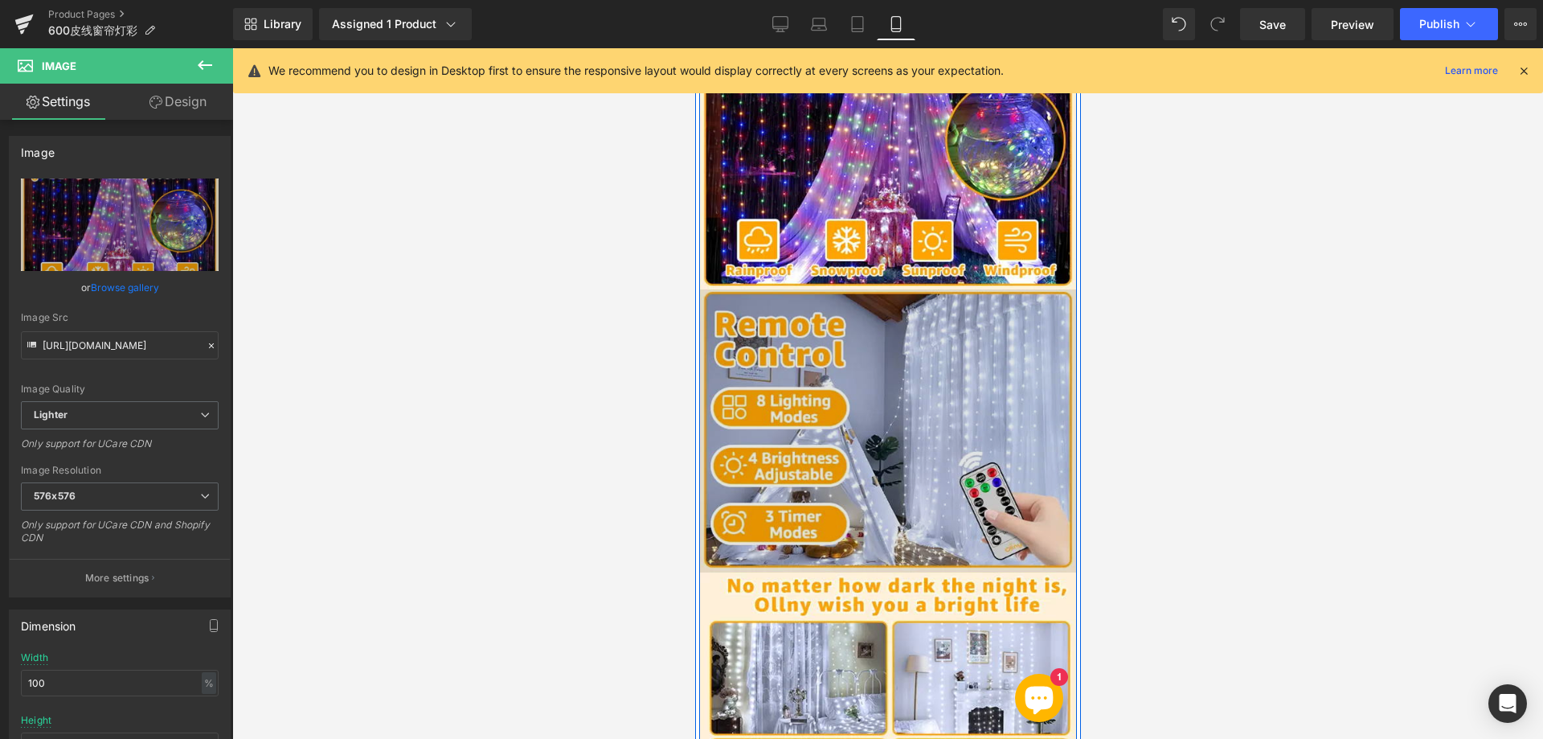
click at [853, 389] on div "Image" at bounding box center [887, 431] width 378 height 284
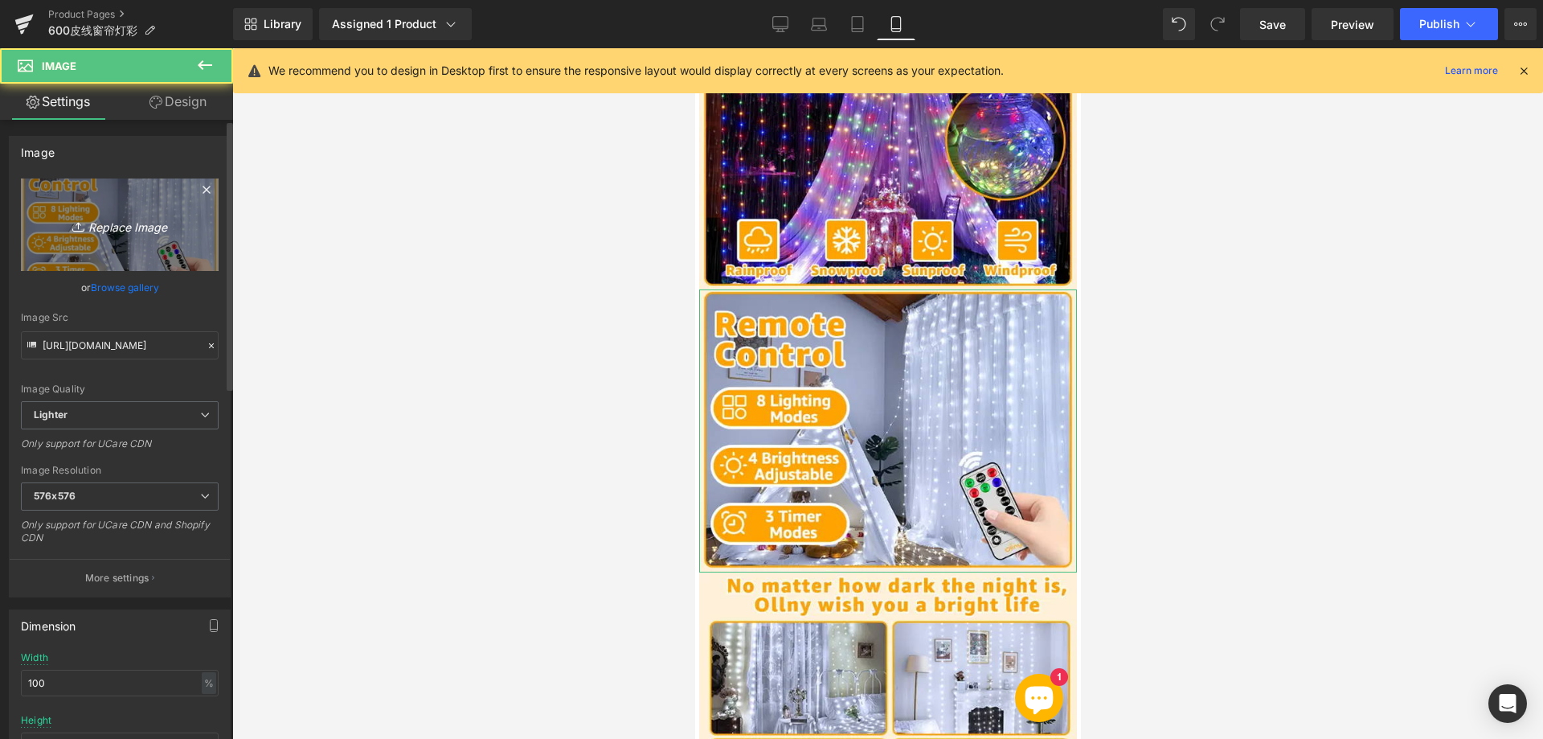
click at [143, 226] on icon "Replace Image" at bounding box center [119, 225] width 129 height 20
type input "C:\fakepath\555.webp"
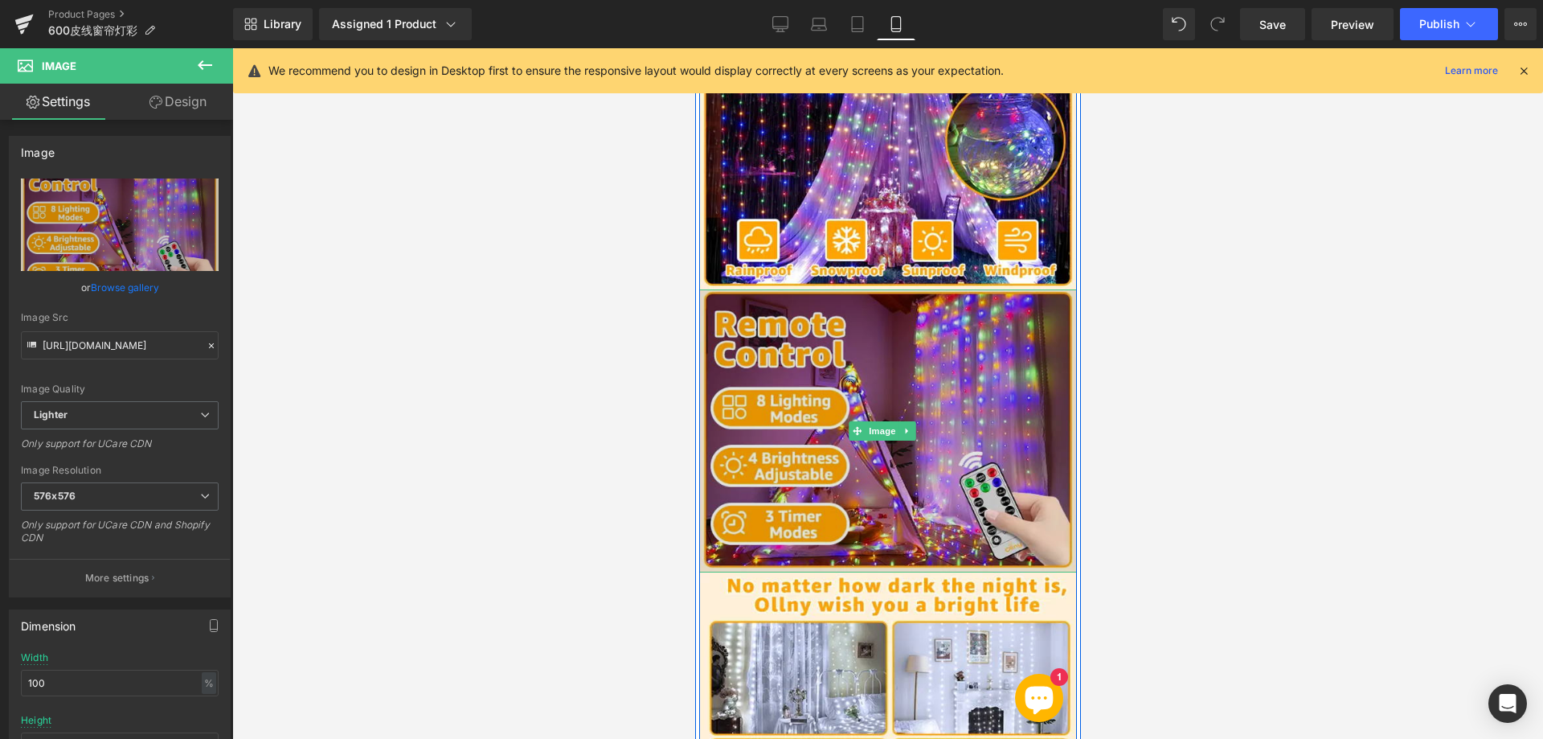
type input "[URL][DOMAIN_NAME]"
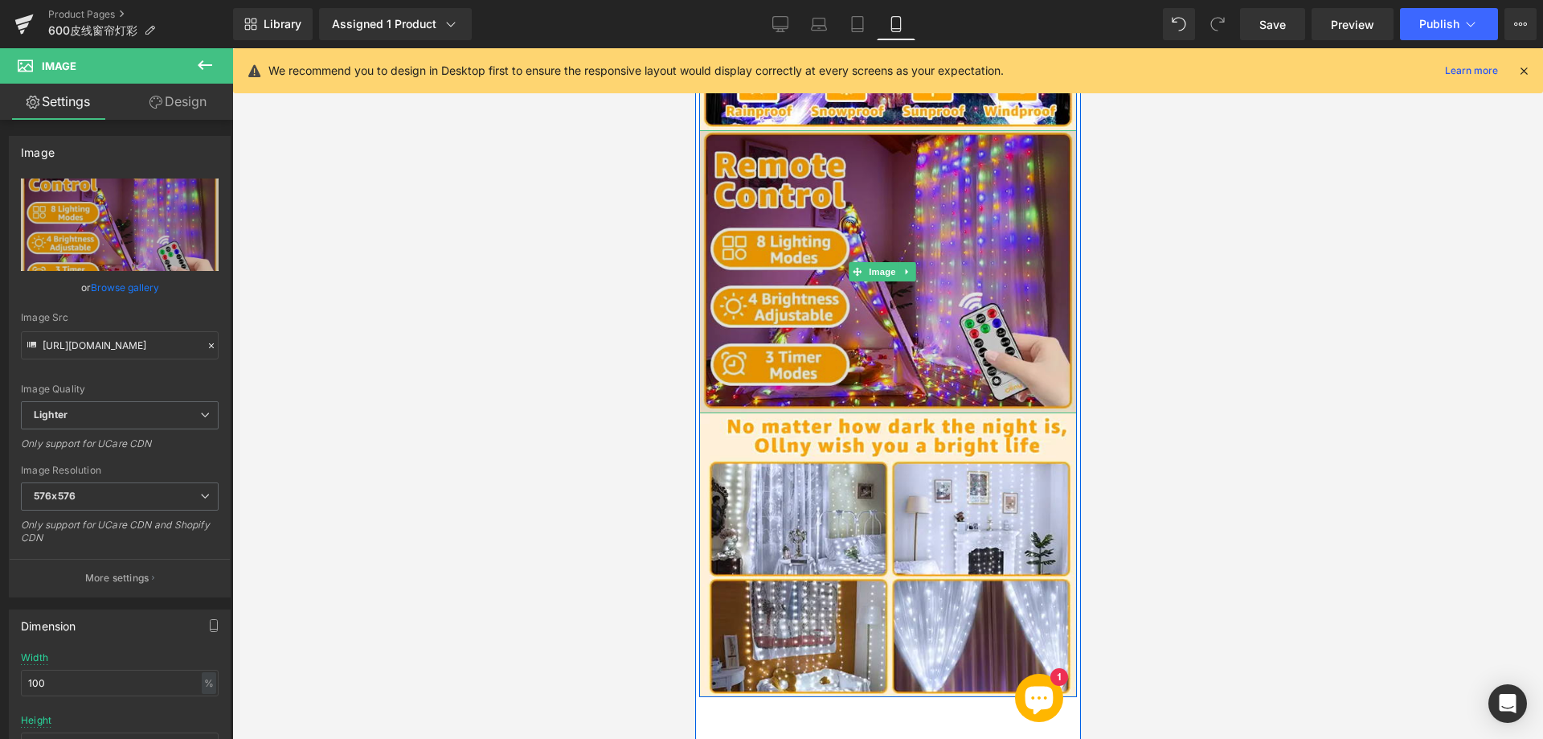
scroll to position [2369, 0]
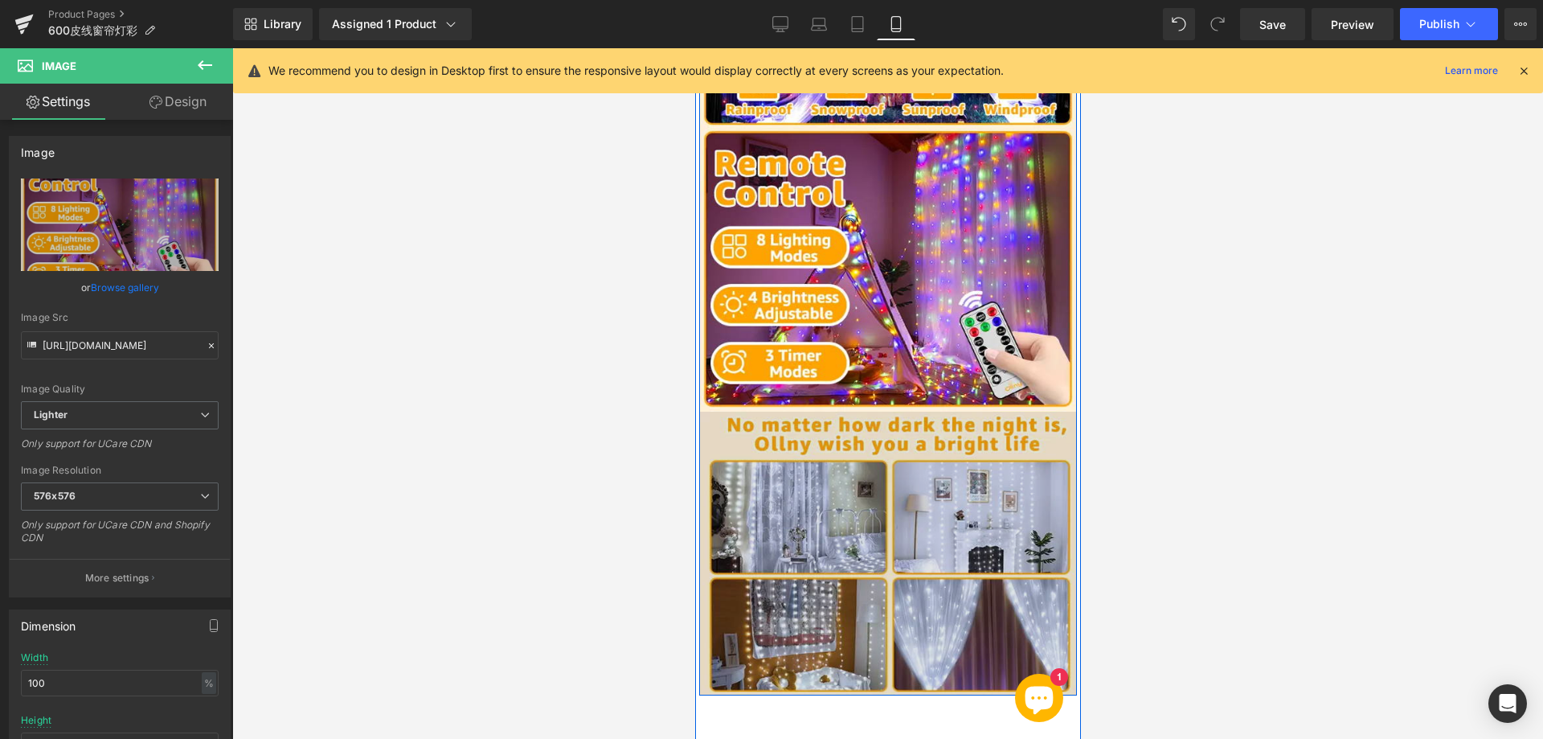
click at [803, 430] on img at bounding box center [887, 554] width 378 height 284
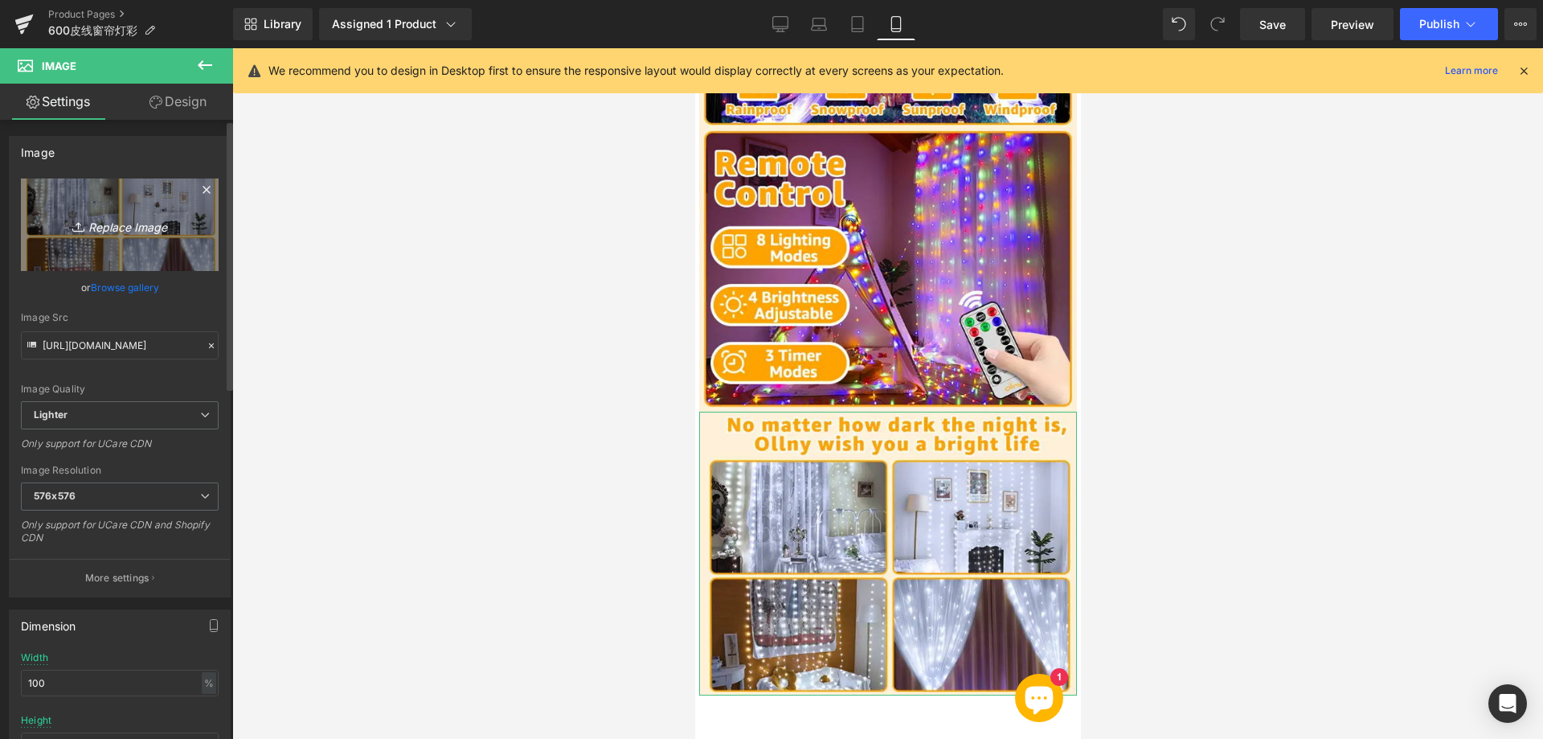
click at [145, 223] on icon "Replace Image" at bounding box center [119, 225] width 129 height 20
type input "C:\fakepath\666.webp"
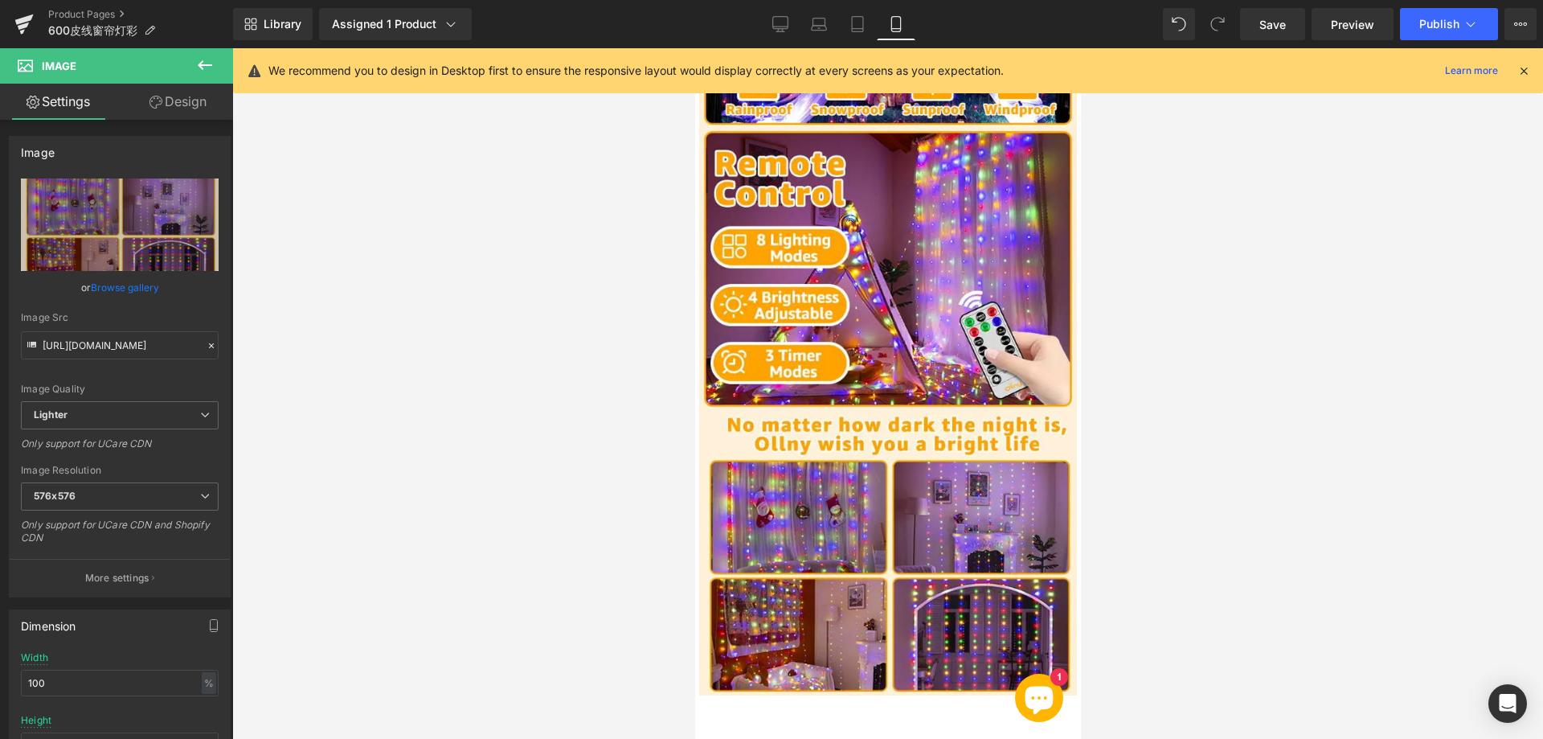
type input "[URL][DOMAIN_NAME]"
click at [776, 31] on icon at bounding box center [780, 24] width 16 height 16
type input "auto"
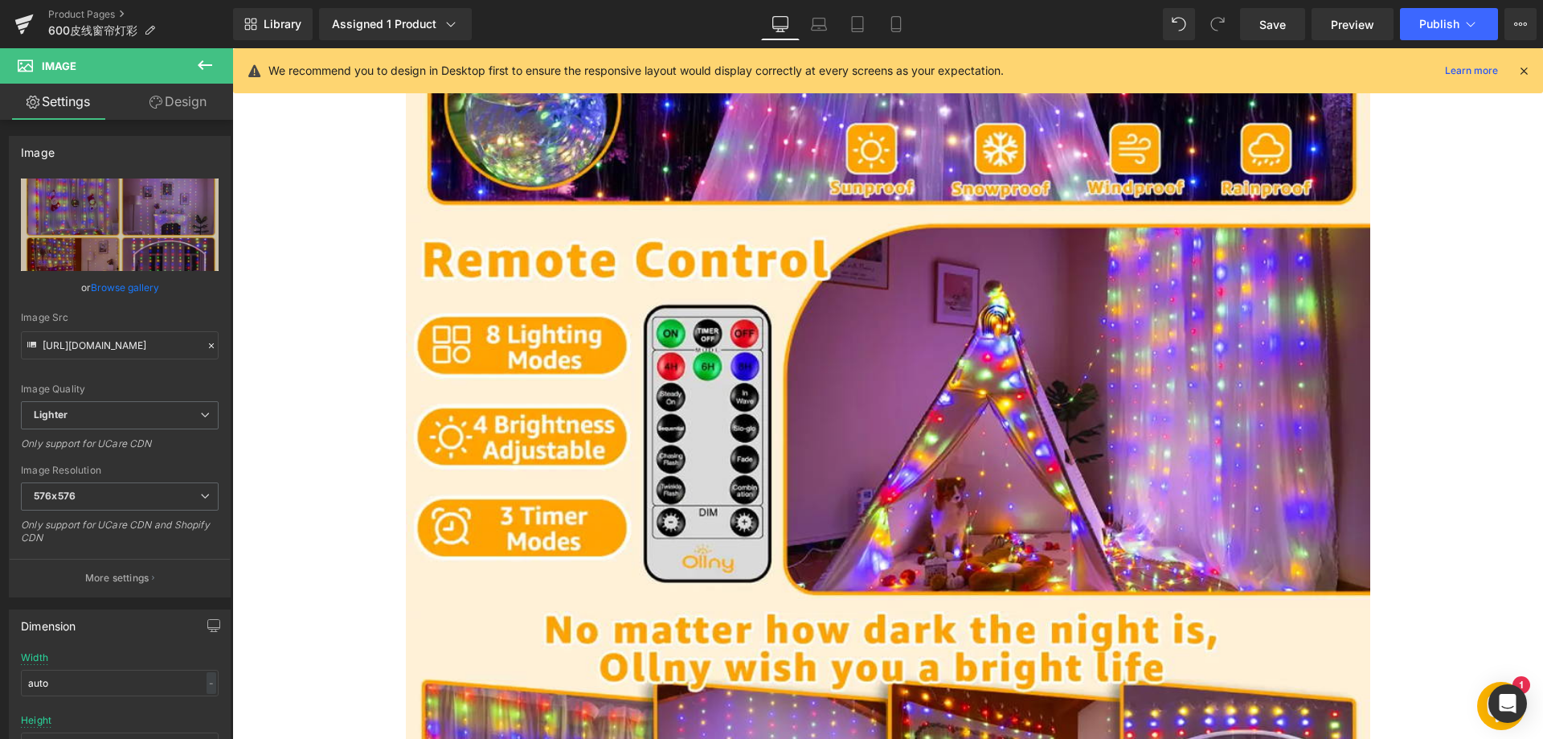
scroll to position [0, 0]
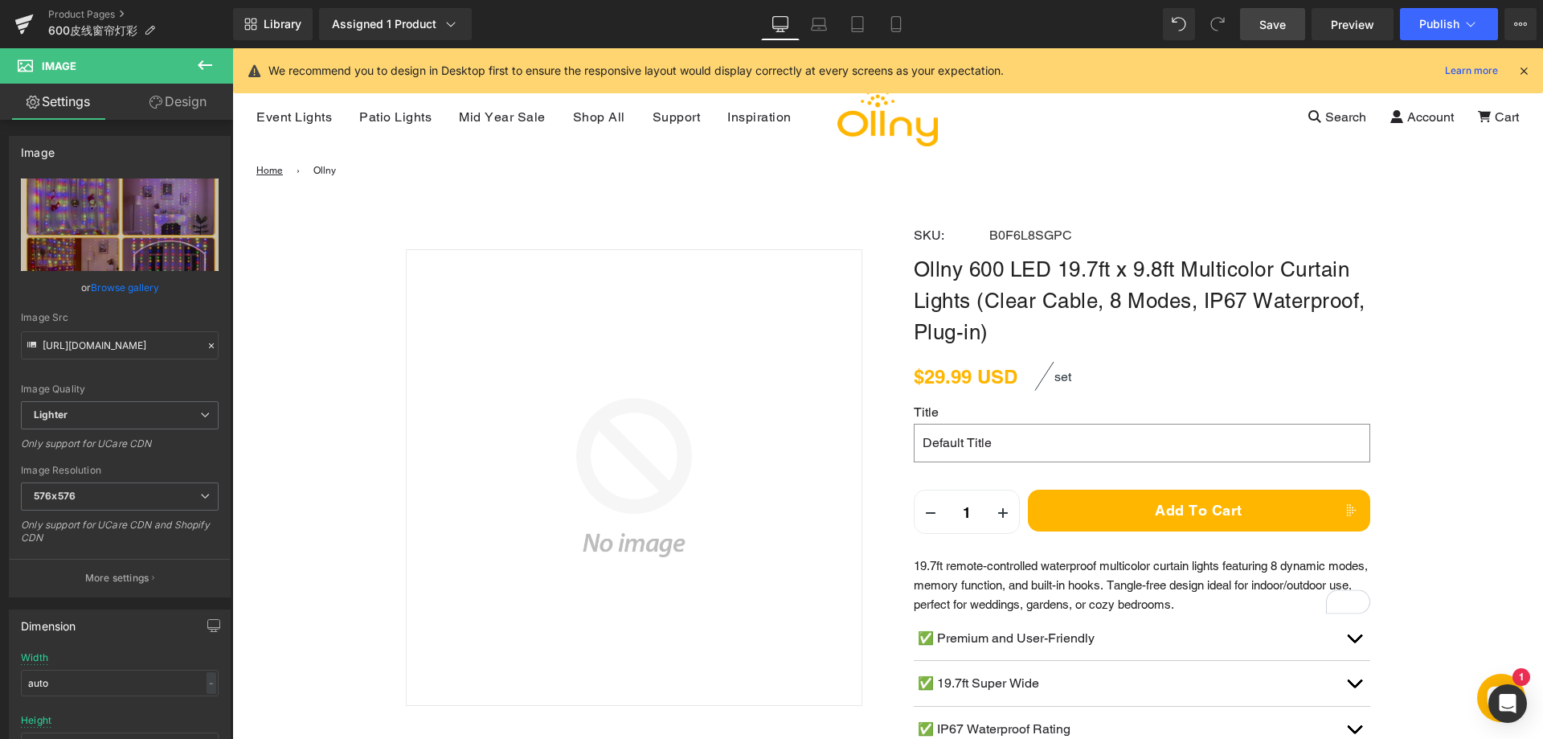
drag, startPoint x: 1272, startPoint y: 30, endPoint x: 1136, endPoint y: 271, distance: 277.2
click at [1272, 30] on span "Save" at bounding box center [1273, 24] width 27 height 17
click at [1417, 24] on button "Publish" at bounding box center [1449, 24] width 98 height 32
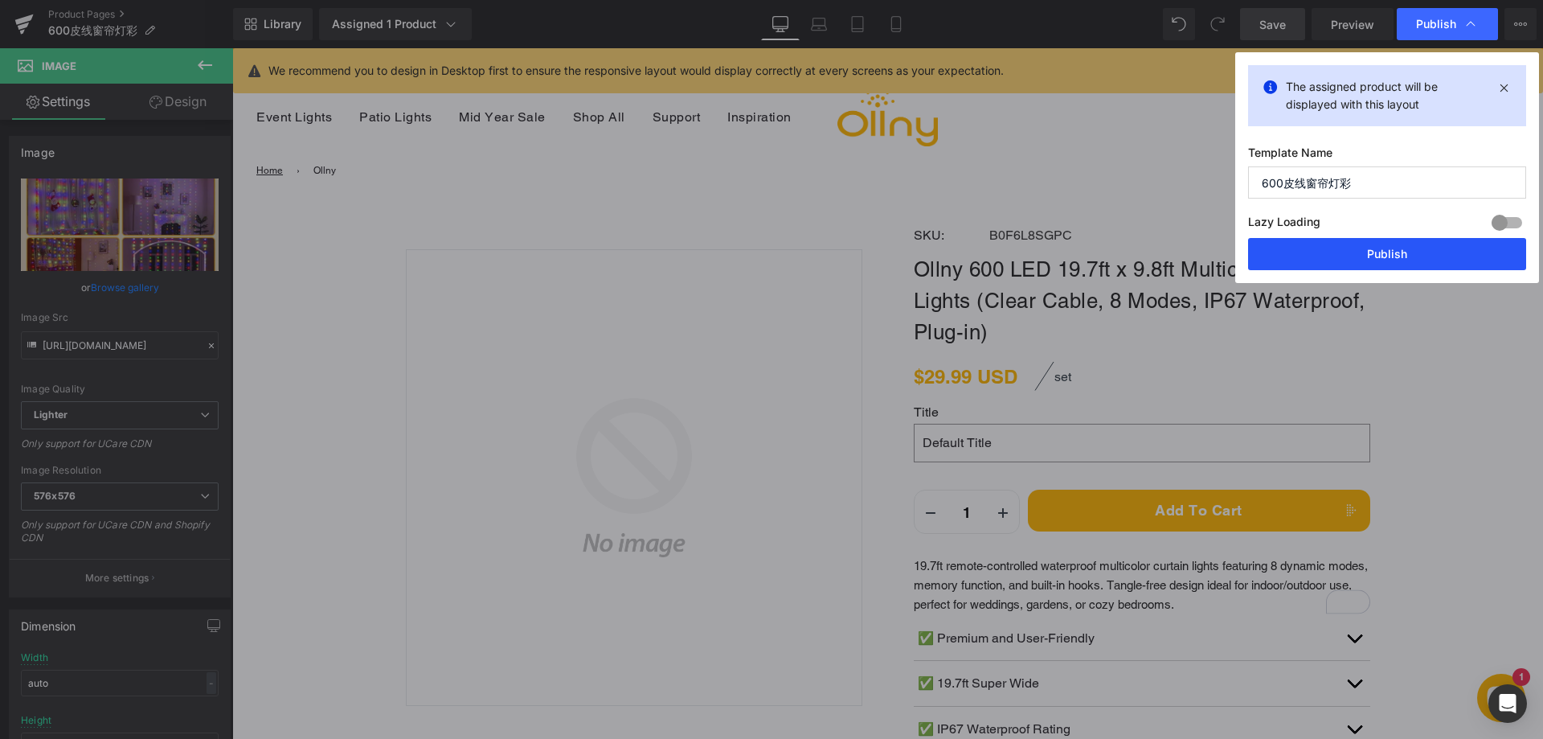
click at [1328, 245] on button "Publish" at bounding box center [1387, 254] width 278 height 32
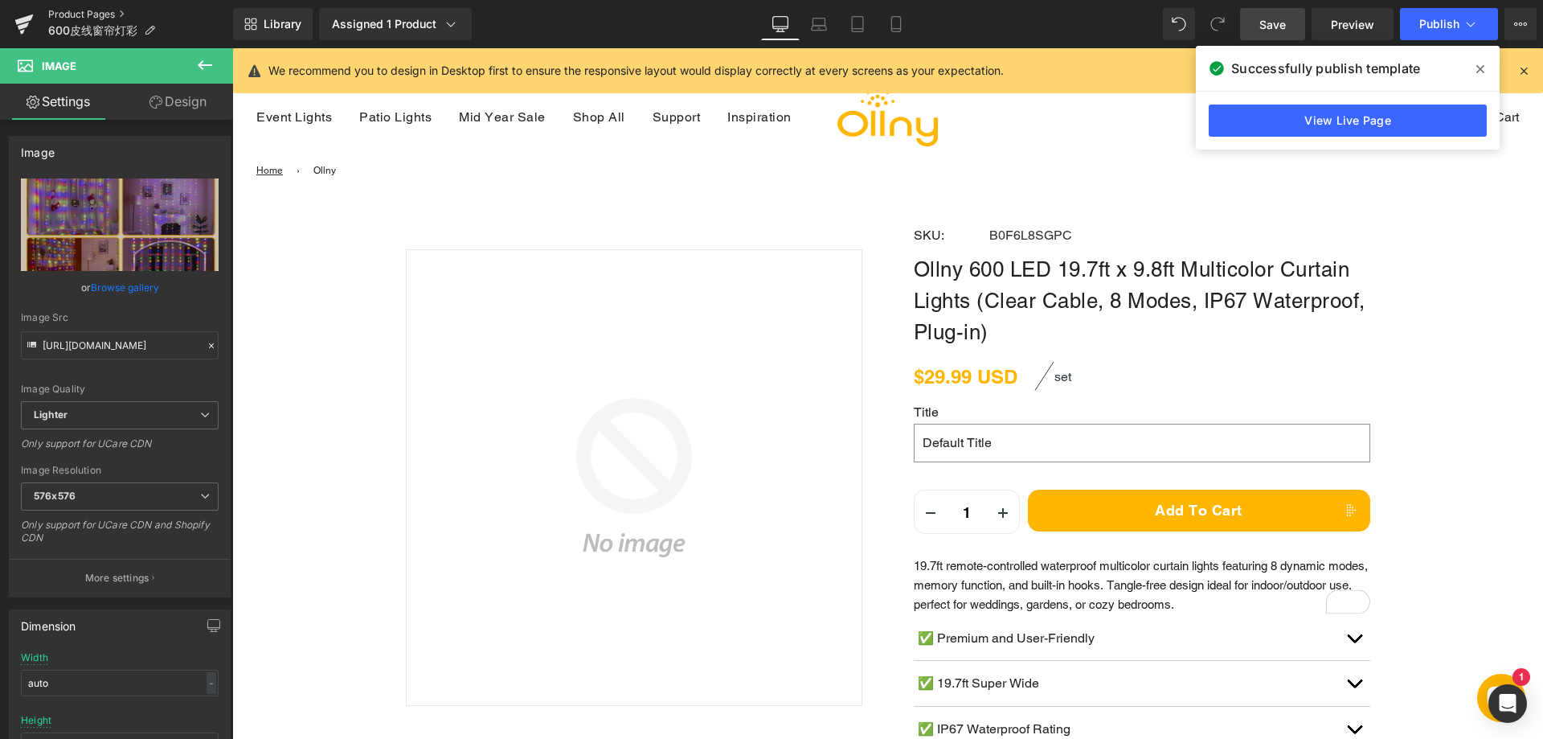
click at [87, 14] on link "Product Pages" at bounding box center [140, 14] width 185 height 13
